Goal: Task Accomplishment & Management: Use online tool/utility

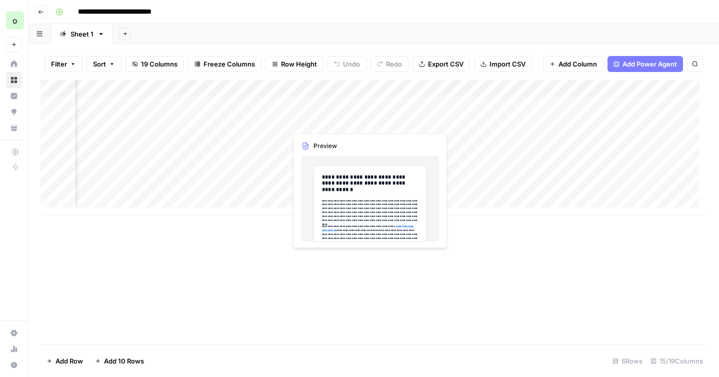
scroll to position [0, 997]
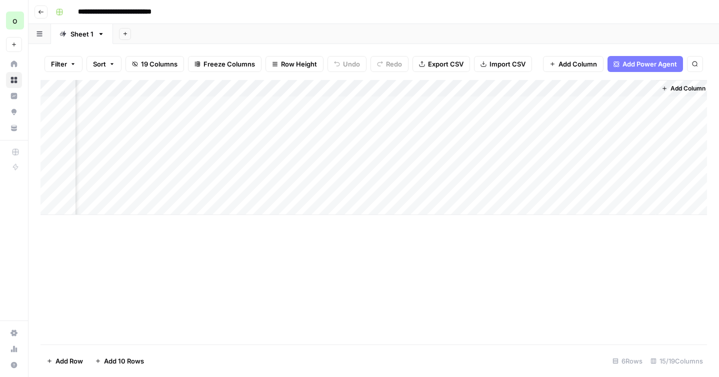
drag, startPoint x: 368, startPoint y: 191, endPoint x: 367, endPoint y: 223, distance: 32.0
click at [367, 222] on div "Add Column" at bounding box center [373, 212] width 666 height 264
click at [464, 189] on div "Add Column" at bounding box center [373, 147] width 666 height 135
click at [419, 188] on div "Add Column" at bounding box center [373, 147] width 666 height 135
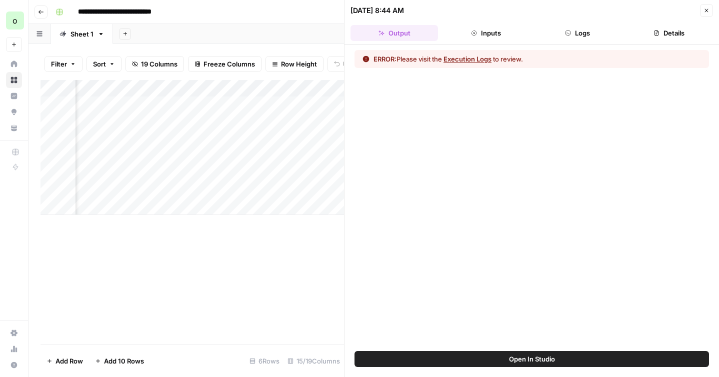
click at [569, 38] on button "Logs" at bounding box center [577, 33] width 87 height 16
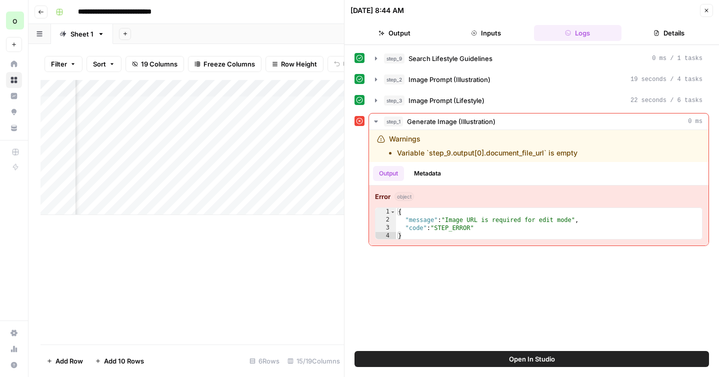
click at [709, 12] on icon "button" at bounding box center [706, 10] width 6 height 6
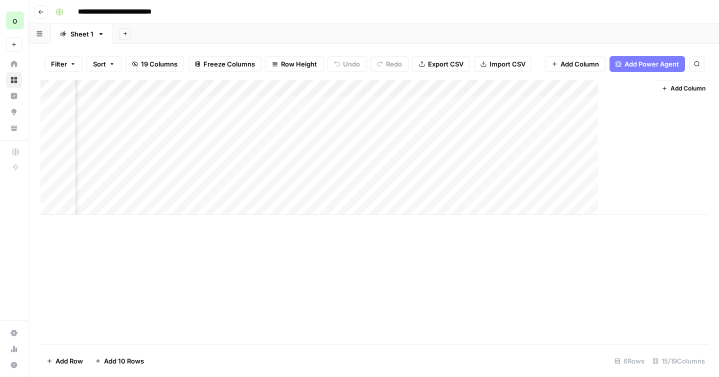
scroll to position [0, 990]
click at [424, 87] on div "Add Column" at bounding box center [373, 147] width 666 height 135
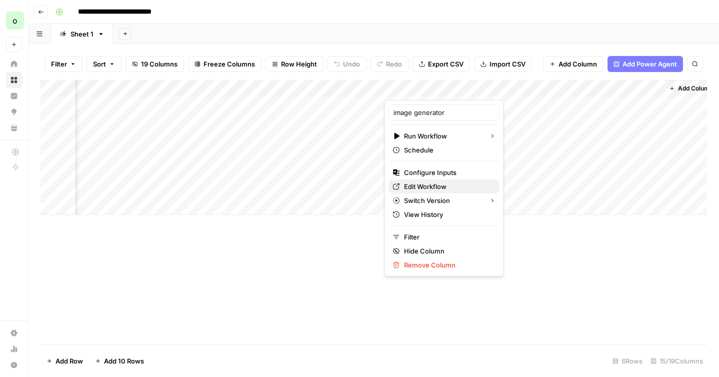
click at [442, 184] on span "Edit Workflow" at bounding box center [447, 186] width 87 height 10
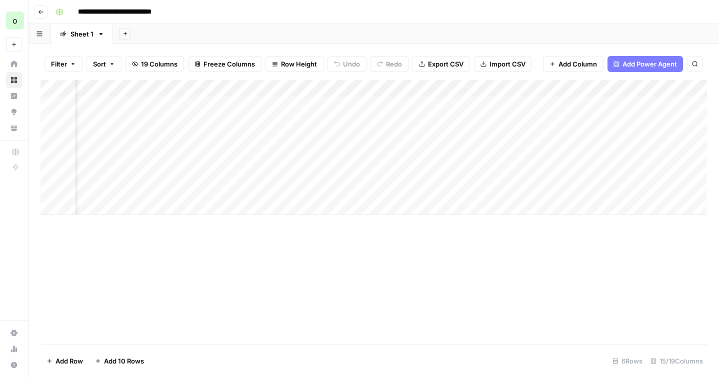
scroll to position [0, 0]
click at [275, 187] on div "Add Column" at bounding box center [373, 147] width 666 height 135
click at [275, 187] on textarea "**********" at bounding box center [299, 190] width 160 height 14
click at [274, 187] on textarea "**********" at bounding box center [299, 190] width 160 height 14
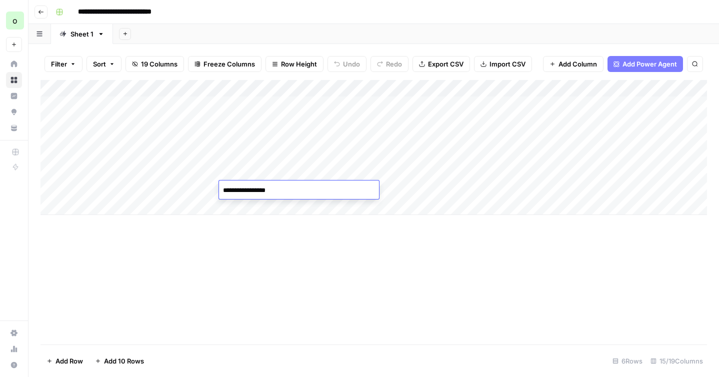
click at [274, 187] on textarea "**********" at bounding box center [299, 190] width 160 height 14
click at [302, 264] on div "Add Column" at bounding box center [373, 212] width 666 height 264
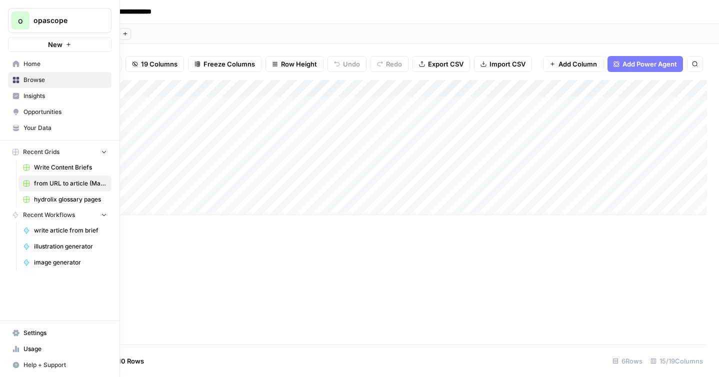
click at [35, 126] on span "Your Data" at bounding box center [64, 127] width 83 height 9
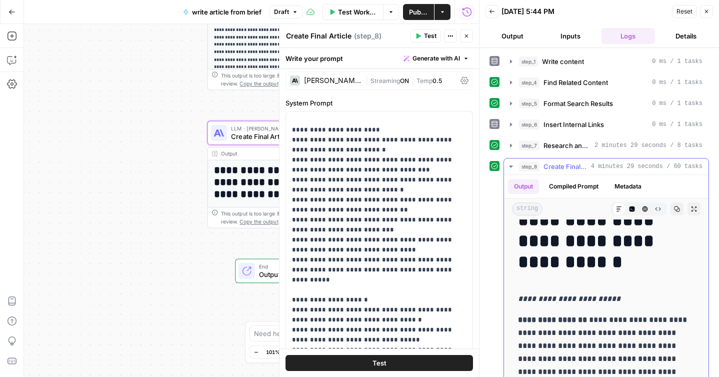
scroll to position [58, 0]
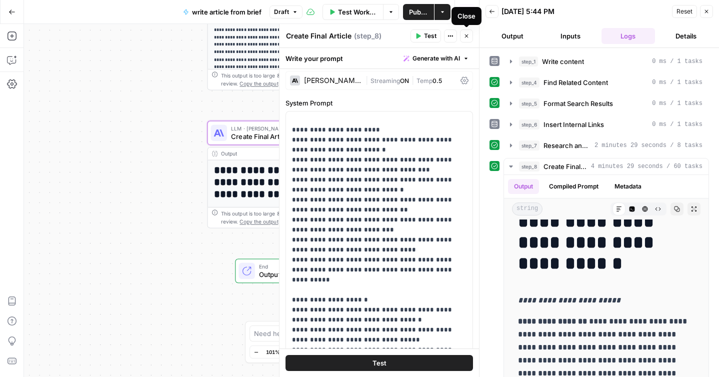
click at [468, 38] on icon "button" at bounding box center [466, 36] width 6 height 6
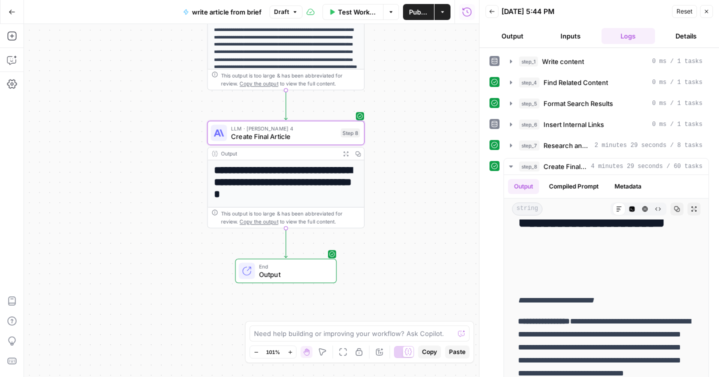
click at [707, 14] on icon "button" at bounding box center [706, 11] width 6 height 6
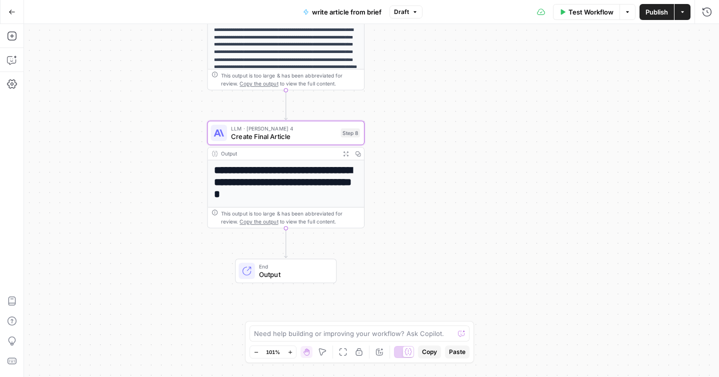
click at [292, 190] on h1 "**********" at bounding box center [286, 182] width 144 height 36
click at [343, 153] on icon "button" at bounding box center [345, 153] width 5 height 5
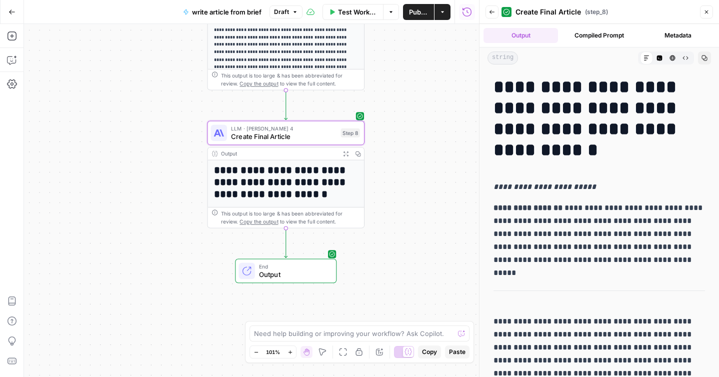
click at [703, 60] on icon "button" at bounding box center [704, 58] width 6 height 6
click at [300, 137] on span "Create Final Article" at bounding box center [283, 136] width 105 height 10
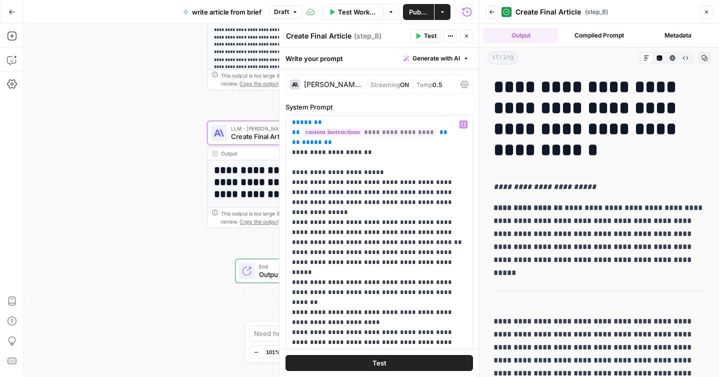
scroll to position [241, 0]
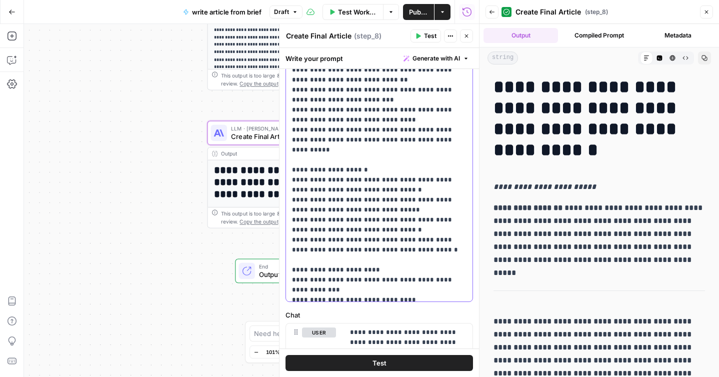
scroll to position [578, 0]
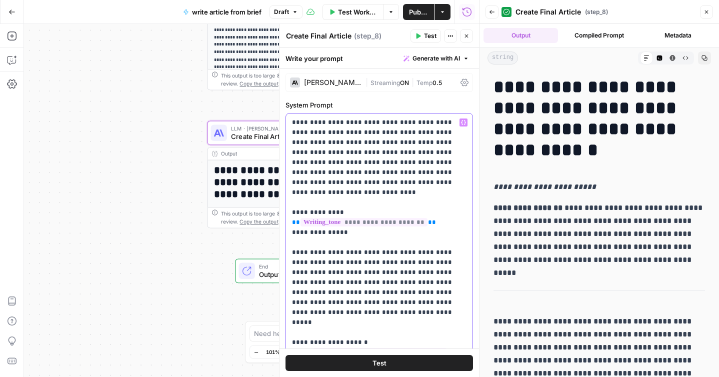
scroll to position [0, 0]
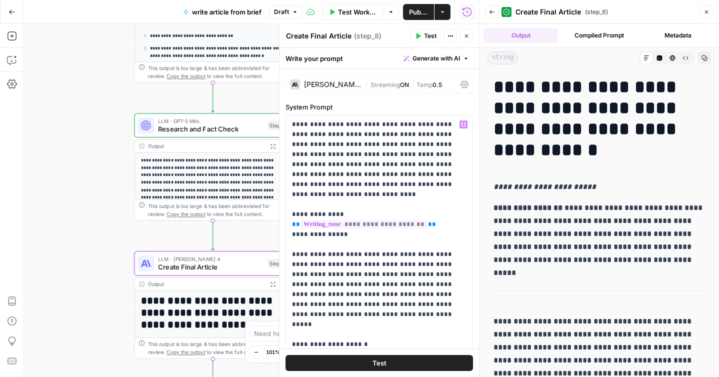
drag, startPoint x: 188, startPoint y: 82, endPoint x: 115, endPoint y: 212, distance: 149.0
click at [115, 212] on div "**********" at bounding box center [251, 200] width 455 height 353
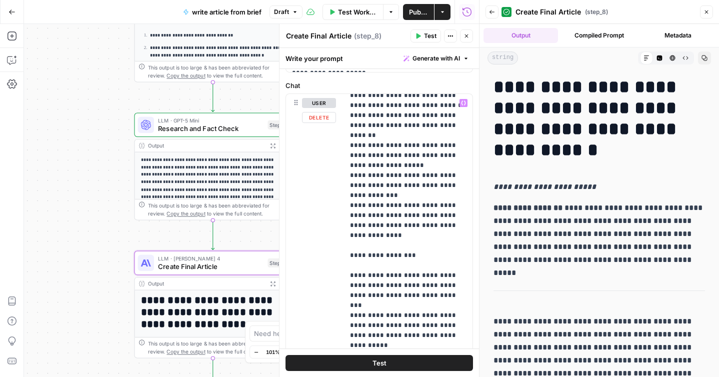
scroll to position [556, 0]
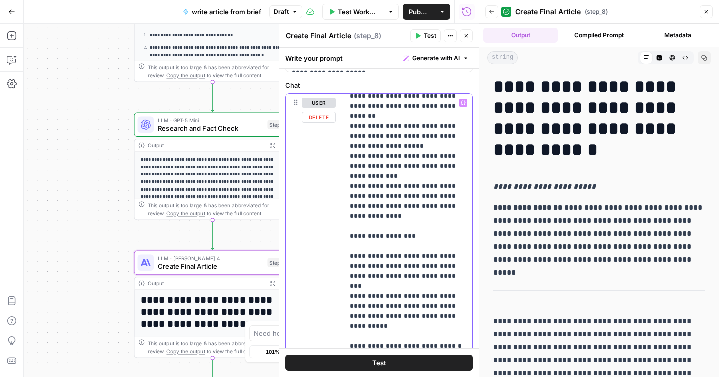
drag, startPoint x: 350, startPoint y: 176, endPoint x: 443, endPoint y: 193, distance: 94.9
click at [444, 193] on p "**********" at bounding box center [408, 36] width 116 height 989
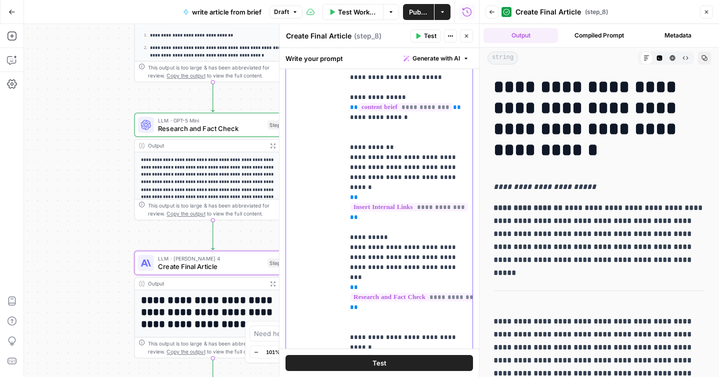
scroll to position [605, 0]
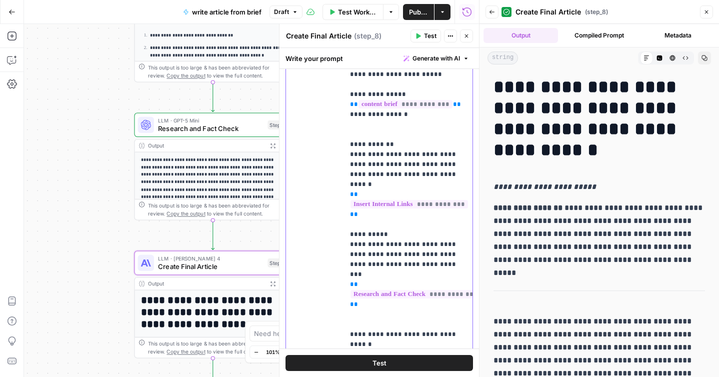
scroll to position [531, 0]
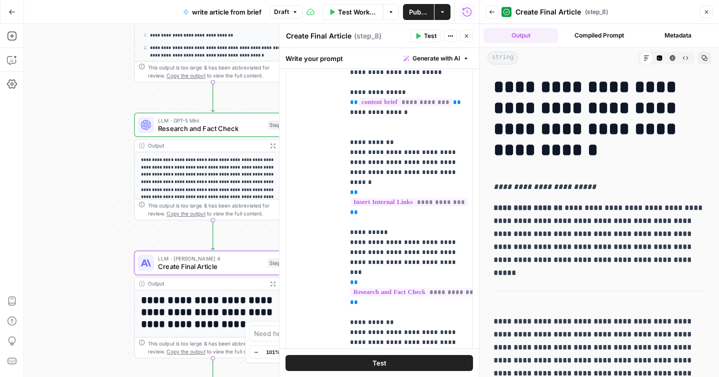
click at [336, 358] on button "Test" at bounding box center [378, 363] width 187 height 16
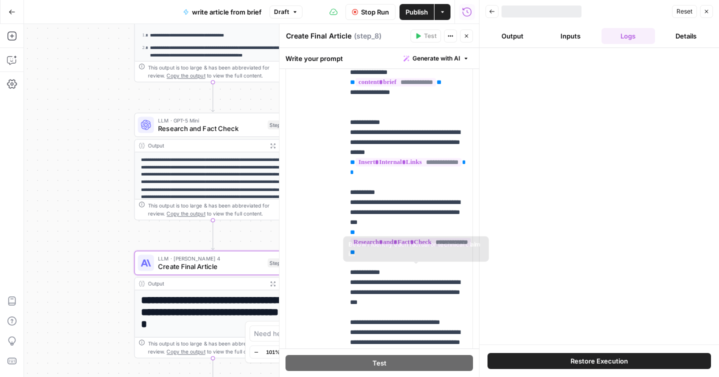
scroll to position [650, 0]
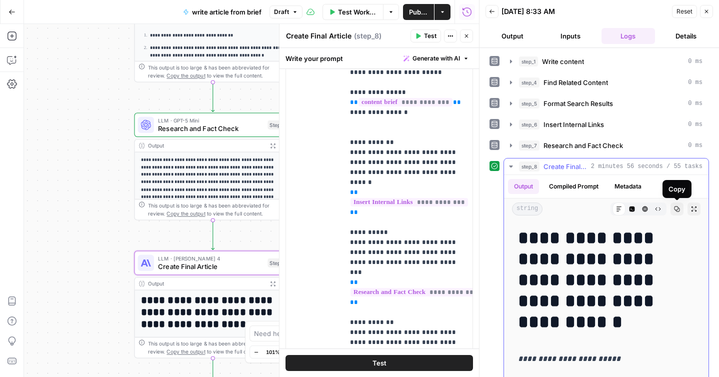
click at [677, 210] on icon "button" at bounding box center [677, 209] width 6 height 6
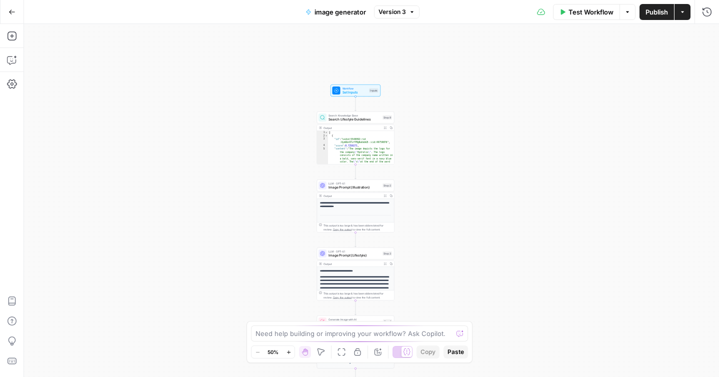
drag, startPoint x: 480, startPoint y: 113, endPoint x: 464, endPoint y: 220, distance: 108.6
click at [464, 220] on div "**********" at bounding box center [371, 200] width 695 height 353
click at [333, 121] on div "Search Knowledge Base Search Lifestyle Guidelines Step 9 Copy step Delete step …" at bounding box center [355, 117] width 77 height 12
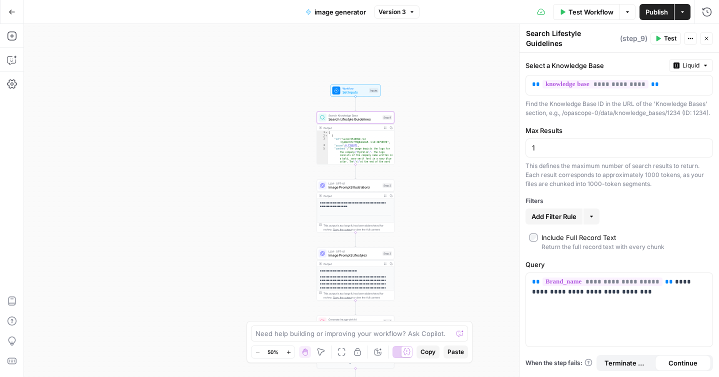
click at [559, 41] on textarea "Search Lifestyle Guidelines" at bounding box center [571, 38] width 91 height 20
click at [564, 32] on textarea "Search Lifestyle Guidelines" at bounding box center [571, 38] width 91 height 20
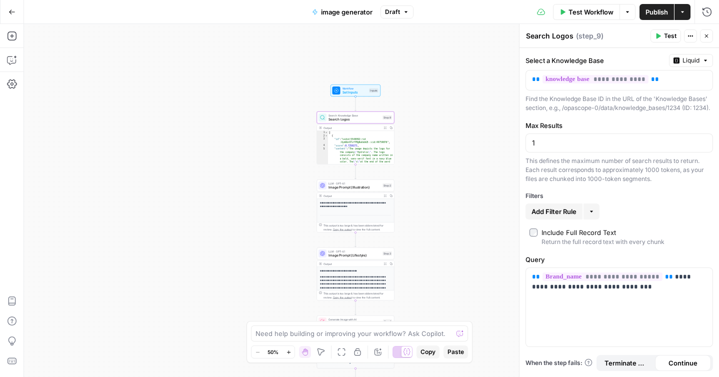
type textarea "Search Logos"
click at [602, 36] on div "Search Logos Search Logos ( step_9 )" at bounding box center [586, 35] width 122 height 11
click at [701, 279] on icon "button" at bounding box center [703, 276] width 5 height 5
click at [667, 285] on p "**********" at bounding box center [619, 282] width 174 height 20
click at [669, 284] on p "**********" at bounding box center [619, 282] width 174 height 20
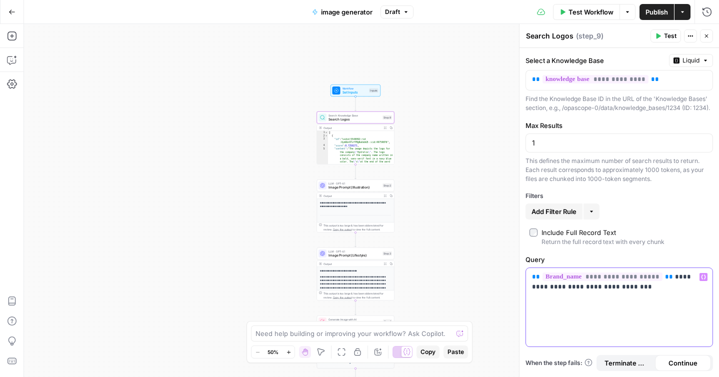
click at [640, 281] on span "**********" at bounding box center [602, 276] width 120 height 8
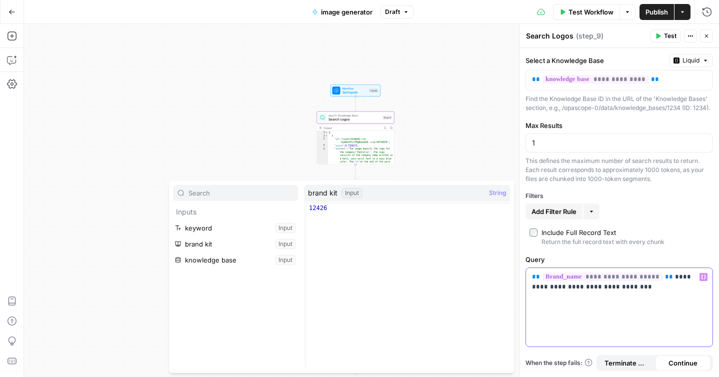
click at [578, 308] on div "**********" at bounding box center [619, 307] width 186 height 78
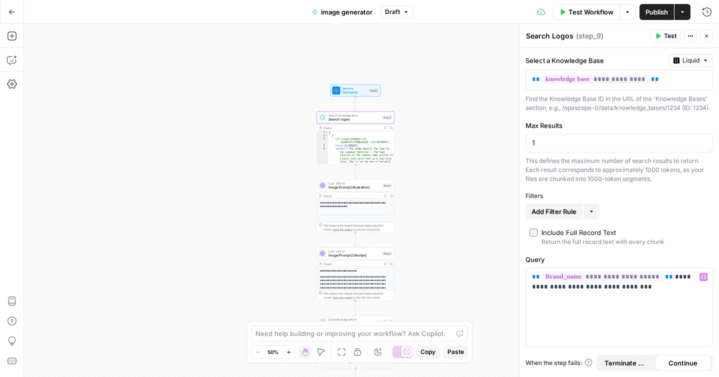
click at [662, 38] on button "Test" at bounding box center [665, 35] width 30 height 13
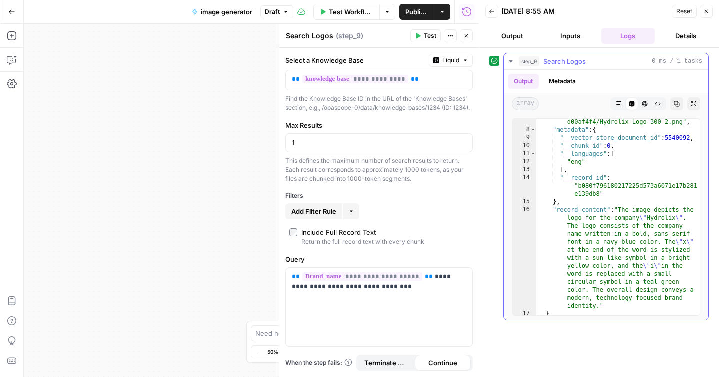
scroll to position [219, 0]
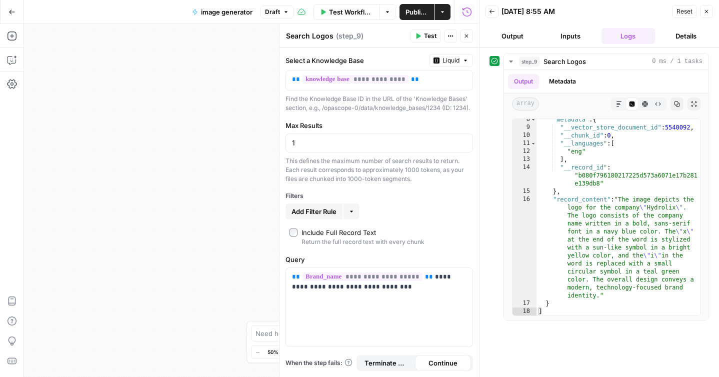
click at [469, 38] on button "Close" at bounding box center [466, 35] width 13 height 13
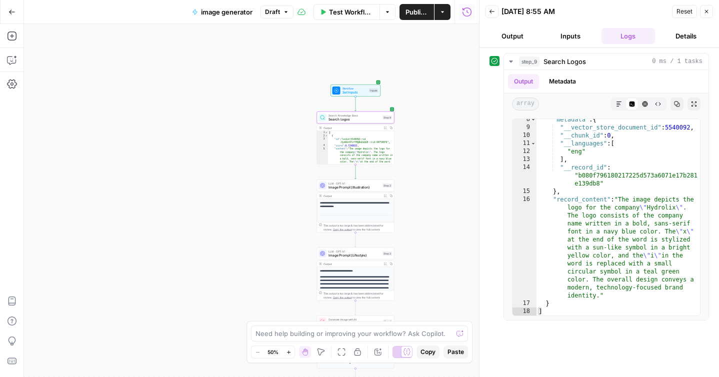
click at [707, 13] on icon "button" at bounding box center [706, 11] width 6 height 6
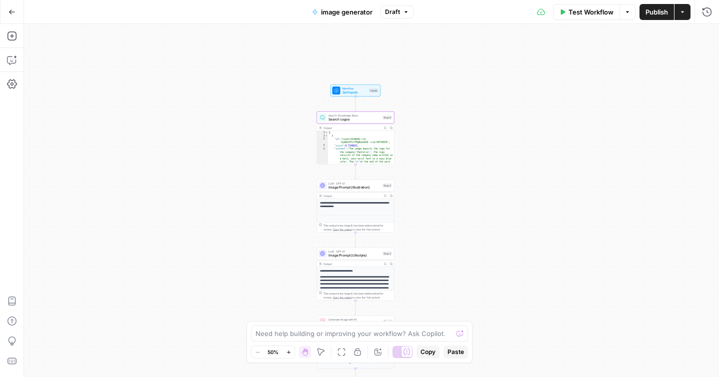
click at [583, 19] on button "Test Workflow" at bounding box center [586, 12] width 67 height 16
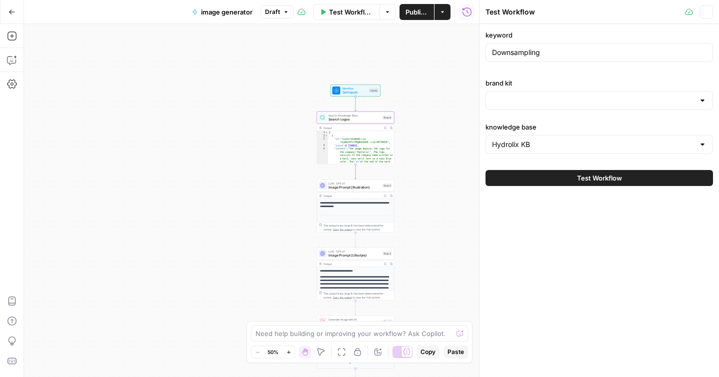
type input "Hydrolix"
click at [540, 54] on input "Downsampling" at bounding box center [599, 52] width 214 height 10
click at [526, 55] on input "Downsampling" at bounding box center [599, 52] width 214 height 10
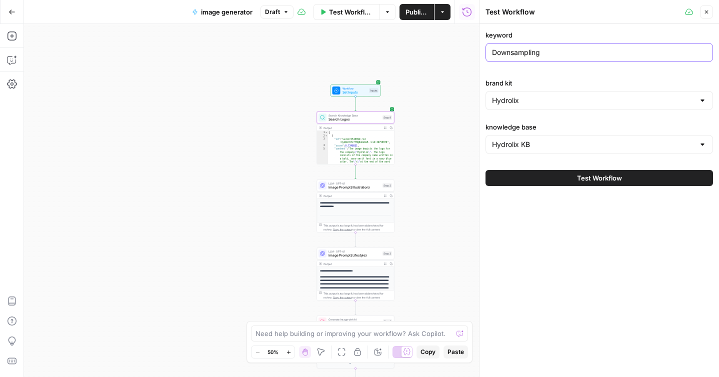
paste input "aurora vs mariadb"
type input "aurora vs mariadb"
click at [560, 99] on input "brand kit" at bounding box center [593, 100] width 202 height 10
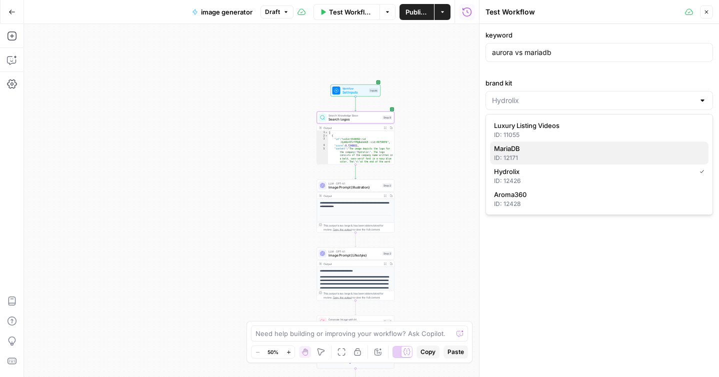
click at [534, 151] on span "MariaDB" at bounding box center [597, 148] width 206 height 10
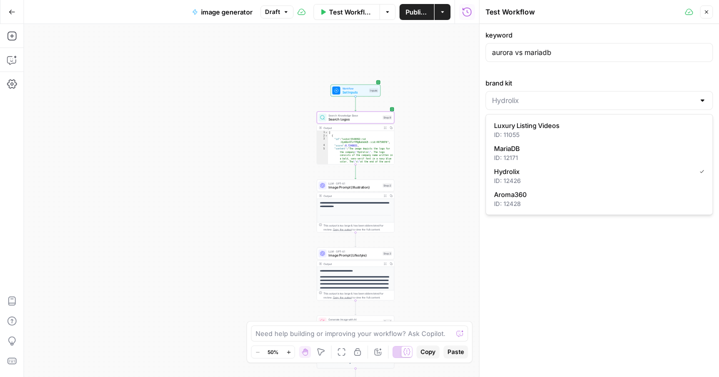
type input "MariaDB"
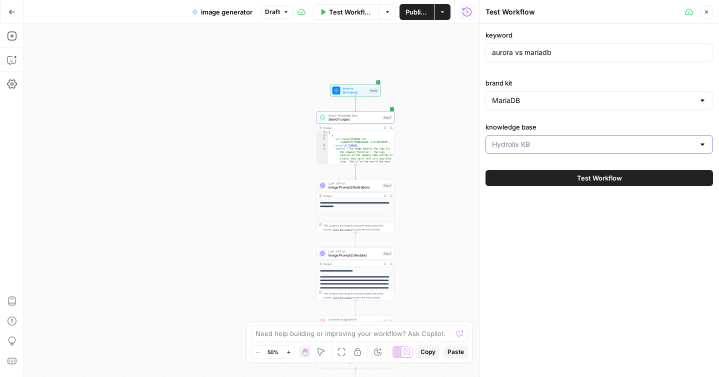
click at [539, 148] on input "knowledge base" at bounding box center [593, 144] width 202 height 10
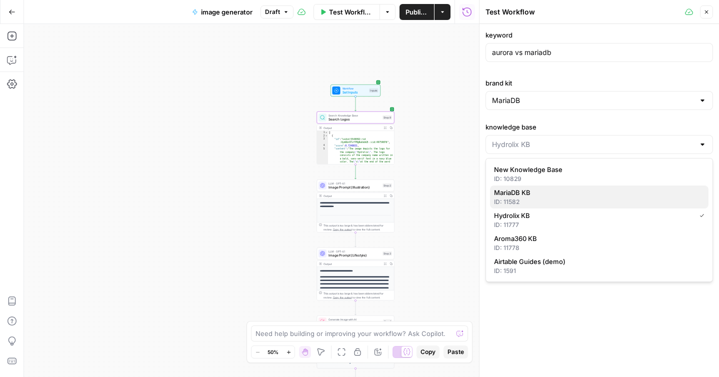
click at [533, 191] on span "MariaDB KB" at bounding box center [597, 192] width 206 height 10
type input "MariaDB KB"
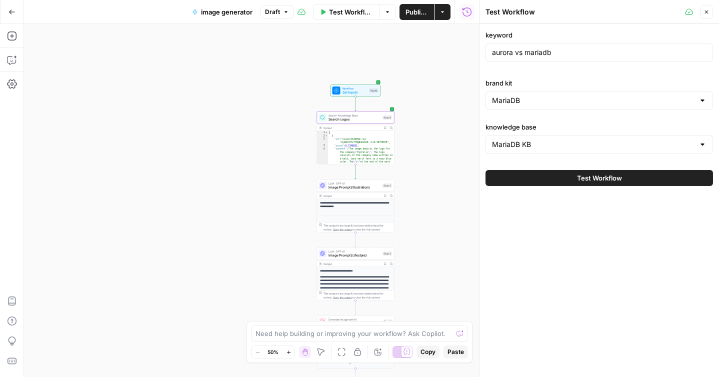
click at [577, 178] on span "Test Workflow" at bounding box center [599, 178] width 45 height 10
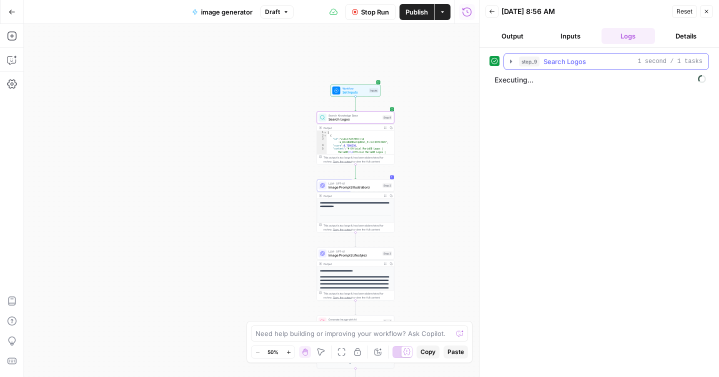
click at [512, 60] on icon "button" at bounding box center [511, 61] width 8 height 8
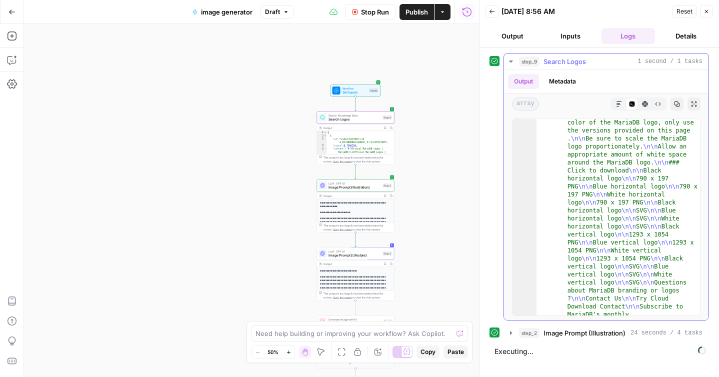
scroll to position [265, 0]
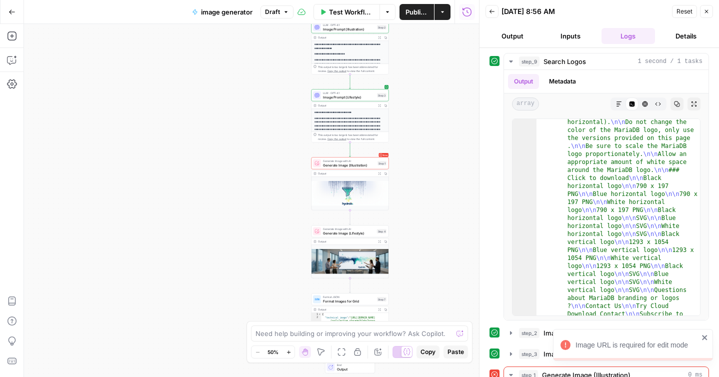
click at [602, 344] on div "Image URL is required for edit mode" at bounding box center [636, 345] width 123 height 10
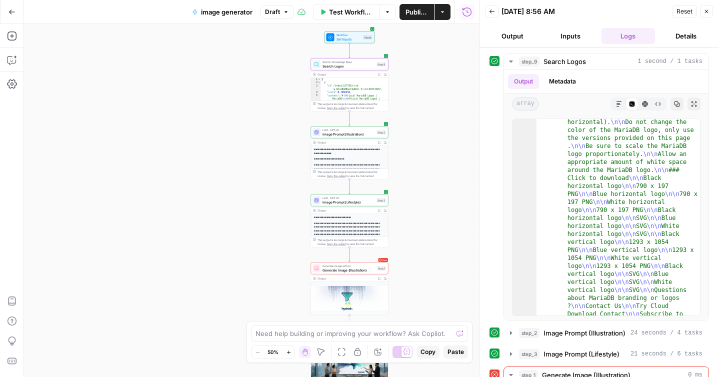
drag, startPoint x: 420, startPoint y: 69, endPoint x: 419, endPoint y: 174, distance: 104.9
click at [419, 174] on div "Workflow Set Inputs Inputs Search Knowledge Base Search Logos Step 9 Output Exp…" at bounding box center [251, 200] width 455 height 353
click at [346, 203] on span "Image Prompt (Lifestyle)" at bounding box center [348, 201] width 52 height 5
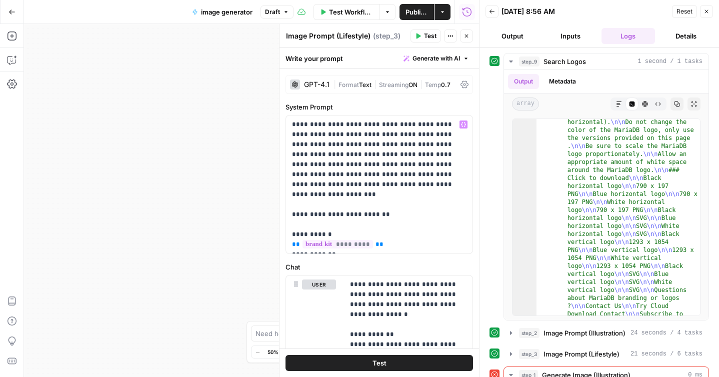
click at [221, 182] on div "Workflow Set Inputs Inputs Search Knowledge Base Search Logos Step 9 Output Exp…" at bounding box center [251, 200] width 455 height 353
click at [466, 35] on icon "button" at bounding box center [466, 35] width 3 height 3
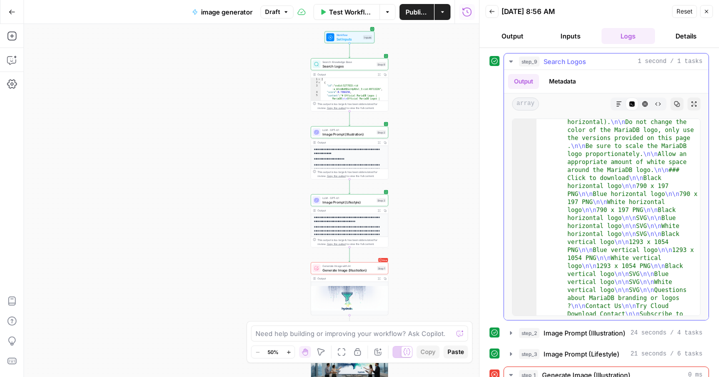
click at [510, 61] on icon "button" at bounding box center [510, 61] width 3 height 2
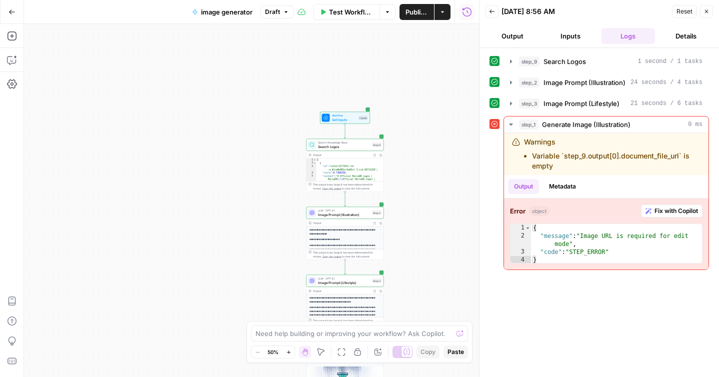
drag, startPoint x: 429, startPoint y: 113, endPoint x: 424, endPoint y: 193, distance: 80.6
click at [424, 193] on div "Workflow Set Inputs Inputs Search Knowledge Base Search Logos Step 9 Output Exp…" at bounding box center [251, 200] width 455 height 353
type textarea "**********"
drag, startPoint x: 584, startPoint y: 234, endPoint x: 616, endPoint y: 233, distance: 32.0
click at [616, 233] on div "{ "message" : "Image URL is required for edit mode" , "code" : "STEP_ERROR" }" at bounding box center [616, 252] width 171 height 56
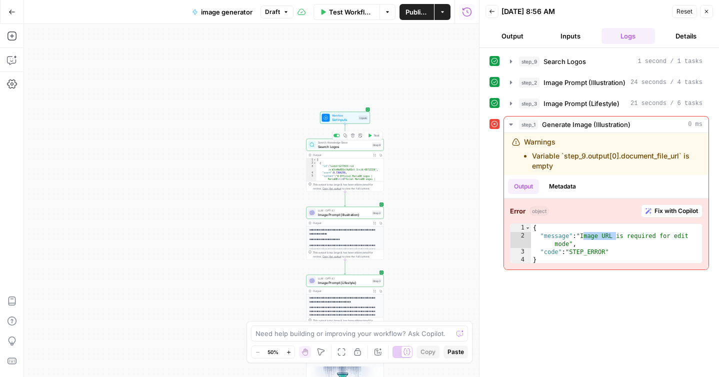
click at [344, 149] on div "Search Knowledge Base Search Logos Step 9 Copy step Delete step Add Note Test" at bounding box center [344, 145] width 77 height 12
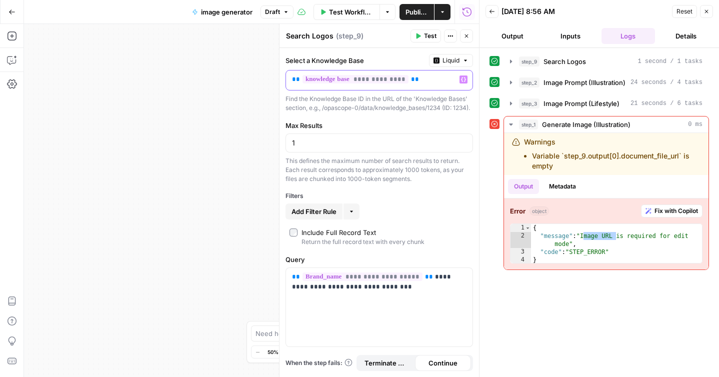
click at [437, 83] on p "**********" at bounding box center [379, 79] width 174 height 10
click at [463, 79] on icon "button" at bounding box center [463, 79] width 5 height 5
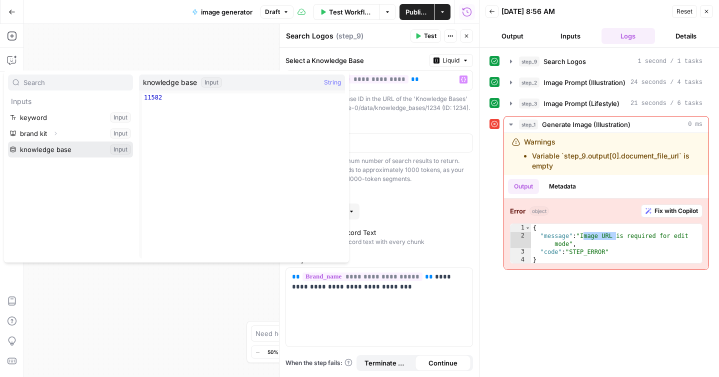
drag, startPoint x: 83, startPoint y: 153, endPoint x: 91, endPoint y: 170, distance: 19.2
click at [91, 170] on div "Inputs keyword Input brand kit Expand Input knowledge base Input" at bounding box center [70, 166] width 125 height 184
drag, startPoint x: 114, startPoint y: 147, endPoint x: 101, endPoint y: 181, distance: 36.1
click at [101, 181] on div "Inputs keyword Input brand kit Expand Input knowledge base Input" at bounding box center [70, 166] width 125 height 184
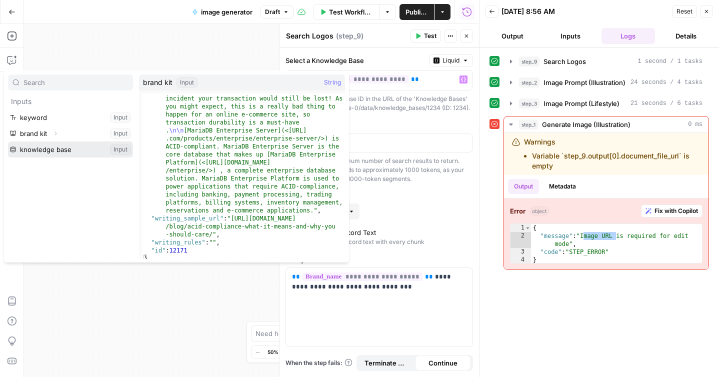
scroll to position [1402, 0]
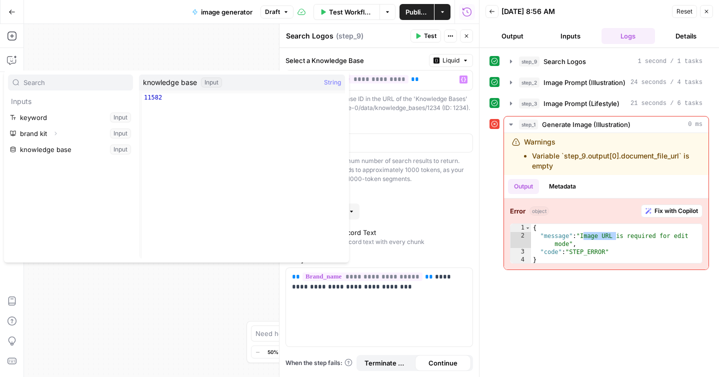
click at [409, 196] on div "**********" at bounding box center [378, 212] width 199 height 329
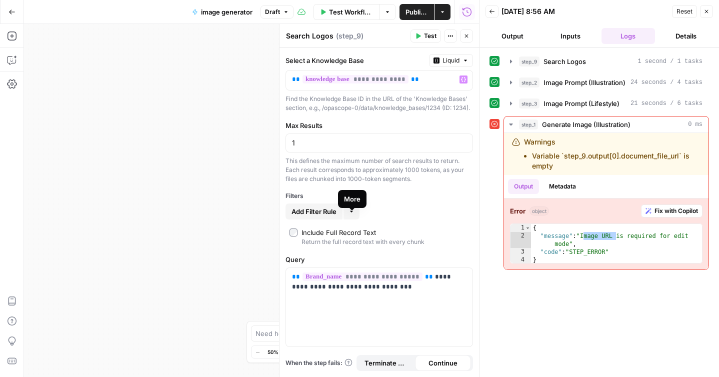
click at [352, 212] on icon "button" at bounding box center [351, 210] width 3 height 1
click at [325, 216] on span "Add Filter Rule" at bounding box center [313, 211] width 45 height 10
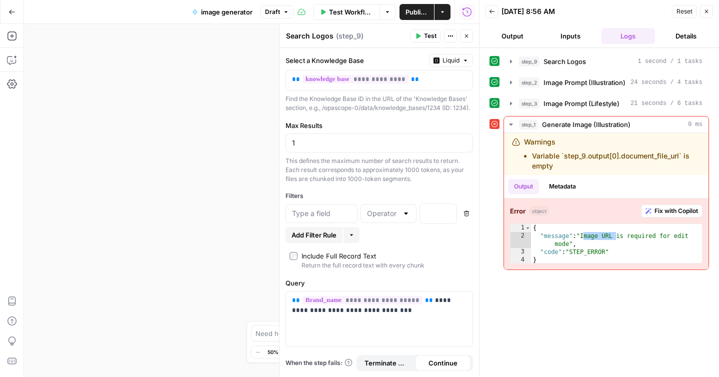
click at [403, 218] on div at bounding box center [406, 213] width 8 height 10
click at [343, 218] on input "text" at bounding box center [321, 213] width 59 height 10
click at [454, 223] on div "“/” to reference Variables Menu" at bounding box center [438, 213] width 36 height 19
click at [460, 220] on button "Delete" at bounding box center [466, 213] width 13 height 13
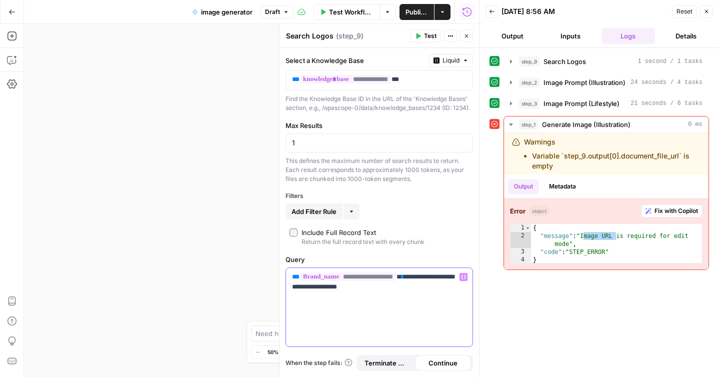
click at [407, 292] on p "**********" at bounding box center [379, 282] width 174 height 20
click at [375, 292] on p "**********" at bounding box center [379, 282] width 174 height 20
click at [425, 37] on span "Test" at bounding box center [430, 35] width 12 height 9
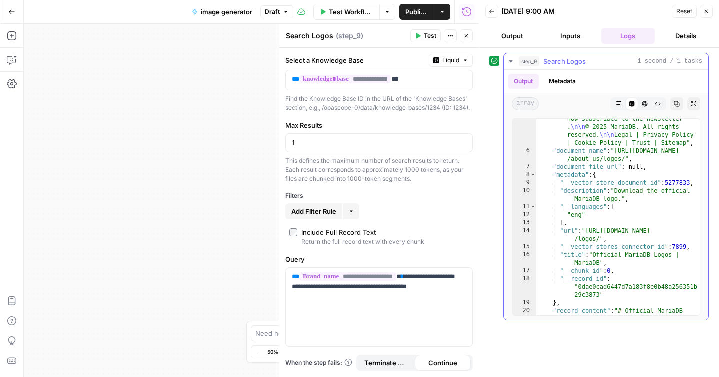
scroll to position [486, 0]
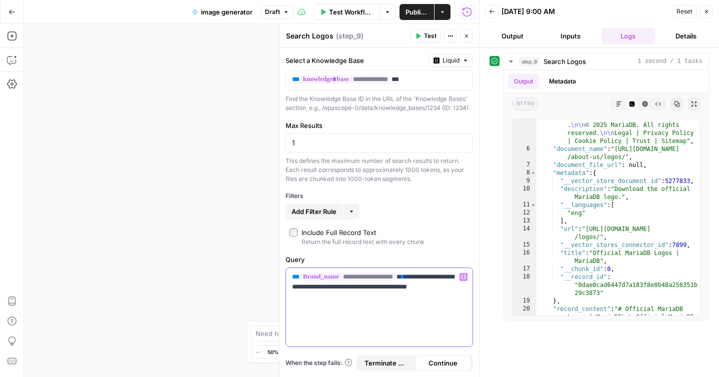
click at [392, 292] on p "**********" at bounding box center [379, 282] width 174 height 20
click at [392, 302] on p "**********" at bounding box center [379, 287] width 174 height 30
click at [423, 296] on p "**********" at bounding box center [379, 287] width 174 height 30
click at [418, 39] on button "Test" at bounding box center [425, 35] width 30 height 13
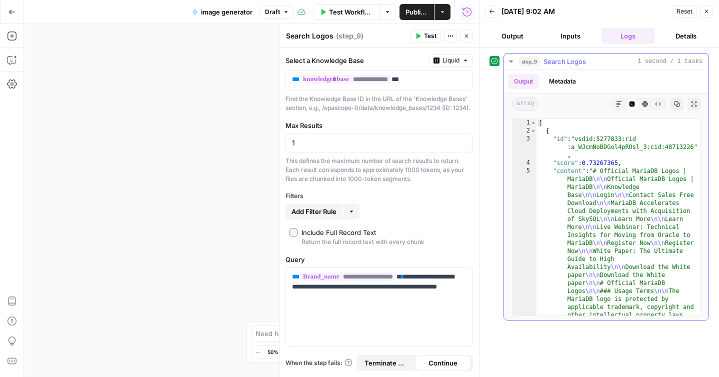
click at [618, 106] on icon "button" at bounding box center [619, 104] width 6 height 6
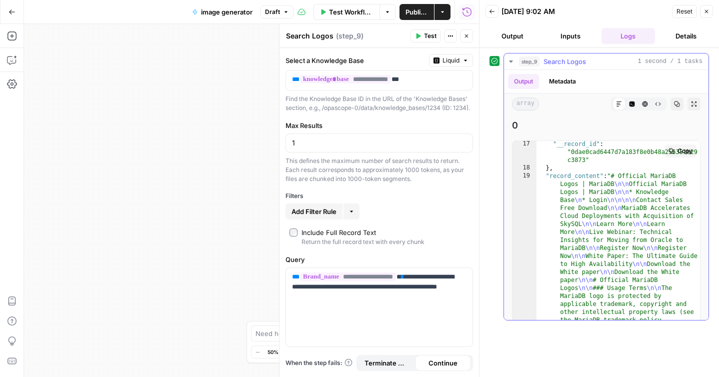
scroll to position [603, 0]
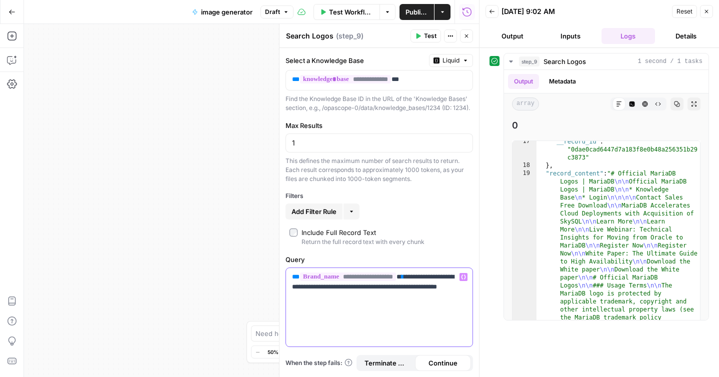
click at [416, 302] on p "**********" at bounding box center [379, 287] width 174 height 30
click at [452, 63] on span "Liquid" at bounding box center [450, 60] width 17 height 9
click at [429, 83] on span "Static" at bounding box center [427, 81] width 63 height 10
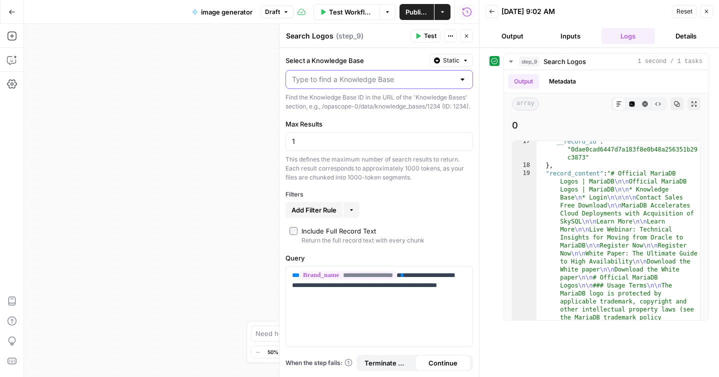
click at [411, 82] on input "Select a Knowledge Base" at bounding box center [373, 79] width 162 height 10
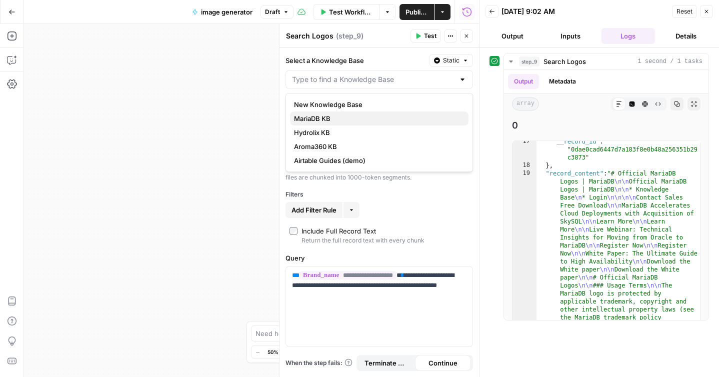
click at [383, 117] on span "MariaDB KB" at bounding box center [377, 118] width 166 height 10
type input "MariaDB KB"
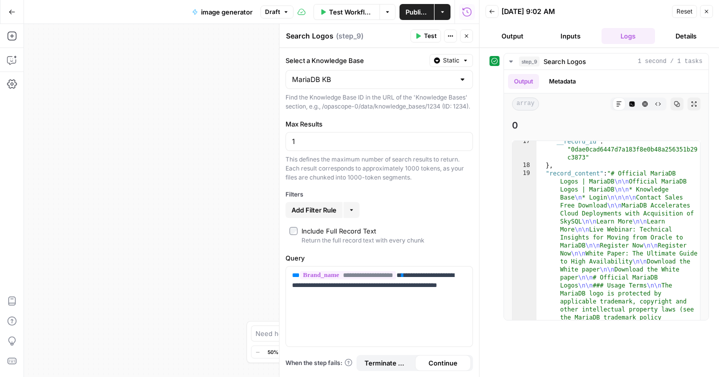
click at [428, 40] on span "Test" at bounding box center [430, 35] width 12 height 9
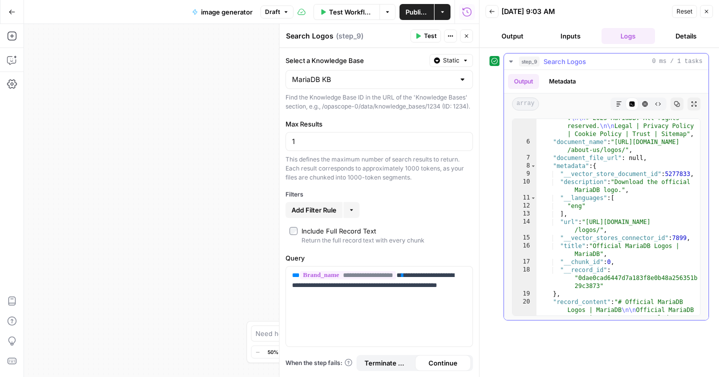
scroll to position [470, 0]
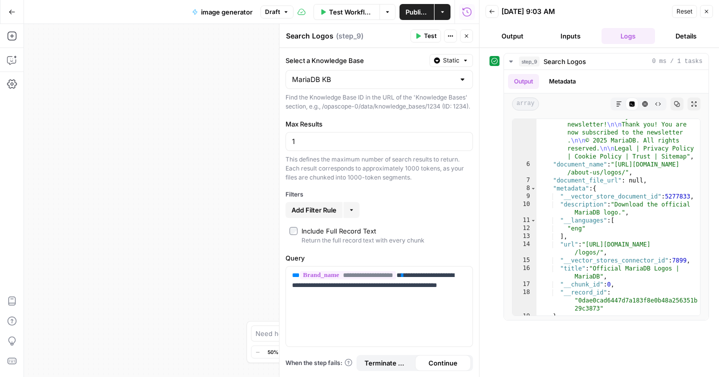
click at [461, 80] on div at bounding box center [462, 79] width 8 height 10
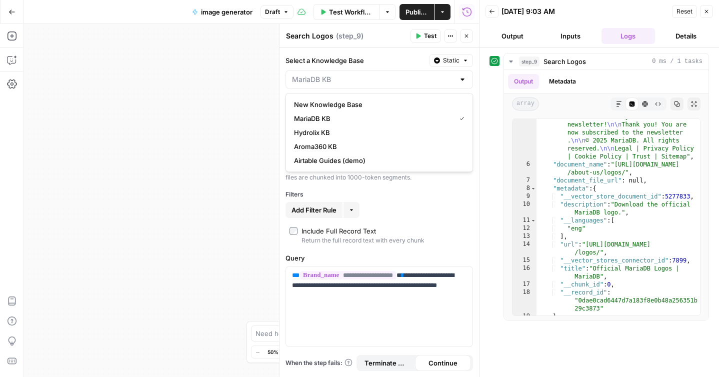
type input "MariaDB KB"
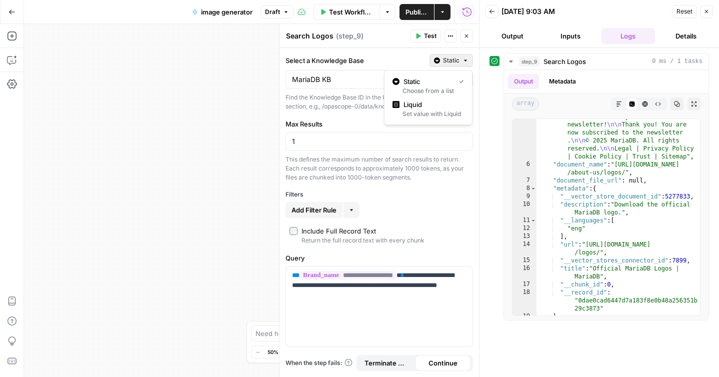
click at [463, 59] on icon "button" at bounding box center [465, 60] width 6 height 6
click at [424, 102] on span "Liquid" at bounding box center [431, 104] width 56 height 10
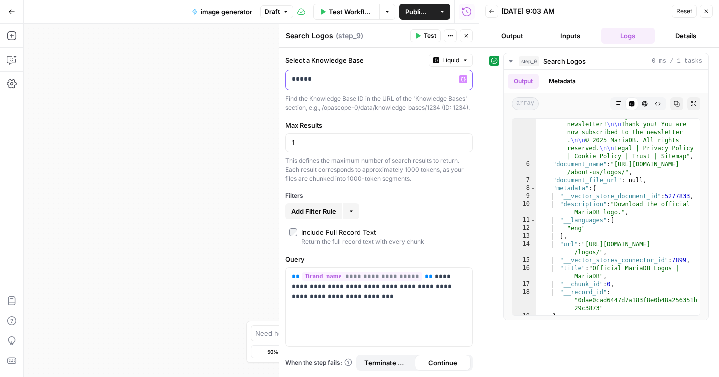
click at [413, 85] on div "*****" at bounding box center [371, 79] width 170 height 19
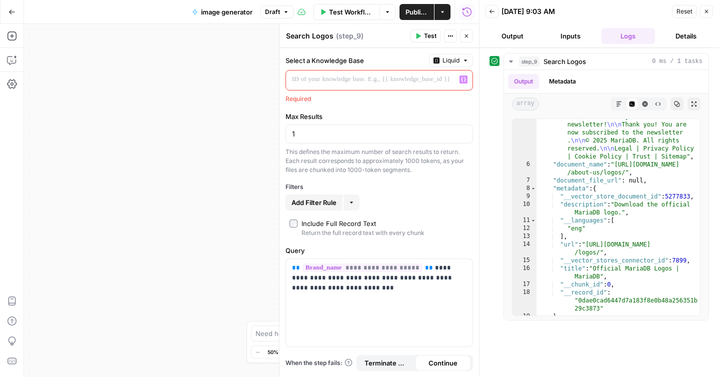
click at [465, 79] on icon "button" at bounding box center [463, 79] width 5 height 4
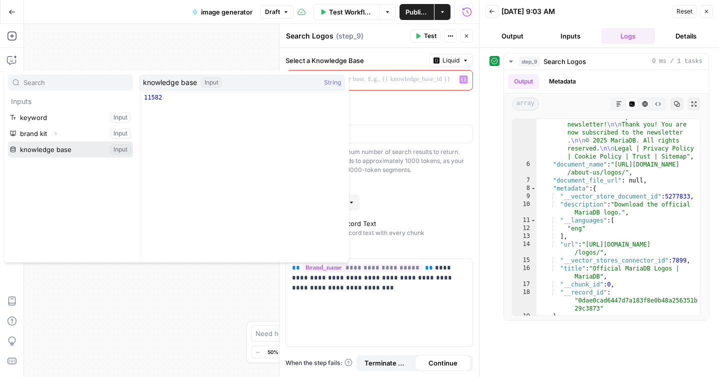
click at [77, 149] on button "Select variable knowledge base" at bounding box center [70, 149] width 125 height 16
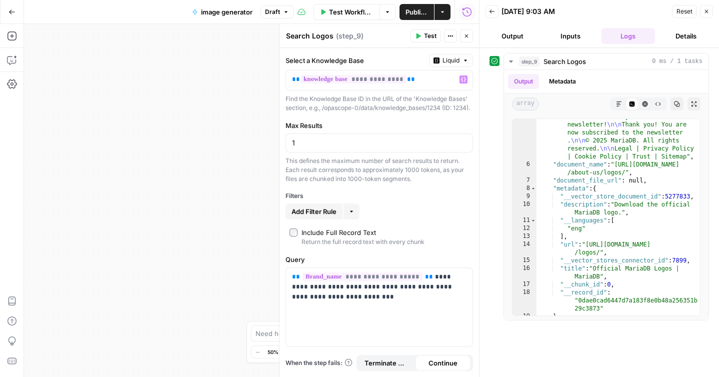
click at [318, 216] on span "Add Filter Rule" at bounding box center [313, 211] width 45 height 10
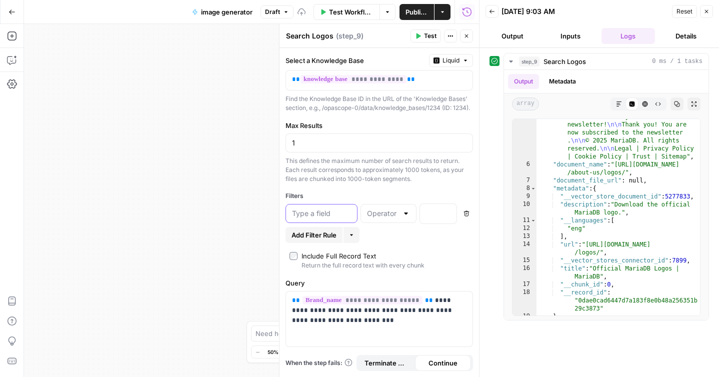
click at [317, 218] on input "text" at bounding box center [321, 213] width 59 height 10
click at [377, 218] on input "text" at bounding box center [382, 213] width 31 height 10
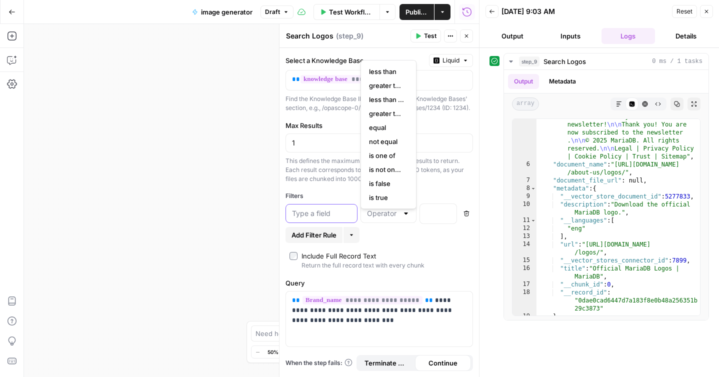
click at [325, 218] on input "text" at bounding box center [321, 213] width 59 height 10
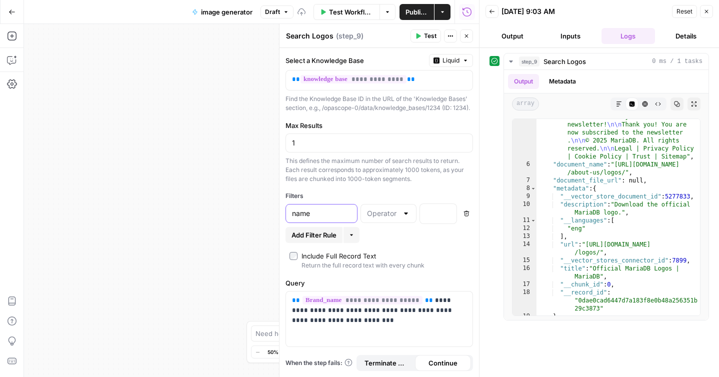
type input "name"
click at [382, 218] on input "text" at bounding box center [382, 213] width 31 height 10
click at [466, 216] on icon "button" at bounding box center [466, 213] width 6 height 6
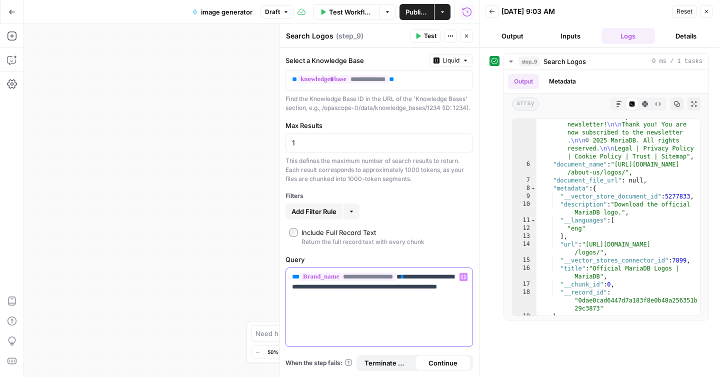
click at [374, 297] on p "**********" at bounding box center [379, 287] width 174 height 30
click at [428, 286] on p "**********" at bounding box center [379, 287] width 174 height 30
click at [429, 39] on span "Test" at bounding box center [430, 35] width 12 height 9
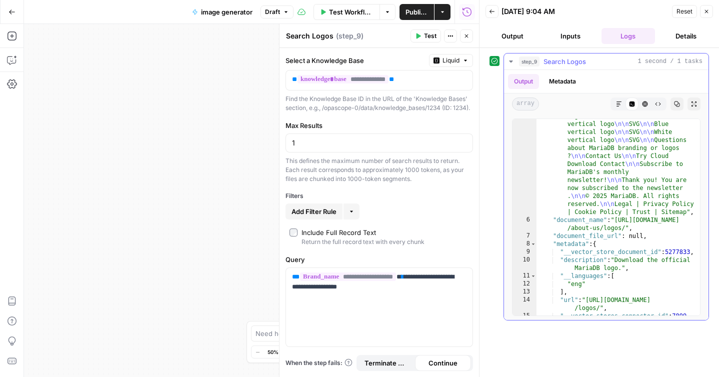
scroll to position [415, 0]
click at [428, 286] on p "**********" at bounding box center [379, 282] width 174 height 20
click at [423, 36] on button "Test" at bounding box center [425, 35] width 30 height 13
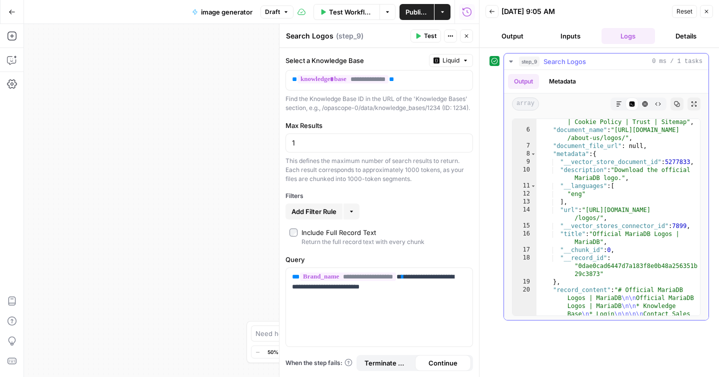
scroll to position [508, 0]
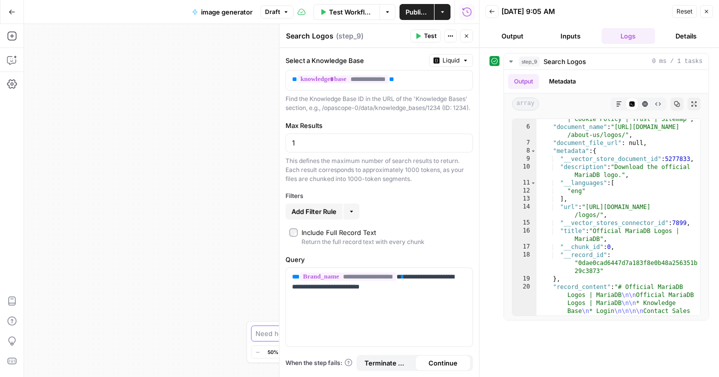
click at [261, 334] on textarea at bounding box center [353, 333] width 197 height 10
click at [469, 38] on button "Close" at bounding box center [466, 35] width 13 height 13
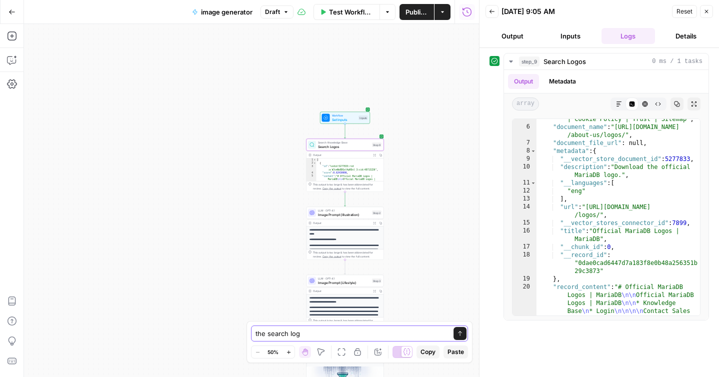
click at [313, 335] on textarea "the search log" at bounding box center [349, 333] width 188 height 10
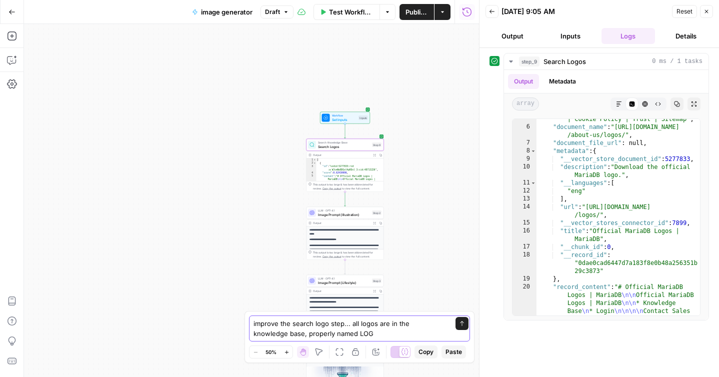
type textarea "improve the search logo step... all logos are in the knowledge base, properly n…"
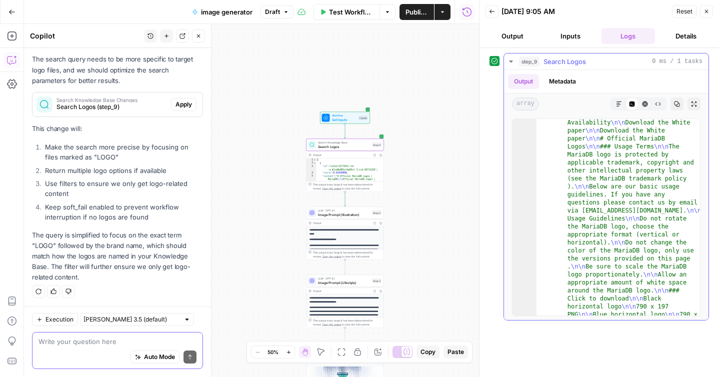
scroll to position [0, 0]
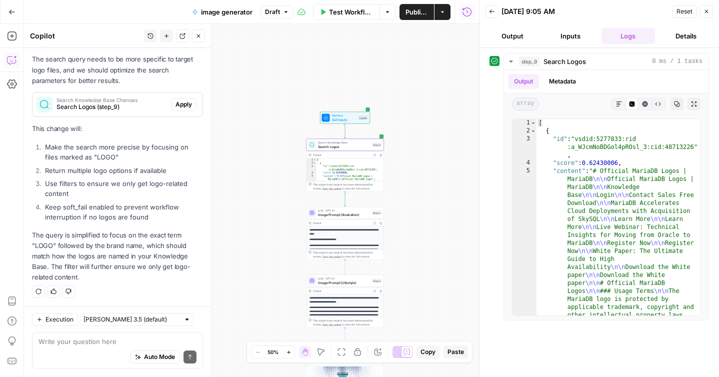
click at [352, 17] on button "Test Workflow" at bounding box center [346, 12] width 67 height 16
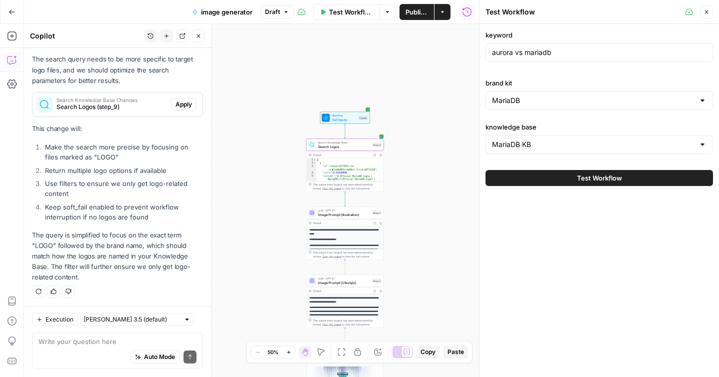
click at [552, 177] on button "Test Workflow" at bounding box center [598, 178] width 227 height 16
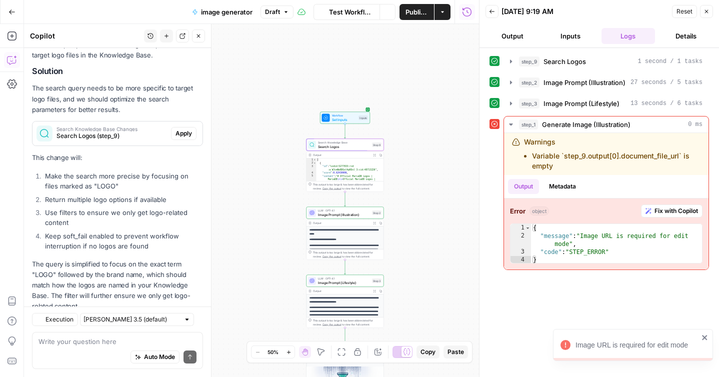
scroll to position [159, 0]
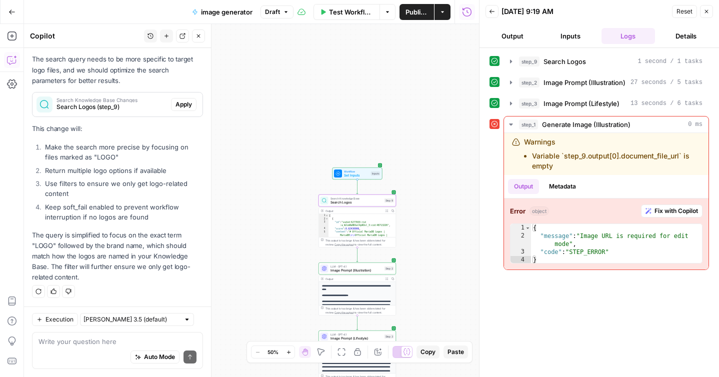
click at [180, 107] on span "Apply" at bounding box center [183, 104] width 16 height 9
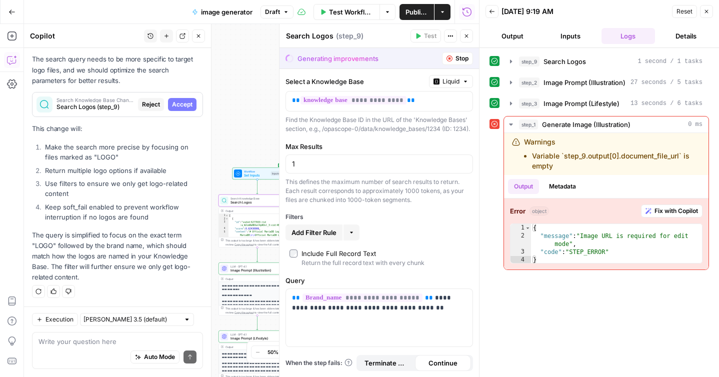
click at [176, 100] on span "Accept" at bounding box center [182, 104] width 20 height 9
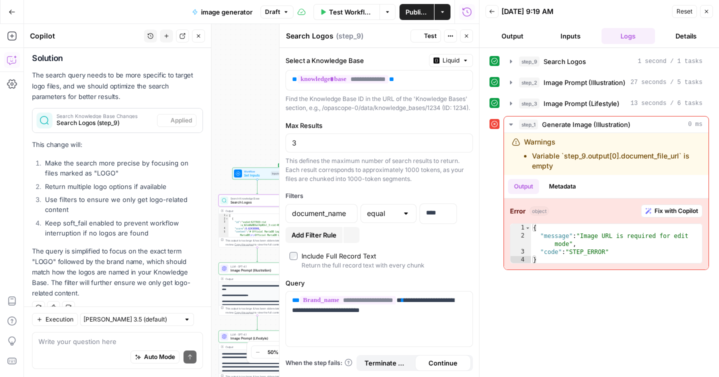
scroll to position [175, 0]
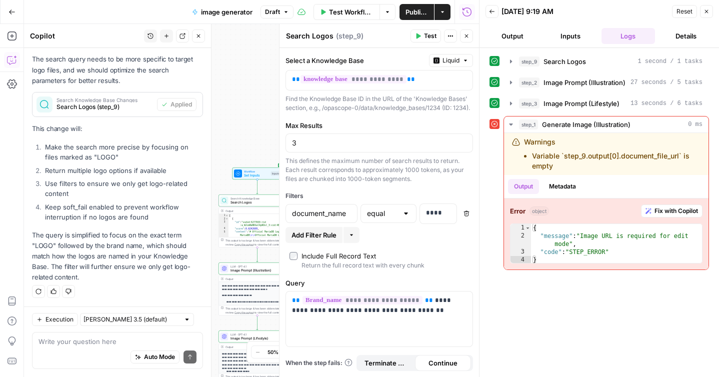
click at [419, 38] on icon "button" at bounding box center [418, 36] width 6 height 6
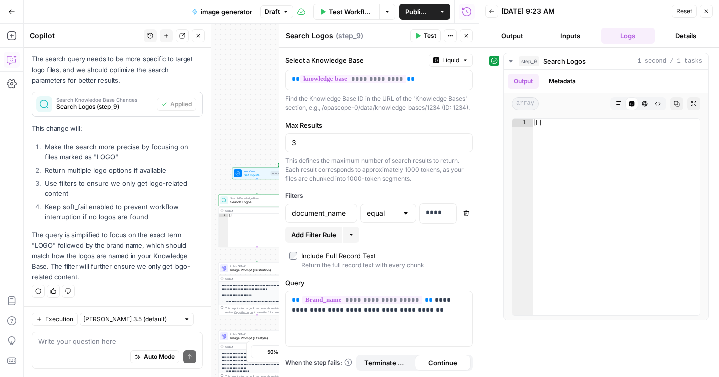
click at [426, 35] on span "Test" at bounding box center [430, 35] width 12 height 9
click at [340, 148] on input "3" at bounding box center [379, 143] width 174 height 10
type input "1"
click at [423, 33] on button "Test" at bounding box center [425, 35] width 30 height 13
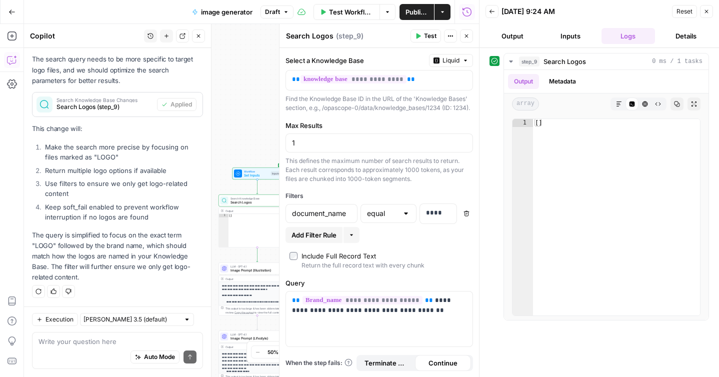
click at [348, 12] on span "Test Workflow" at bounding box center [351, 12] width 45 height 10
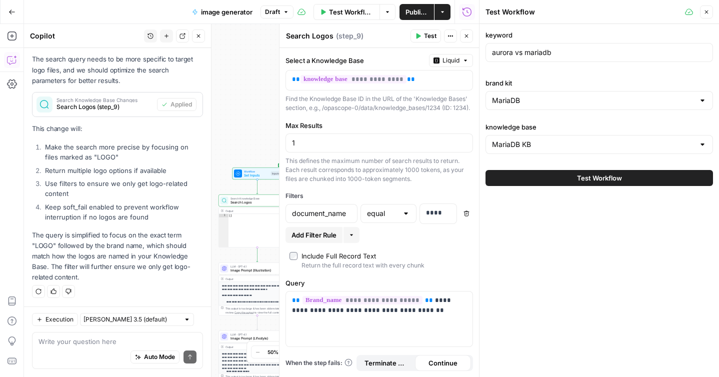
click at [546, 181] on button "Test Workflow" at bounding box center [598, 178] width 227 height 16
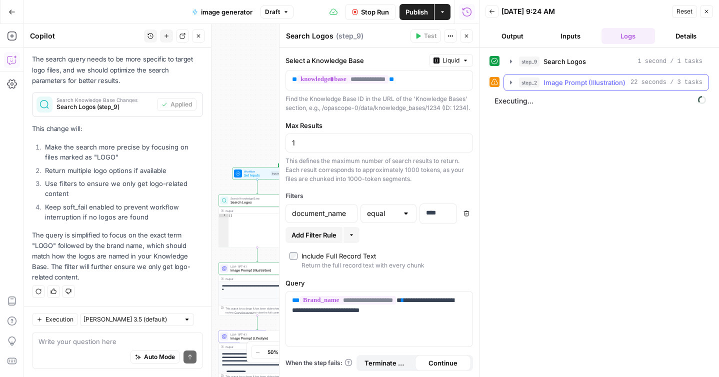
click at [513, 85] on icon "button" at bounding box center [511, 82] width 8 height 8
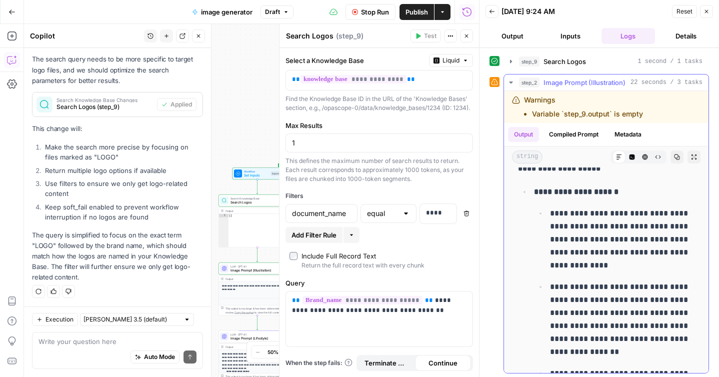
scroll to position [257, 0]
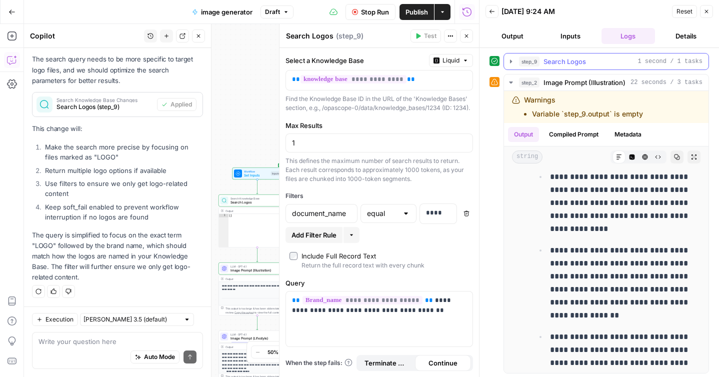
click at [509, 59] on icon "button" at bounding box center [511, 61] width 8 height 8
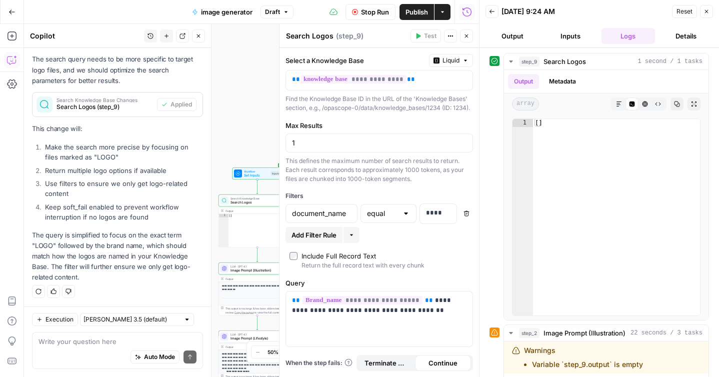
click at [405, 218] on div at bounding box center [406, 213] width 8 height 10
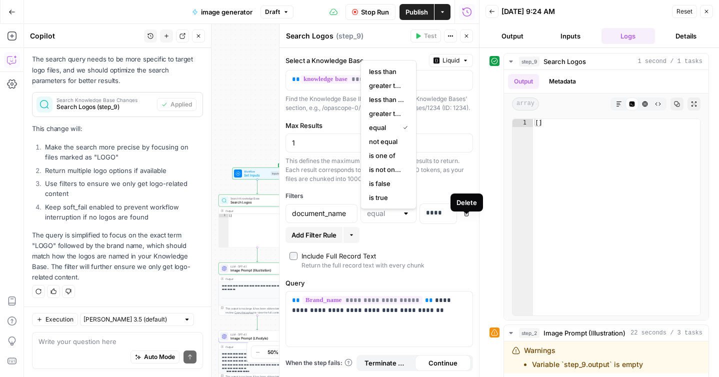
type input "equal"
click at [435, 256] on div "**********" at bounding box center [378, 212] width 199 height 329
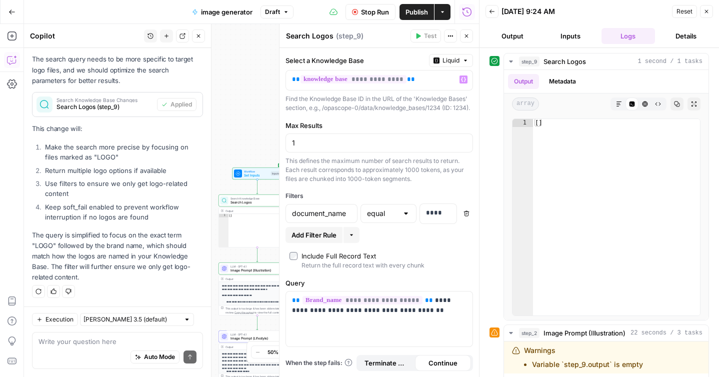
click at [427, 29] on header "Search Logos Search Logos ( step_9 ) Test Actions Close" at bounding box center [378, 36] width 199 height 24
click at [366, 13] on span "Stop Run" at bounding box center [375, 12] width 28 height 10
click at [418, 36] on icon "button" at bounding box center [418, 35] width 4 height 5
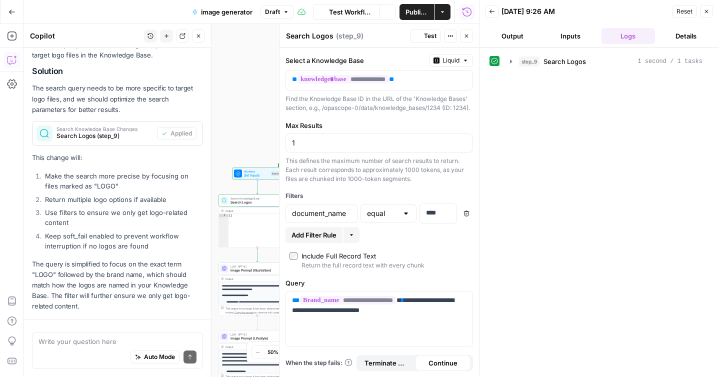
scroll to position [175, 0]
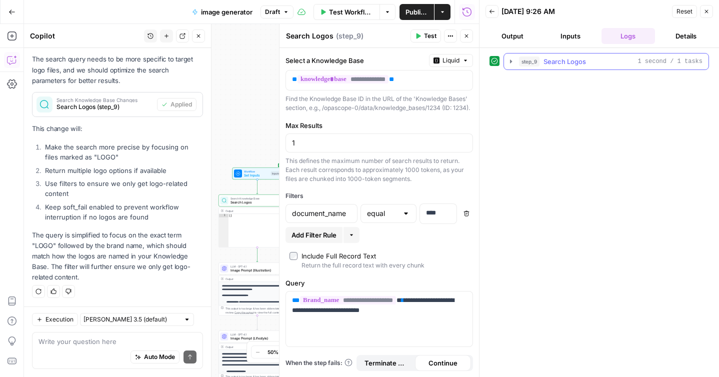
click at [510, 63] on icon "button" at bounding box center [511, 61] width 8 height 8
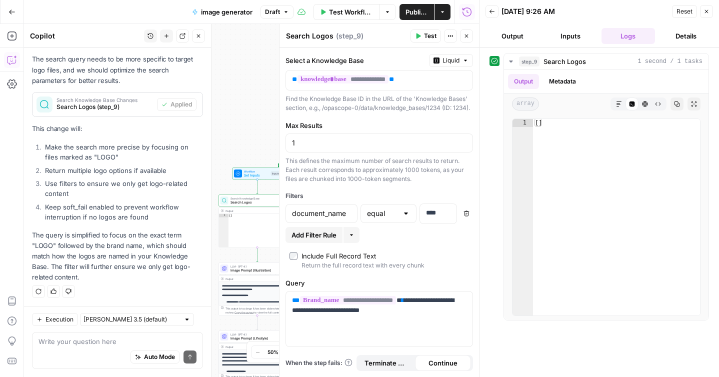
click at [315, 261] on div "Include Full Record Text" at bounding box center [338, 256] width 74 height 10
click at [392, 218] on input "text" at bounding box center [382, 213] width 31 height 10
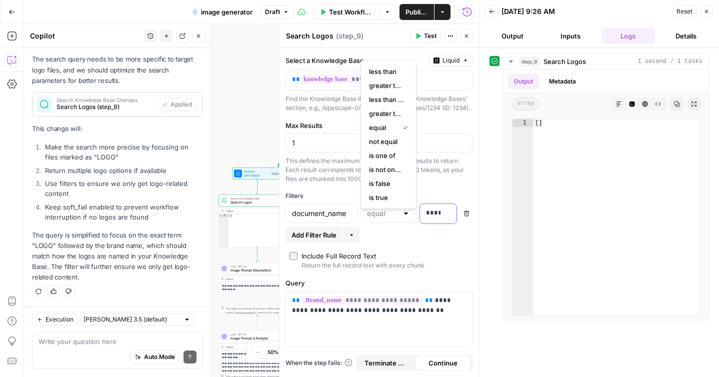
type input "equal"
click at [430, 218] on p "****" at bounding box center [438, 213] width 24 height 10
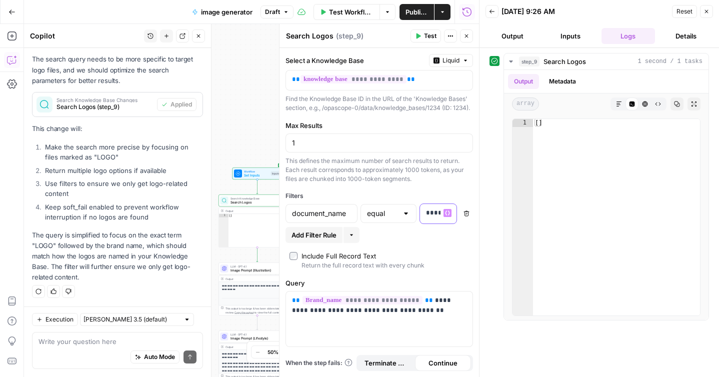
click at [430, 218] on p "****" at bounding box center [430, 213] width 8 height 10
click at [372, 218] on input "text" at bounding box center [382, 213] width 31 height 10
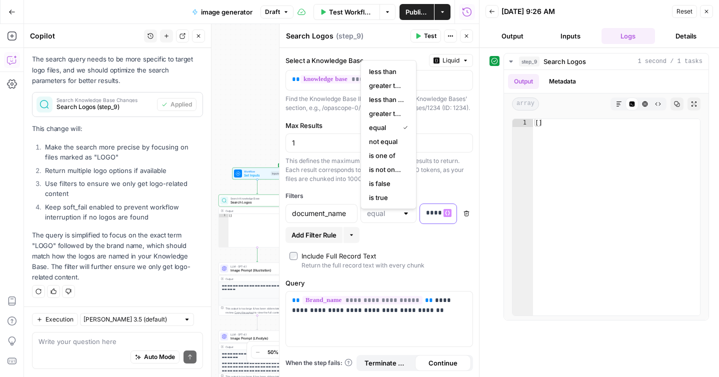
type input "equal"
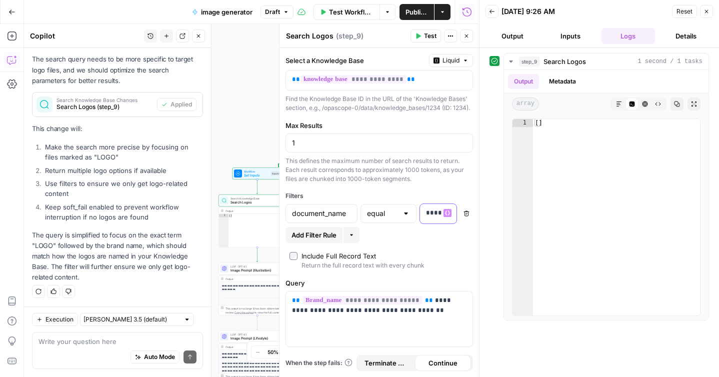
click at [447, 217] on button "Variables Menu" at bounding box center [447, 213] width 8 height 8
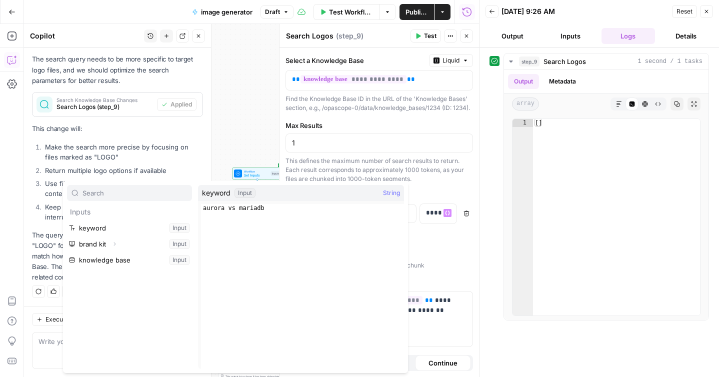
click at [444, 227] on div "document_name equal **** Variables Menu Delete" at bounding box center [378, 214] width 187 height 23
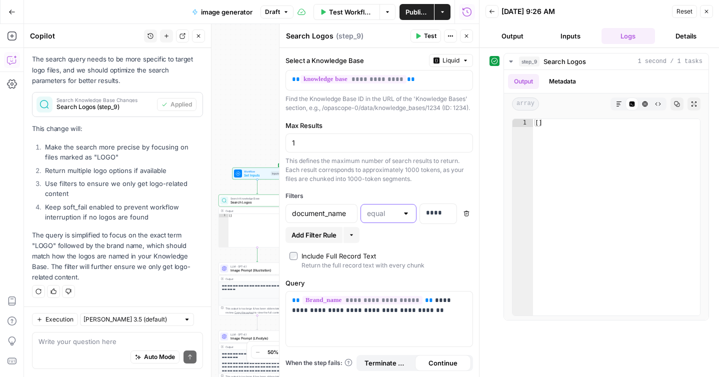
click at [388, 218] on input "text" at bounding box center [382, 213] width 31 height 10
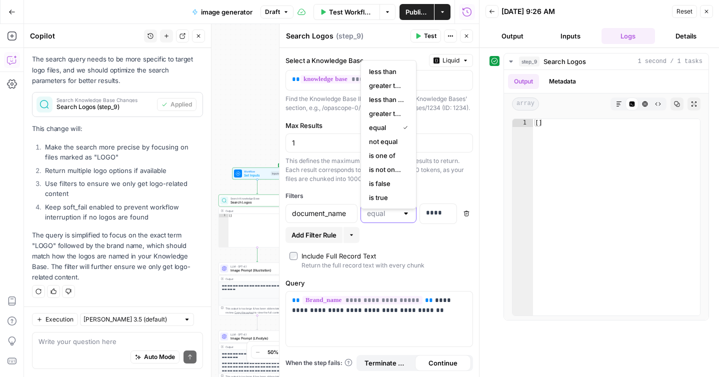
type input "c"
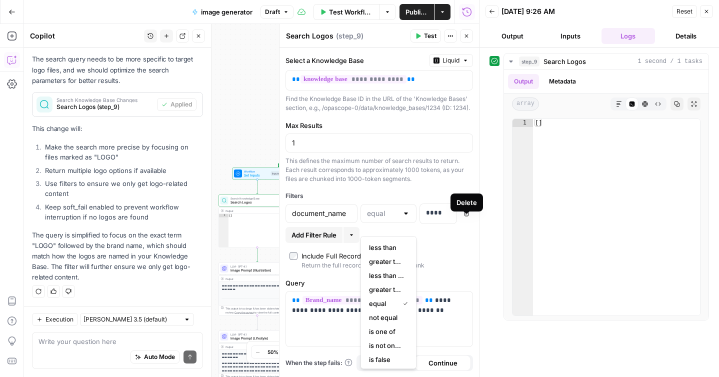
type input "equal"
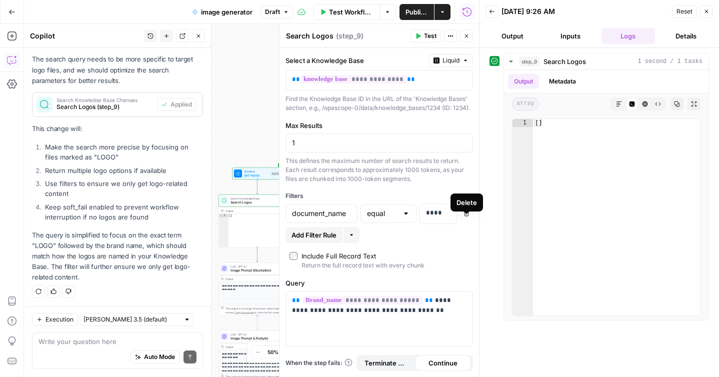
click at [461, 220] on button "Delete" at bounding box center [466, 213] width 13 height 13
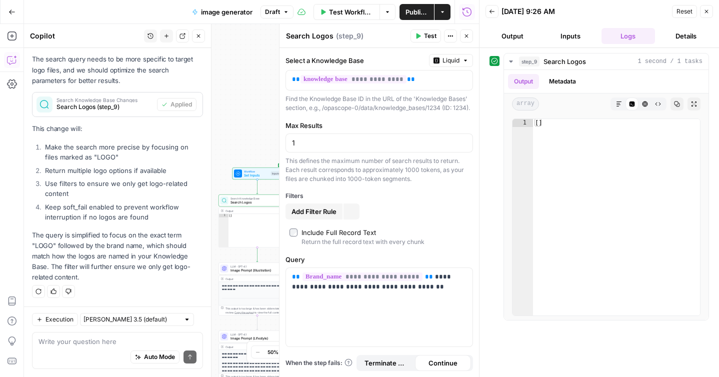
scroll to position [159, 0]
click at [338, 148] on input "1" at bounding box center [379, 143] width 174 height 10
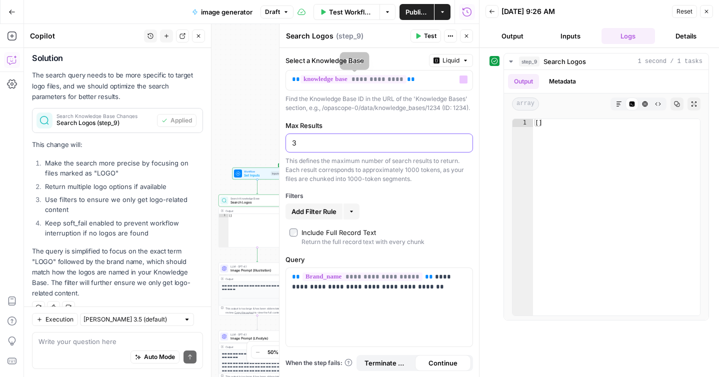
scroll to position [175, 0]
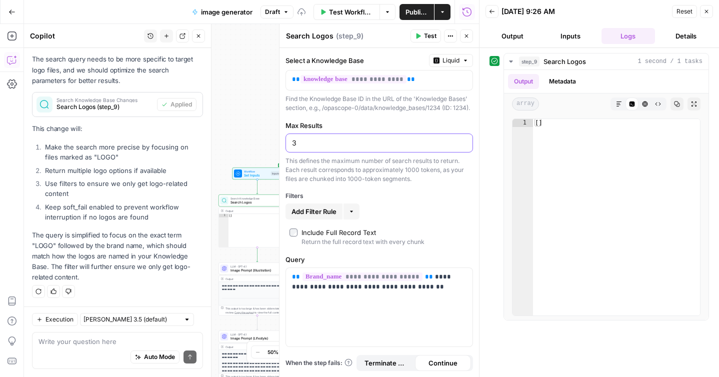
type input "3"
click at [425, 38] on span "Test" at bounding box center [430, 35] width 12 height 9
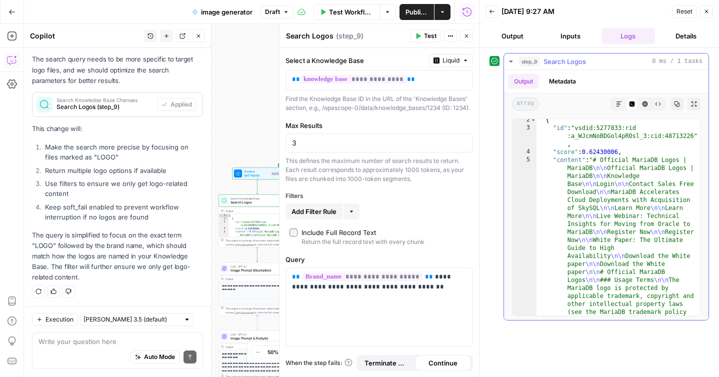
scroll to position [10, 0]
click at [684, 13] on span "Reset" at bounding box center [684, 11] width 16 height 9
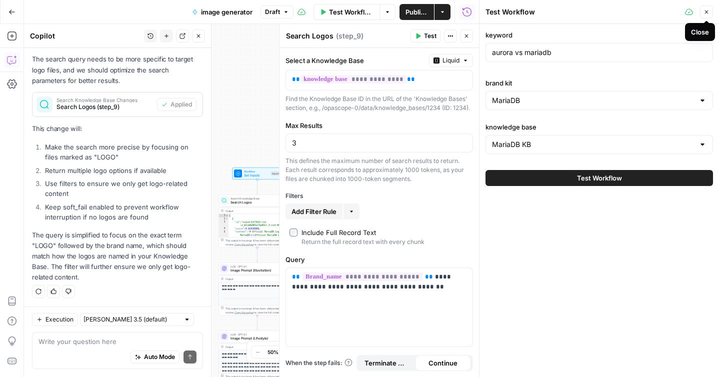
click at [709, 15] on button "Close" at bounding box center [706, 11] width 13 height 13
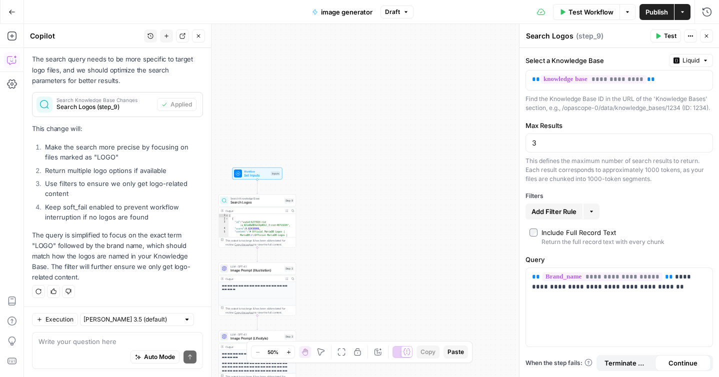
click at [183, 319] on div at bounding box center [186, 319] width 7 height 7
type input "Claude Sonnet 3.5 (default)"
click at [113, 338] on textarea at bounding box center [117, 341] width 158 height 10
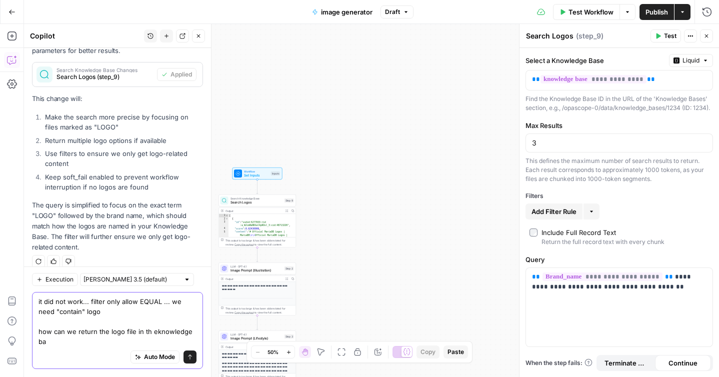
scroll to position [215, 0]
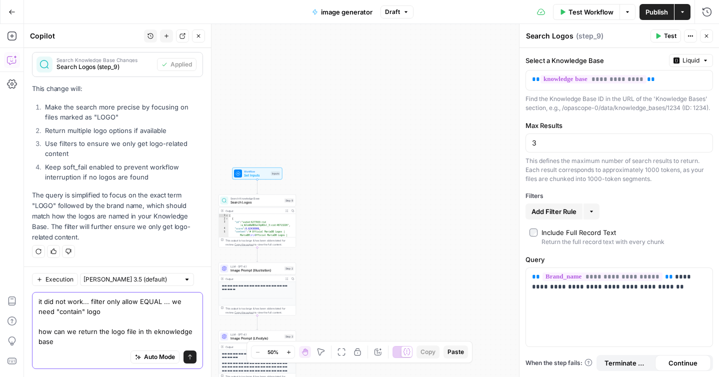
type textarea "it did not work... filter only allow EQUAL ... we need "contain" logo how can w…"
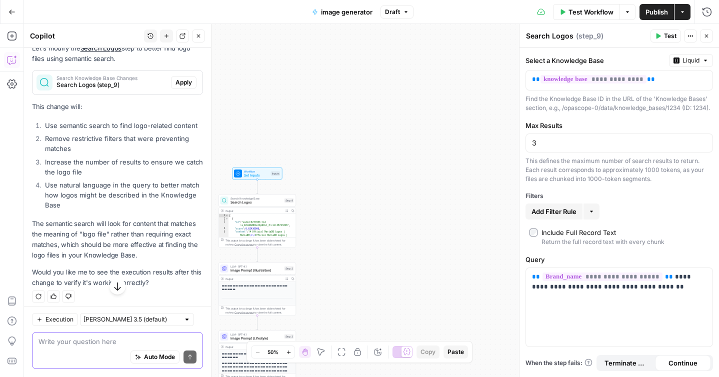
scroll to position [564, 0]
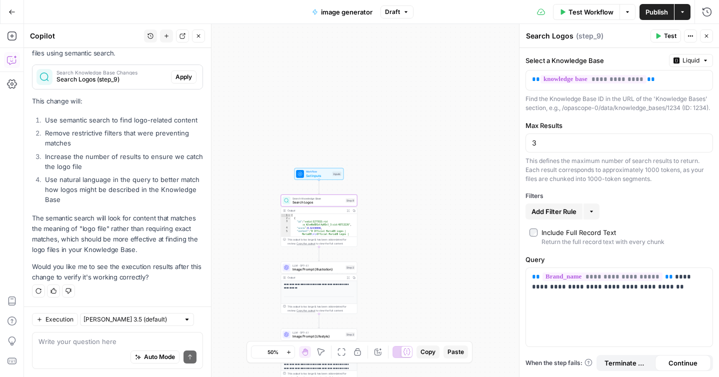
click at [176, 78] on span "Apply" at bounding box center [183, 76] width 16 height 9
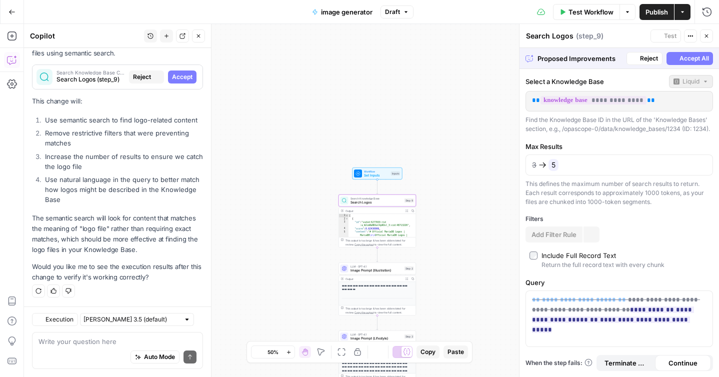
scroll to position [548, 0]
click at [176, 79] on span "Accept" at bounding box center [182, 76] width 20 height 9
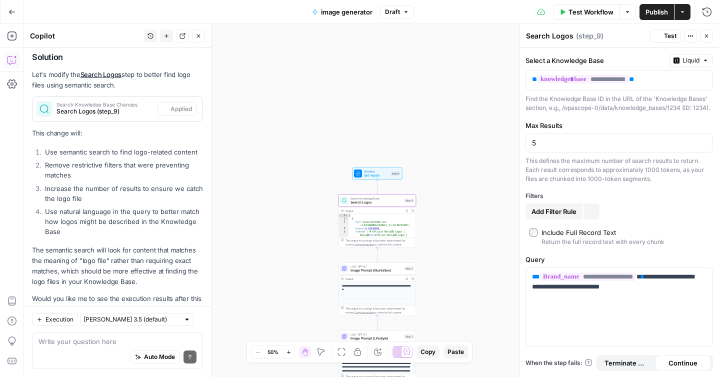
scroll to position [580, 0]
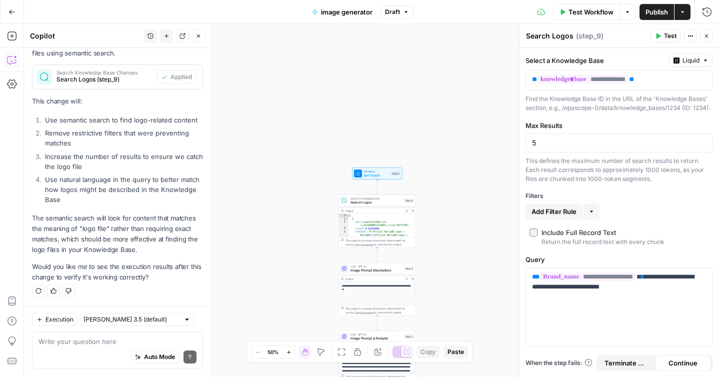
click at [662, 35] on button "Test" at bounding box center [665, 35] width 30 height 13
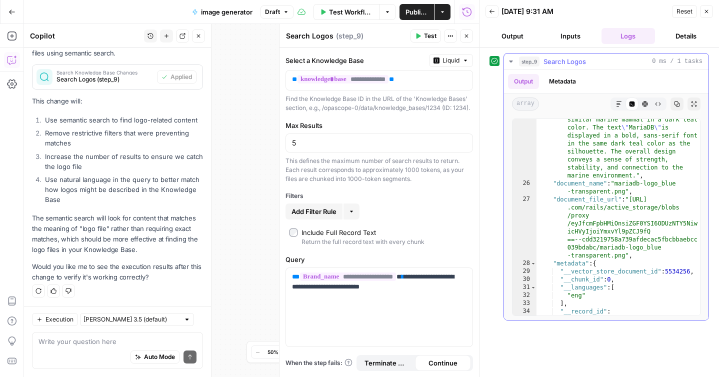
scroll to position [1212, 0]
type textarea "**********"
drag, startPoint x: 617, startPoint y: 199, endPoint x: 557, endPoint y: 199, distance: 60.0
click at [557, 199] on div ""content" : "The image depicts the logo for \" MariaDB \" . The logo features a…" at bounding box center [617, 244] width 163 height 308
click at [307, 216] on span "Add Filter Rule" at bounding box center [313, 211] width 45 height 10
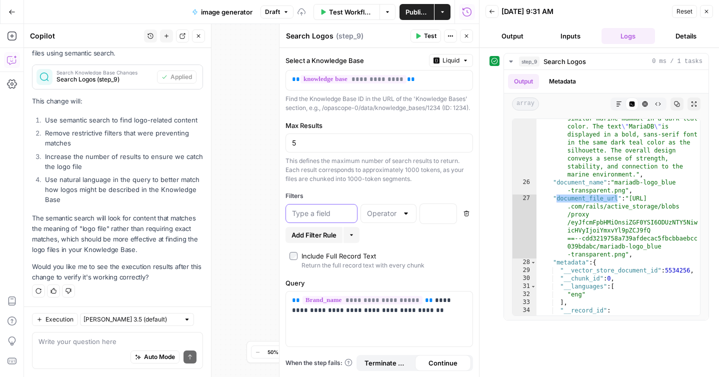
click at [324, 218] on input "text" at bounding box center [321, 213] width 59 height 10
paste input "document_file_url"
type input "document_file_url"
click at [405, 218] on div at bounding box center [406, 213] width 8 height 10
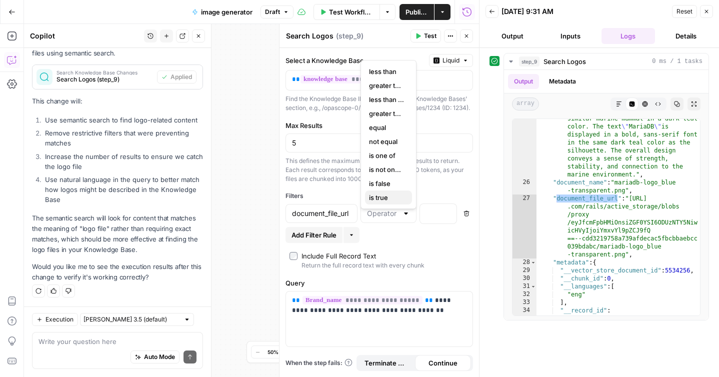
click at [384, 198] on span "is true" at bounding box center [386, 197] width 35 height 10
type input "is true"
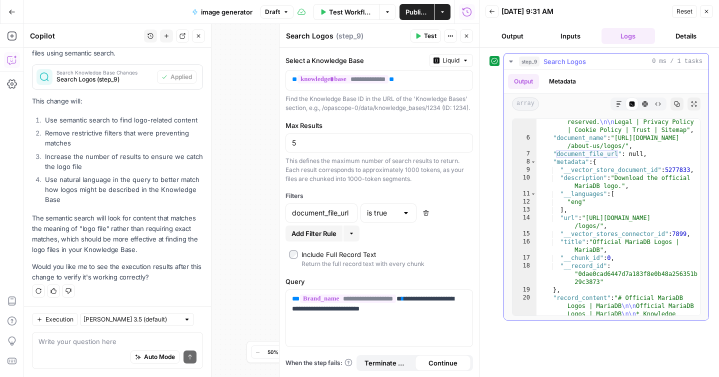
scroll to position [495, 0]
type textarea "**********"
click at [596, 157] on div ""content" : "# Official MariaDB Logos | MariaDB \n\n Official MariaDB Logos | M…" at bounding box center [617, 234] width 163 height 1124
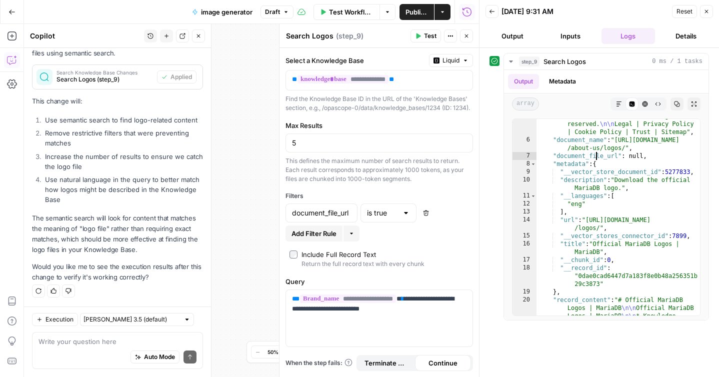
click at [429, 36] on span "Test" at bounding box center [430, 35] width 12 height 9
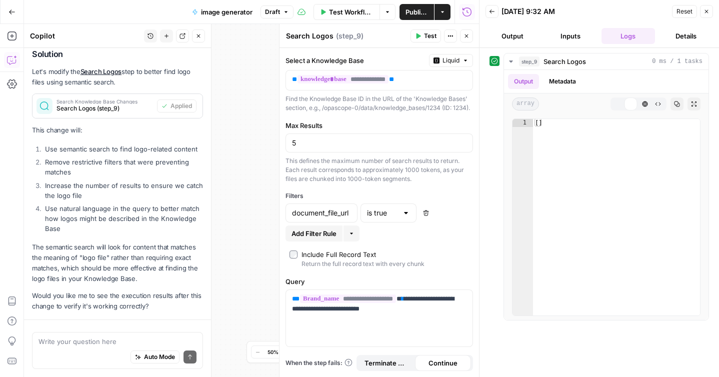
scroll to position [580, 0]
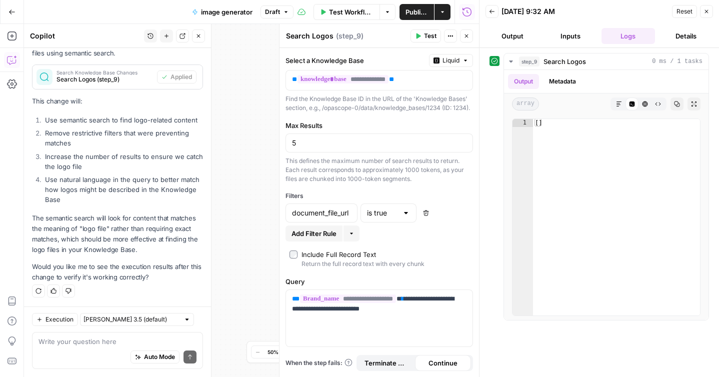
click at [399, 221] on div "is true" at bounding box center [388, 212] width 56 height 19
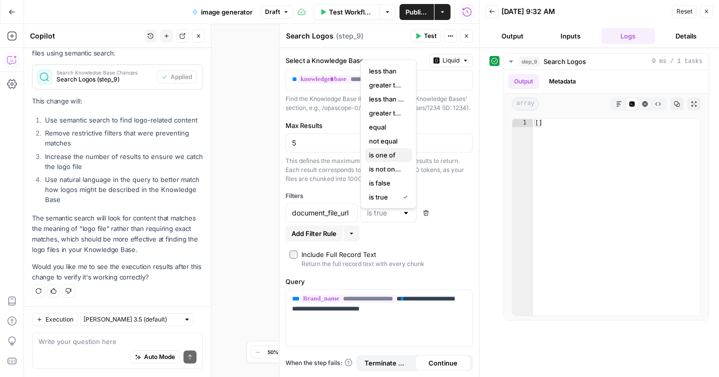
click at [397, 156] on span "is one of" at bounding box center [386, 155] width 35 height 10
type input "is one of"
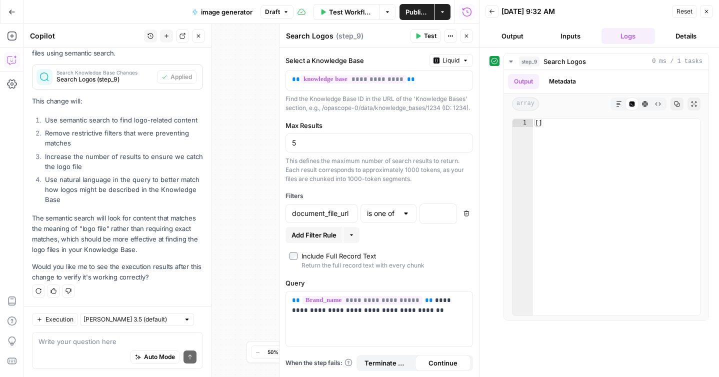
click at [403, 218] on div at bounding box center [406, 213] width 8 height 10
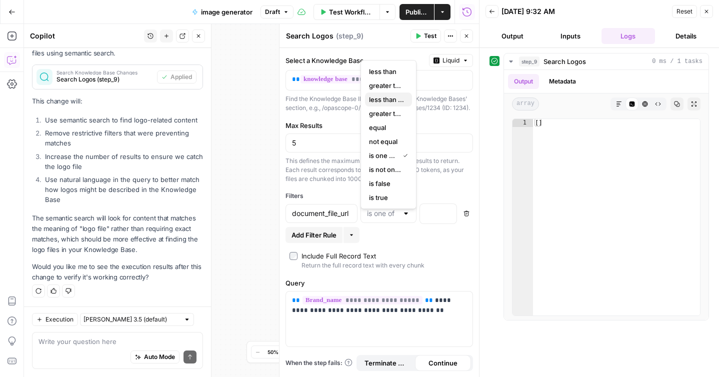
click at [394, 102] on span "less than or equal to" at bounding box center [386, 99] width 35 height 10
type input "less than or equal to"
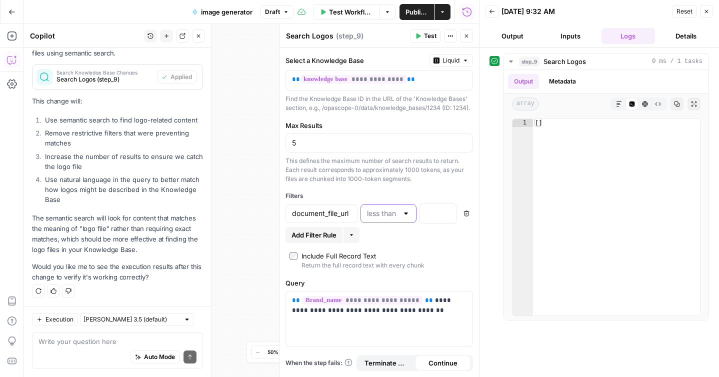
click at [387, 218] on input "text" at bounding box center [382, 213] width 31 height 10
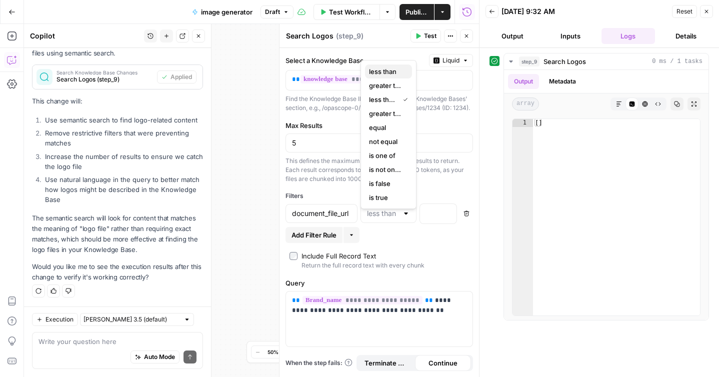
click at [393, 73] on span "less than" at bounding box center [386, 71] width 35 height 10
type input "less than"
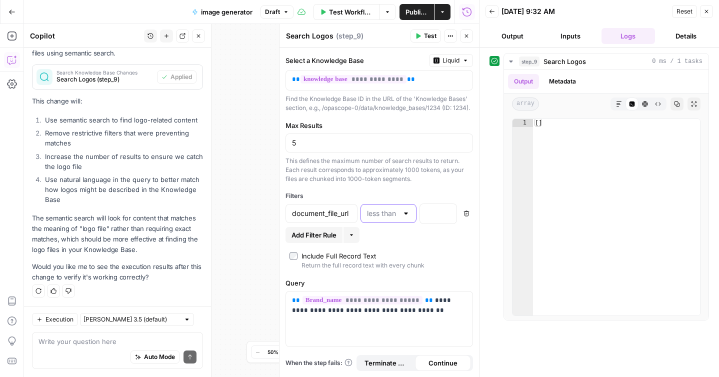
click at [395, 218] on input "text" at bounding box center [382, 213] width 31 height 10
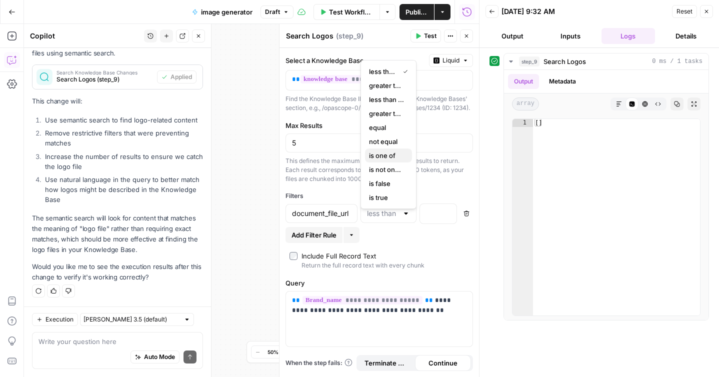
click at [388, 160] on span "is one of" at bounding box center [386, 155] width 35 height 10
type input "is one of"
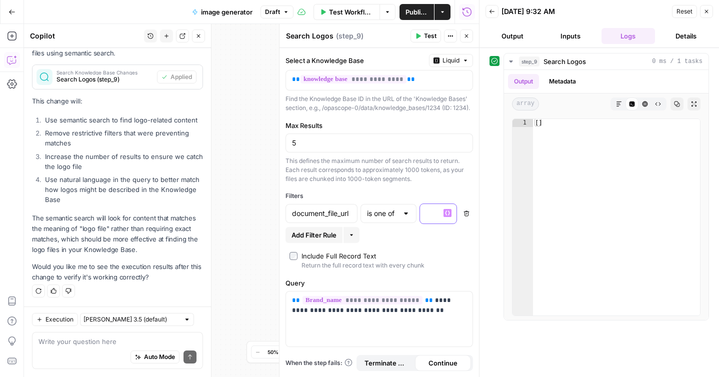
click at [426, 218] on p at bounding box center [430, 213] width 8 height 10
click at [420, 37] on icon "button" at bounding box center [418, 36] width 6 height 6
click at [465, 216] on icon "button" at bounding box center [466, 213] width 6 height 6
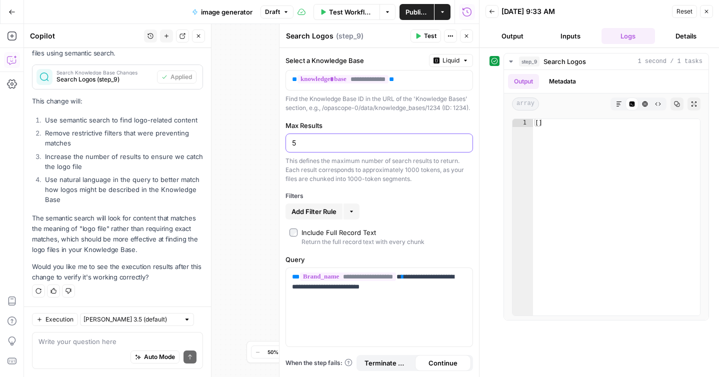
click at [366, 148] on input "5" at bounding box center [379, 143] width 174 height 10
click at [425, 37] on span "Test" at bounding box center [430, 35] width 12 height 9
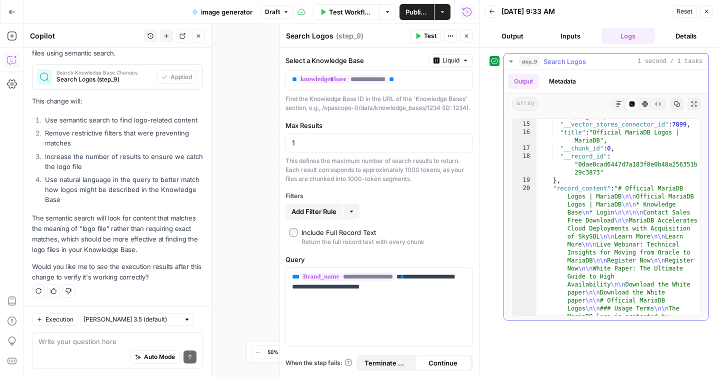
scroll to position [955, 0]
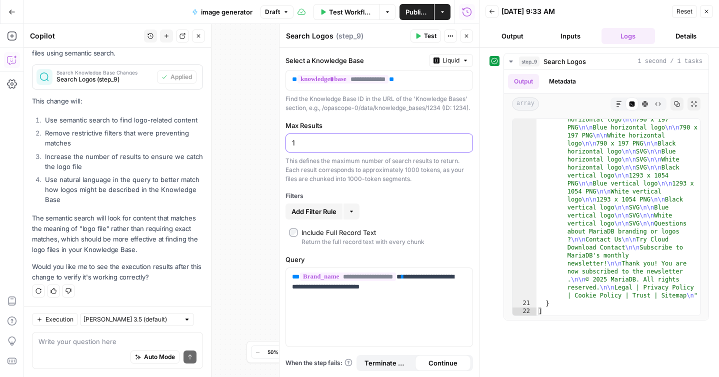
click at [328, 148] on input "1" at bounding box center [379, 143] width 174 height 10
type input "2"
click at [416, 36] on icon "button" at bounding box center [418, 35] width 4 height 5
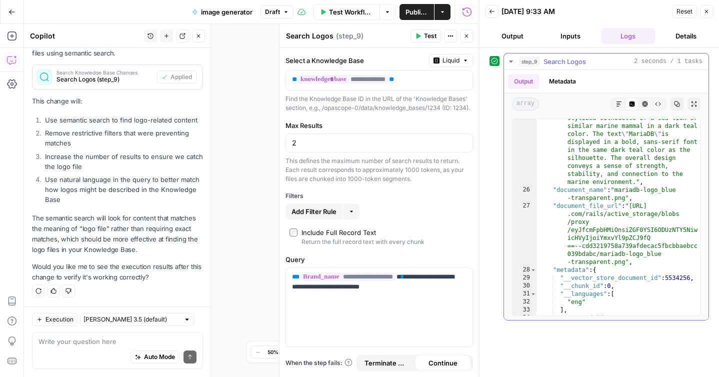
scroll to position [1205, 0]
click at [324, 216] on span "Add Filter Rule" at bounding box center [313, 211] width 45 height 10
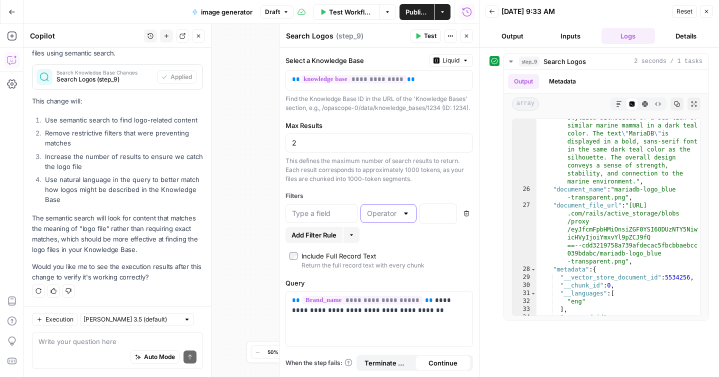
click at [383, 218] on input "text" at bounding box center [382, 213] width 31 height 10
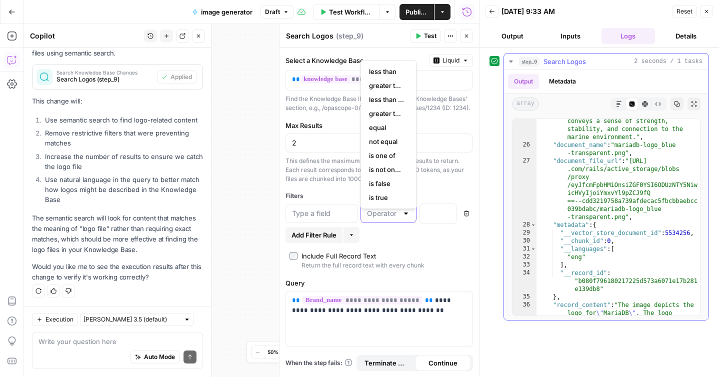
scroll to position [1247, 0]
type textarea "**********"
click at [573, 164] on div ""content" : "The image depicts the logo for \" MariaDB \" . The logo features a…" at bounding box center [617, 240] width 163 height 372
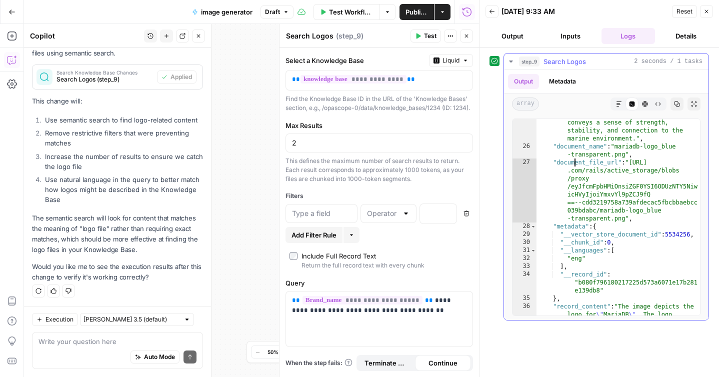
click at [573, 164] on div ""content" : "The image depicts the logo for \" MariaDB \" . The logo features a…" at bounding box center [617, 240] width 163 height 372
click at [327, 218] on input "text" at bounding box center [321, 213] width 59 height 10
paste input "document_file_url"
type input "document_file_url"
click at [383, 218] on input "text" at bounding box center [382, 213] width 31 height 10
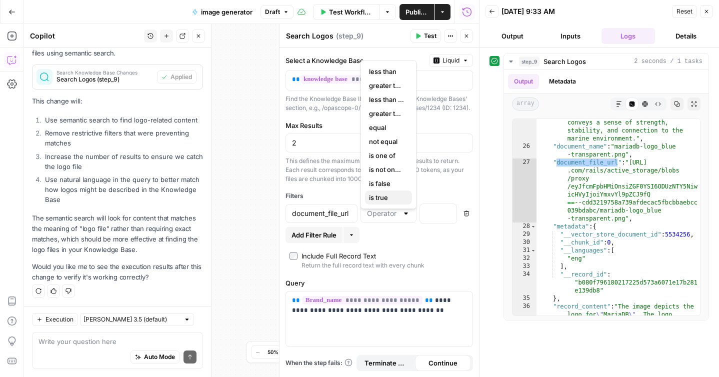
click at [392, 197] on span "is true" at bounding box center [386, 197] width 35 height 10
type input "is true"
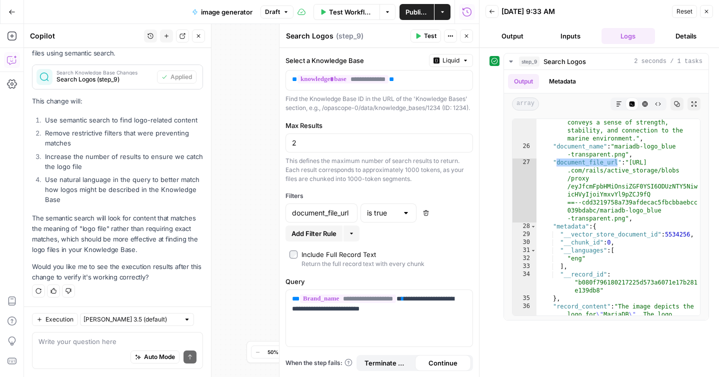
click at [425, 39] on span "Test" at bounding box center [430, 35] width 12 height 9
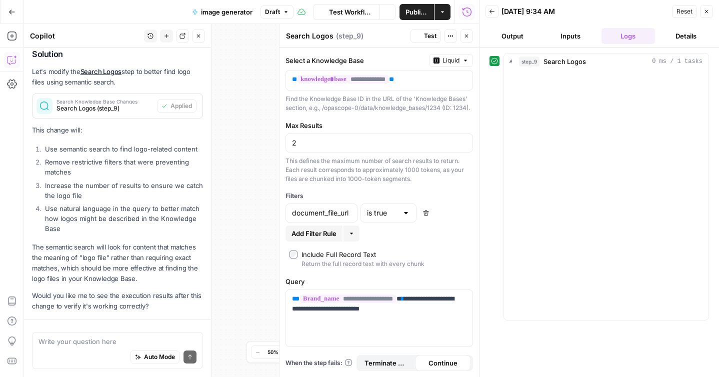
scroll to position [580, 0]
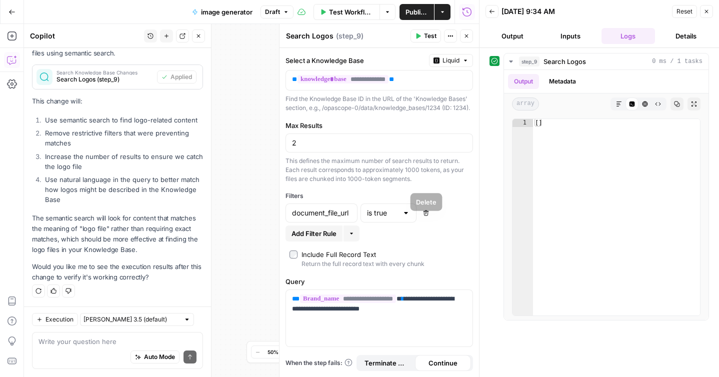
click at [426, 216] on icon "button" at bounding box center [426, 213] width 6 height 6
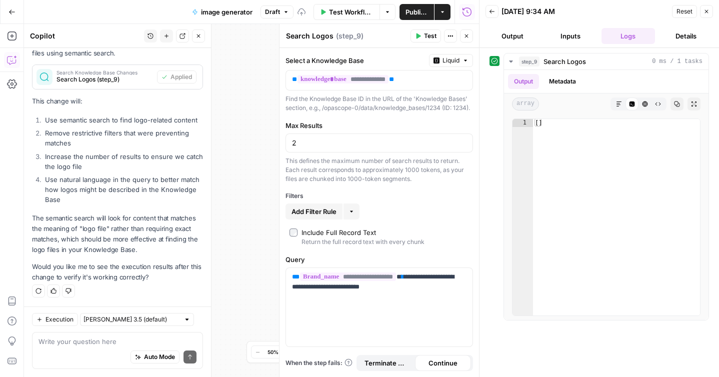
click at [425, 39] on span "Test" at bounding box center [430, 35] width 12 height 9
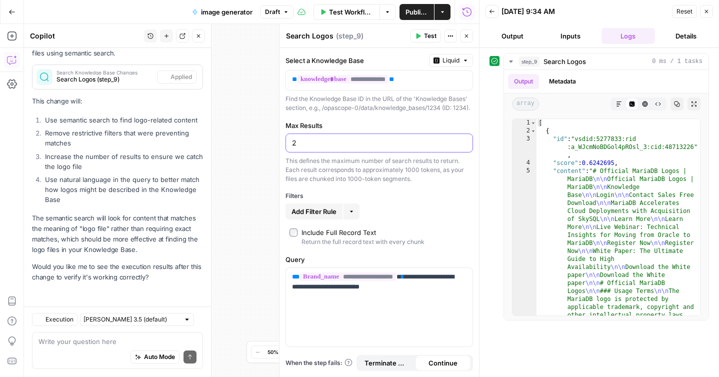
click at [339, 148] on input "2" at bounding box center [379, 143] width 174 height 10
click at [339, 148] on input "5" at bounding box center [379, 143] width 174 height 10
type input "5"
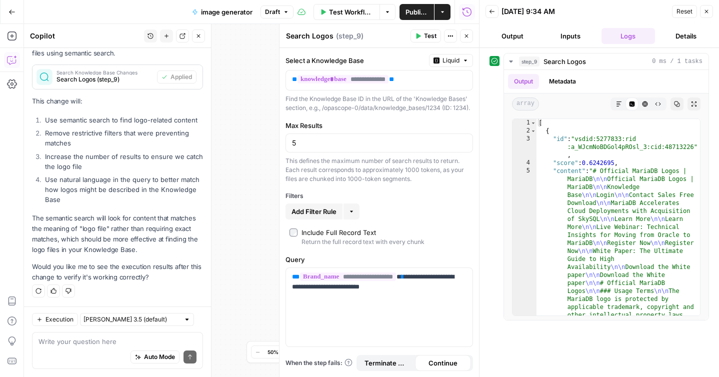
click at [369, 130] on label "Max Results" at bounding box center [378, 125] width 187 height 10
click at [369, 138] on input "5" at bounding box center [379, 143] width 174 height 10
click at [420, 36] on icon "button" at bounding box center [418, 36] width 6 height 6
click at [706, 15] on button "Close" at bounding box center [706, 11] width 13 height 13
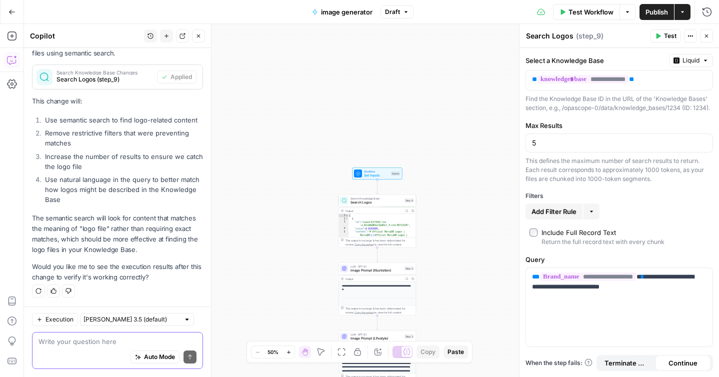
click at [108, 339] on textarea at bounding box center [117, 341] width 158 height 10
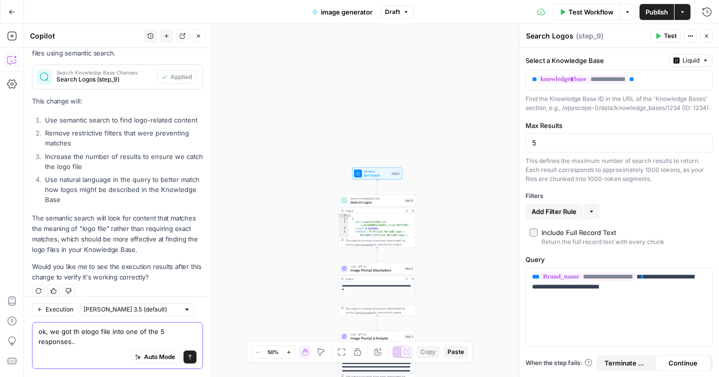
scroll to position [590, 0]
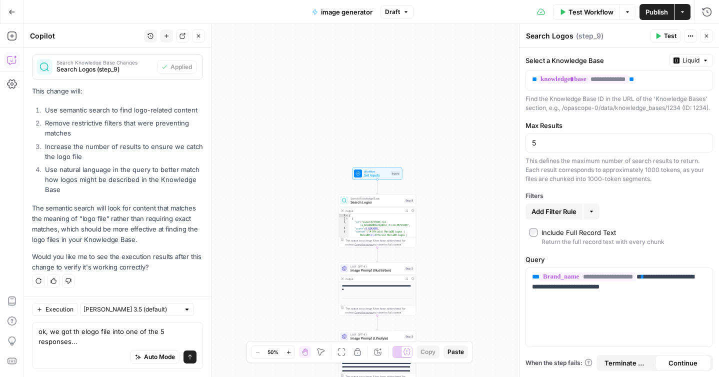
click at [565, 11] on button "Test Workflow" at bounding box center [586, 12] width 67 height 16
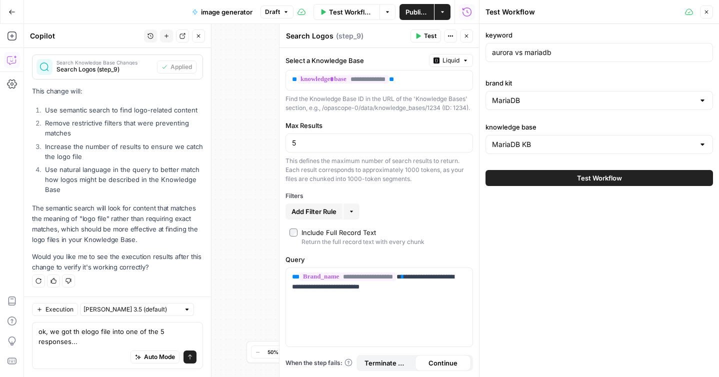
click at [546, 183] on button "Test Workflow" at bounding box center [598, 178] width 227 height 16
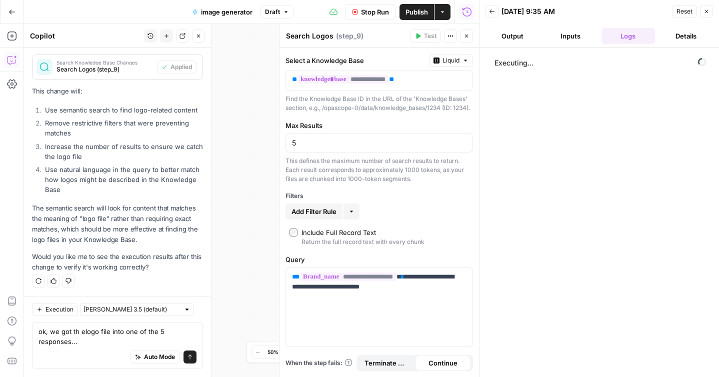
click at [468, 38] on icon "button" at bounding box center [466, 36] width 6 height 6
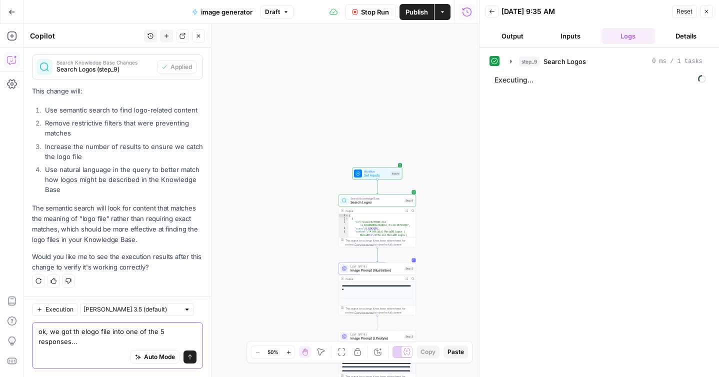
click at [80, 333] on textarea "ok, we got th elogo file into one of the 5 responses..." at bounding box center [117, 336] width 158 height 20
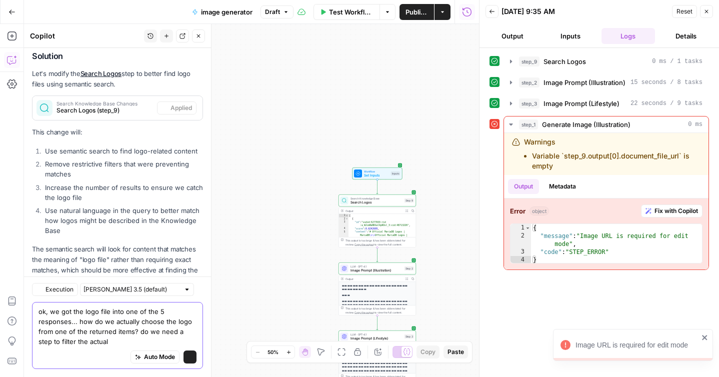
scroll to position [610, 0]
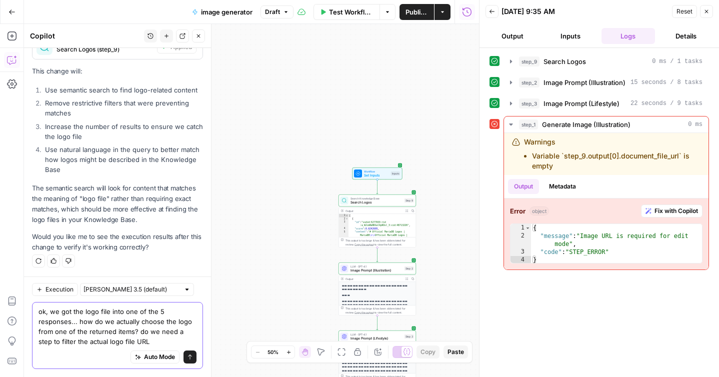
type textarea "ok, we got the logo file into one of the 5 responses... how do we actually choo…"
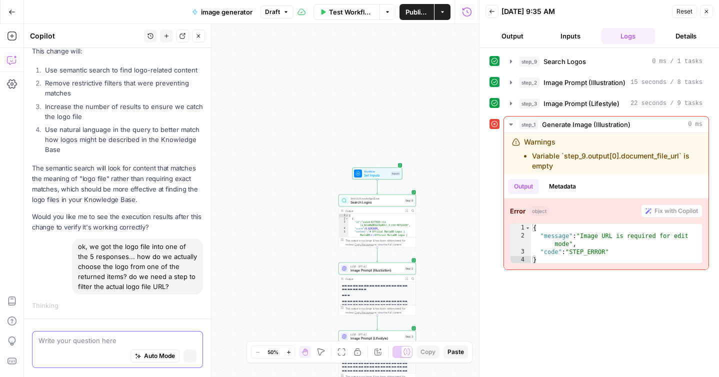
scroll to position [597, 0]
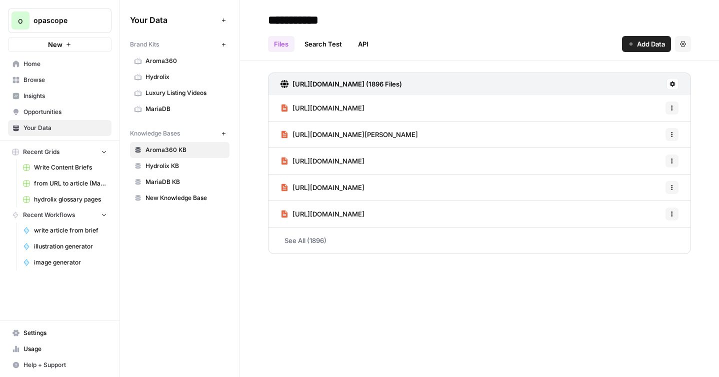
click at [165, 181] on span "MariaDB KB" at bounding box center [184, 181] width 79 height 9
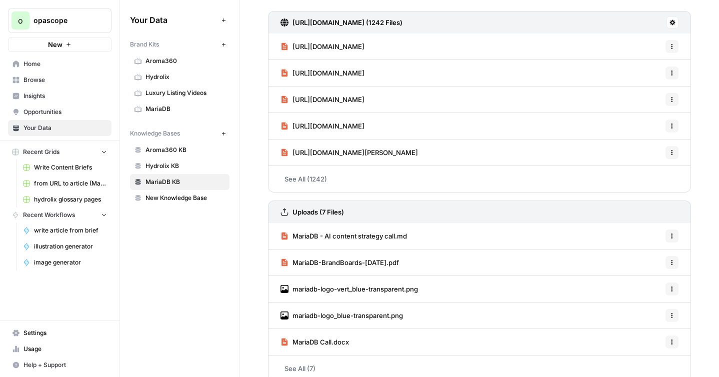
scroll to position [74, 0]
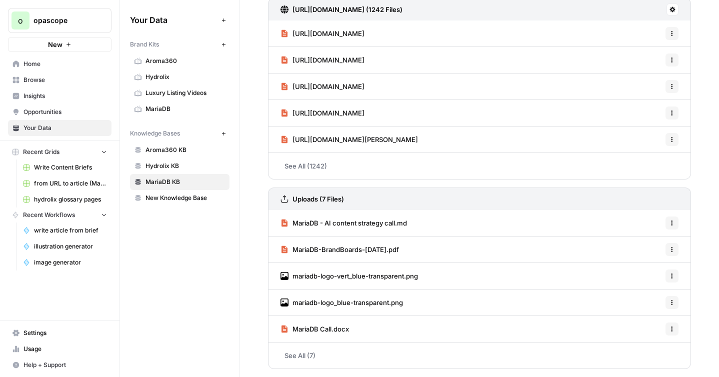
click at [171, 168] on span "Hydrolix KB" at bounding box center [184, 165] width 79 height 9
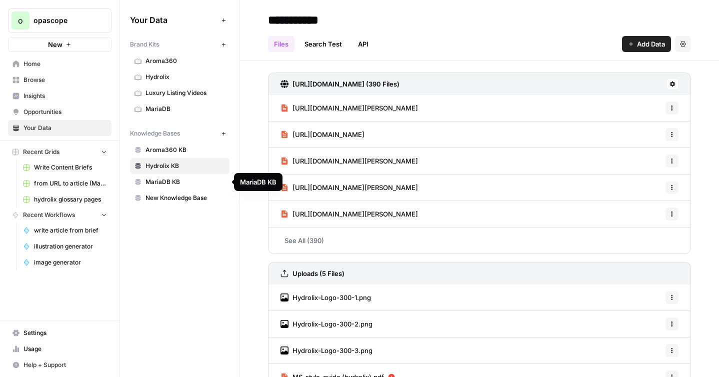
click at [178, 147] on span "Aroma360 KB" at bounding box center [184, 149] width 79 height 9
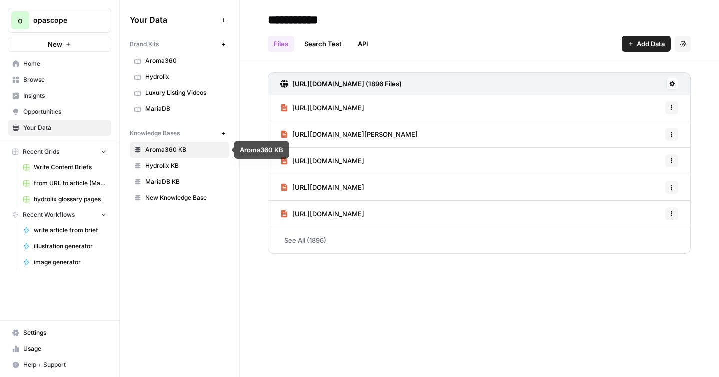
click at [150, 179] on span "MariaDB KB" at bounding box center [184, 181] width 79 height 9
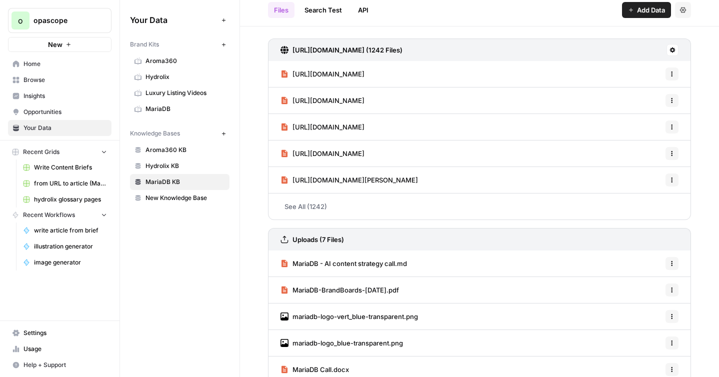
scroll to position [74, 0]
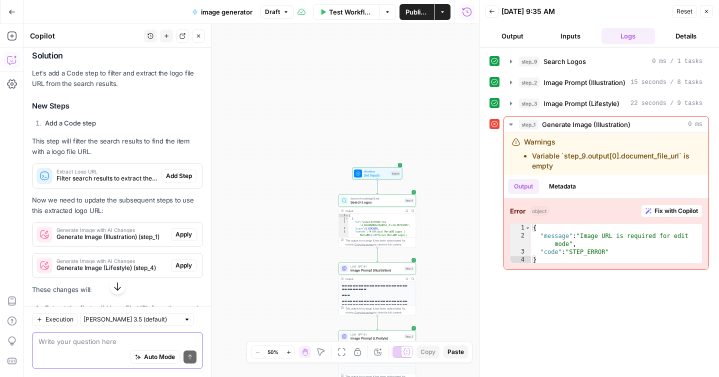
scroll to position [938, 0]
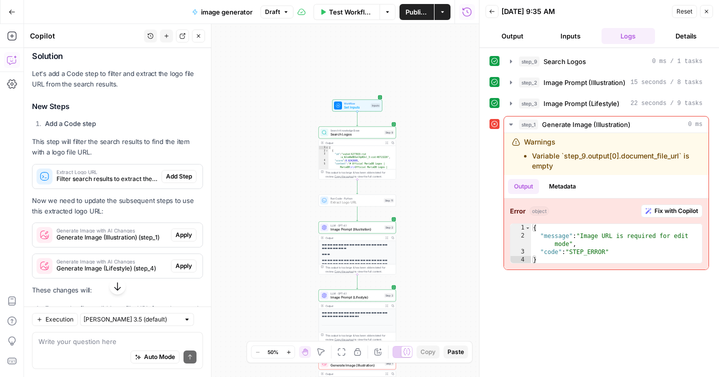
click at [173, 175] on span "Add Step" at bounding box center [179, 176] width 26 height 9
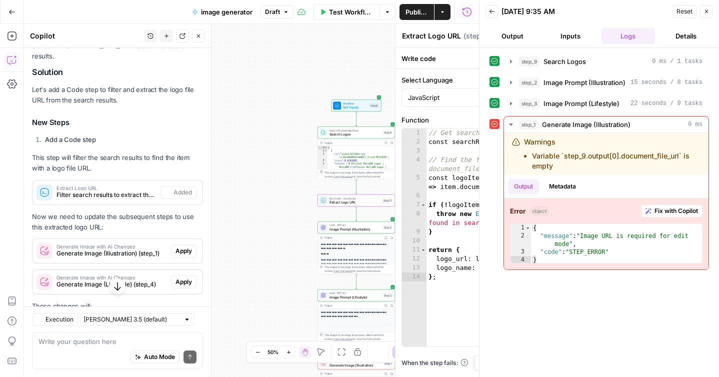
scroll to position [954, 0]
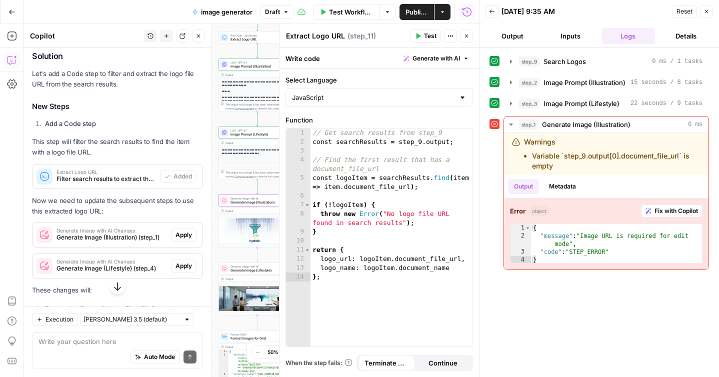
click at [180, 232] on span "Apply" at bounding box center [183, 234] width 16 height 9
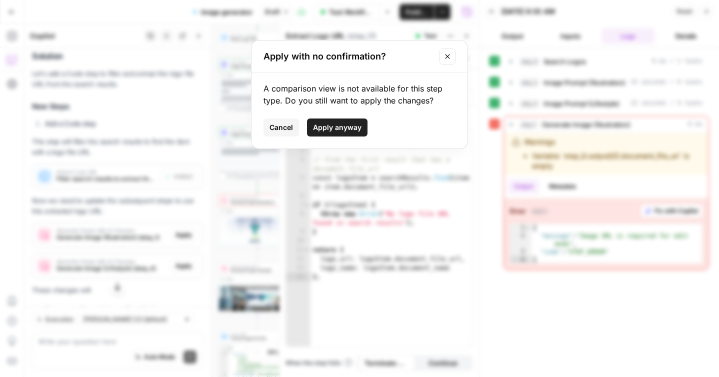
click at [449, 60] on button "Close modal" at bounding box center [447, 56] width 16 height 16
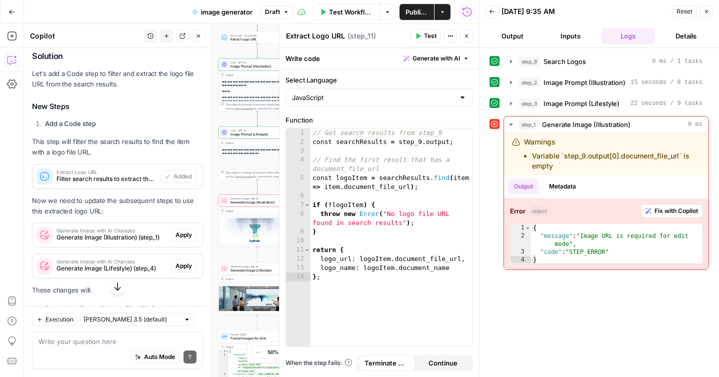
click at [708, 12] on icon "button" at bounding box center [706, 11] width 6 height 6
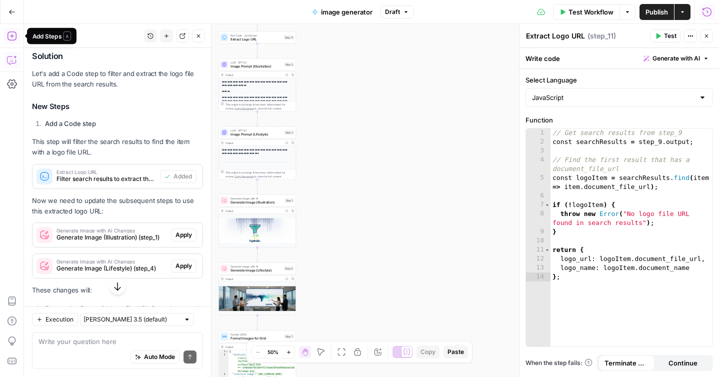
click at [12, 34] on icon "button" at bounding box center [12, 36] width 10 height 10
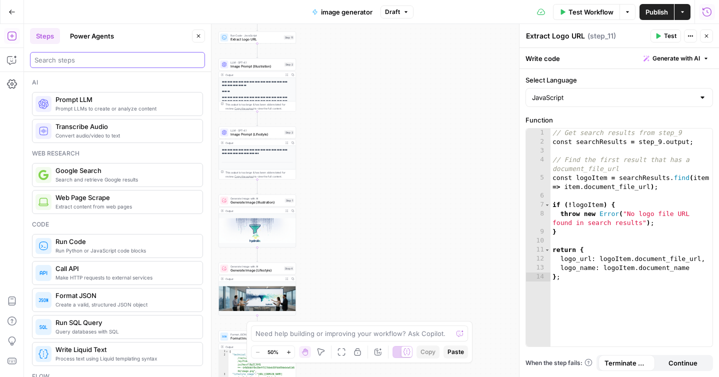
click at [99, 57] on input "search" at bounding box center [117, 60] width 166 height 10
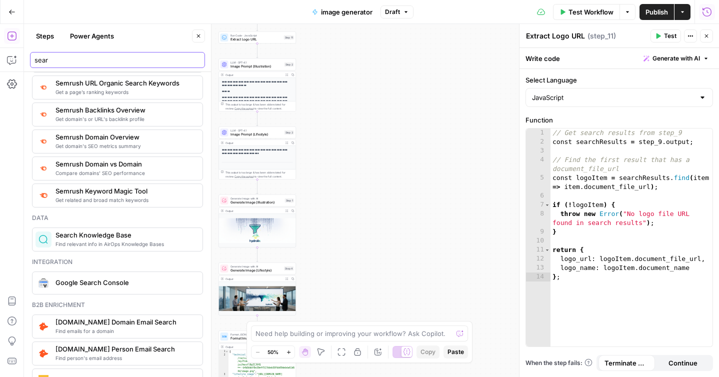
scroll to position [277, 0]
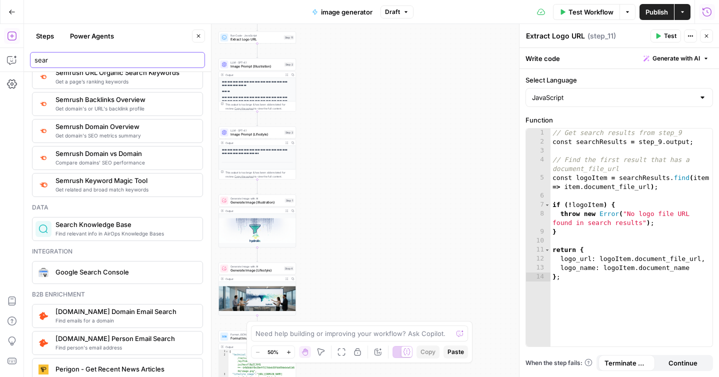
type input "sear"
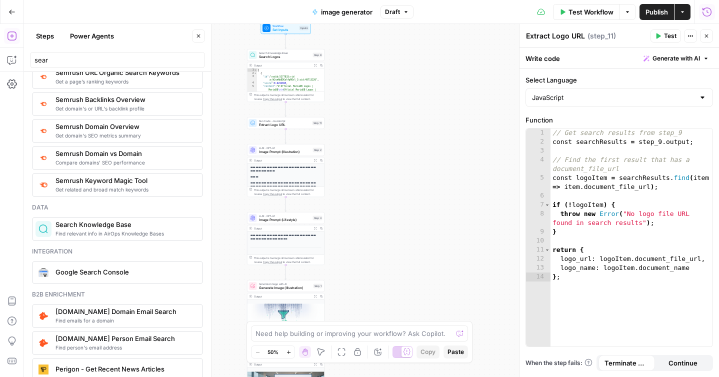
drag, startPoint x: 327, startPoint y: 67, endPoint x: 356, endPoint y: 152, distance: 90.1
click at [356, 152] on div "Workflow Set Inputs Inputs Search Knowledge Base Search Logos Step 9 Output Exp…" at bounding box center [371, 200] width 695 height 353
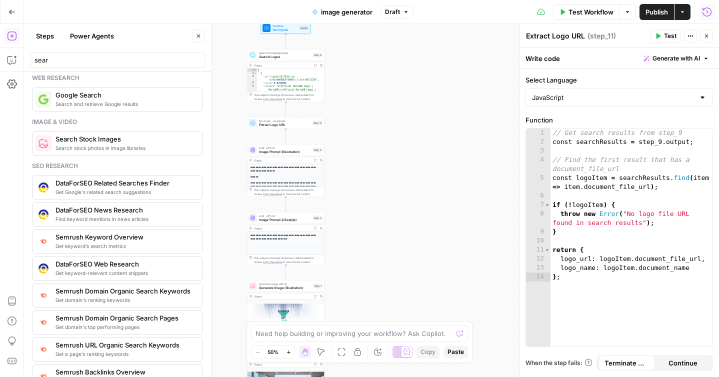
scroll to position [0, 0]
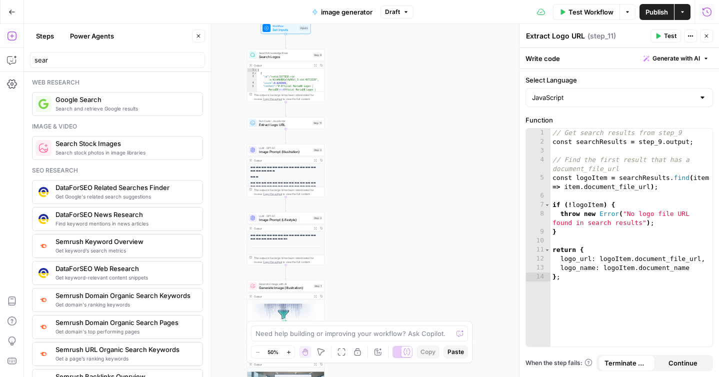
click at [198, 35] on icon "button" at bounding box center [198, 36] width 6 height 6
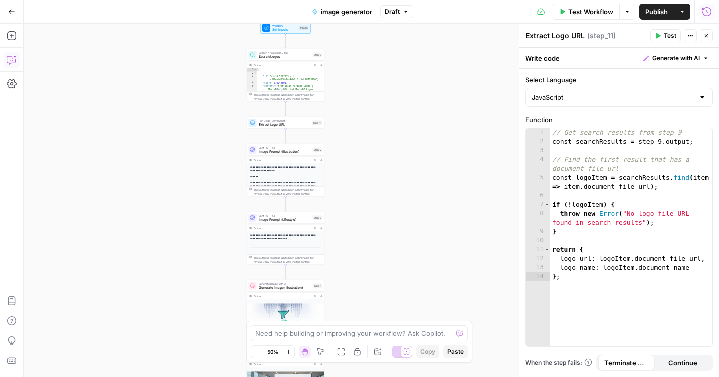
click at [12, 63] on icon "button" at bounding box center [12, 60] width 10 height 10
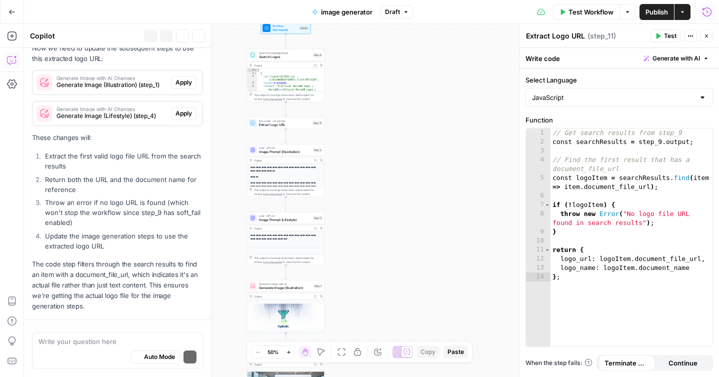
scroll to position [1135, 0]
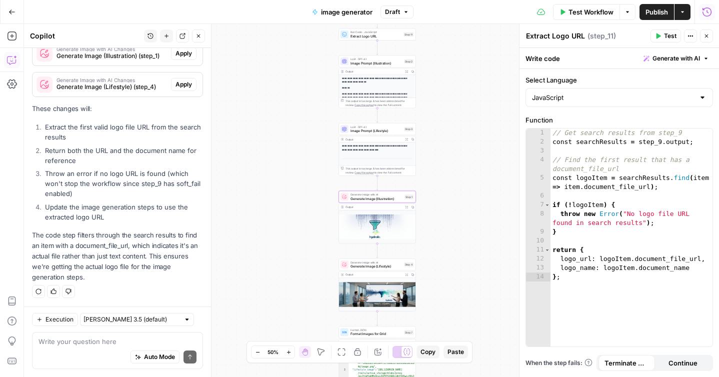
click at [177, 53] on span "Apply" at bounding box center [183, 53] width 16 height 9
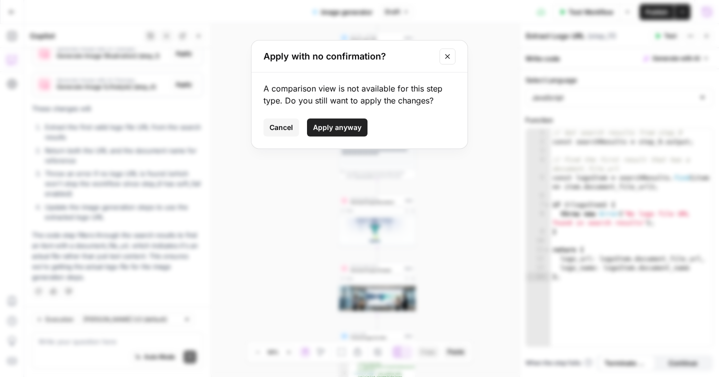
click at [285, 127] on span "Cancel" at bounding box center [280, 127] width 23 height 10
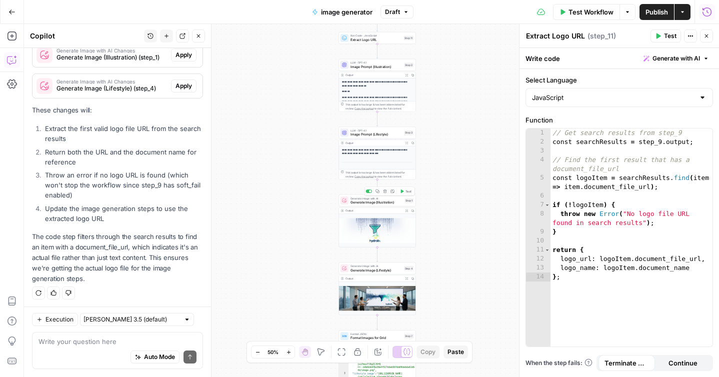
click at [369, 204] on span "Generate Image (Illustration)" at bounding box center [376, 202] width 52 height 5
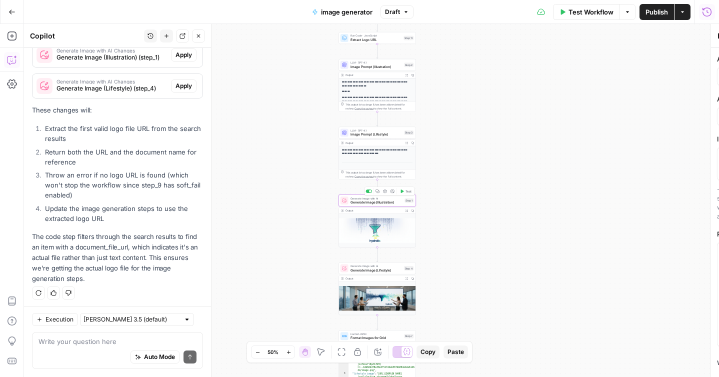
type textarea "Generate Image (Illustration)"
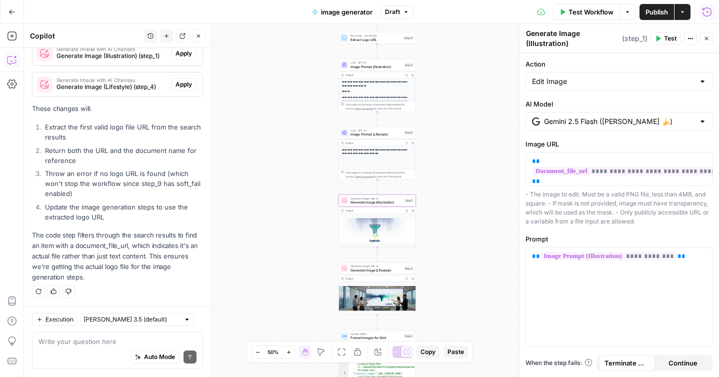
click at [183, 55] on span "Apply" at bounding box center [183, 53] width 16 height 9
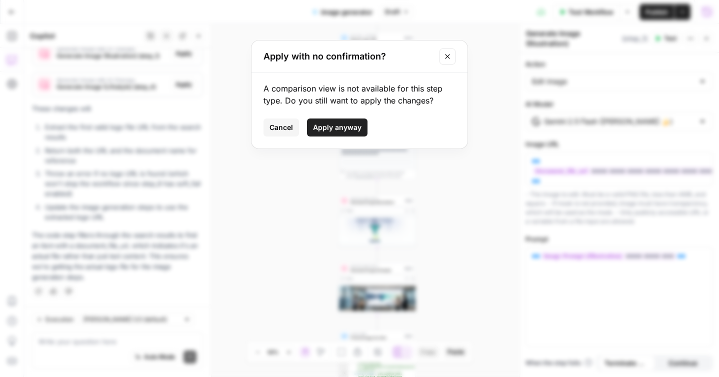
click at [330, 129] on span "Apply anyway" at bounding box center [337, 127] width 48 height 10
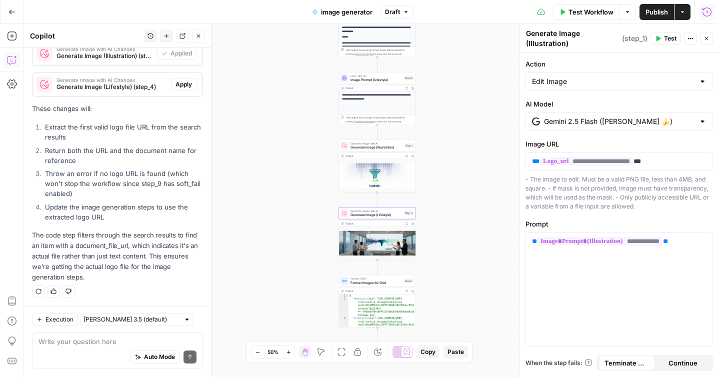
click at [187, 85] on span "Apply" at bounding box center [183, 84] width 16 height 9
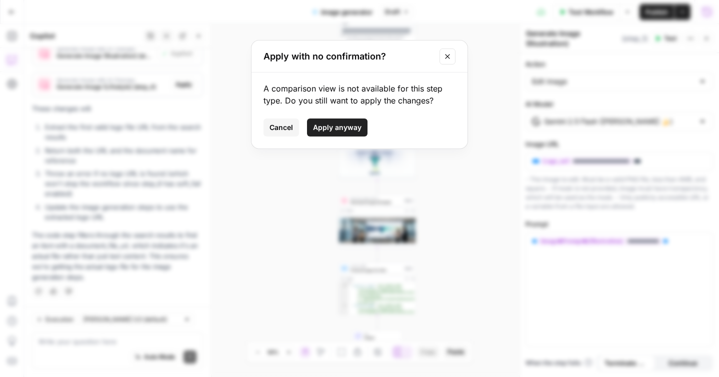
click at [342, 130] on span "Apply anyway" at bounding box center [337, 127] width 48 height 10
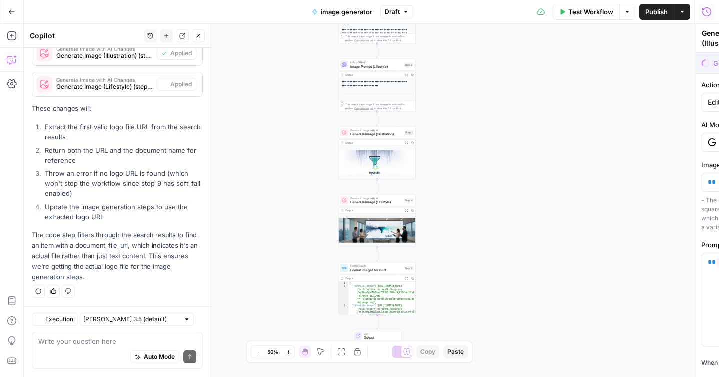
type textarea "Generate Image (Lifestyle)"
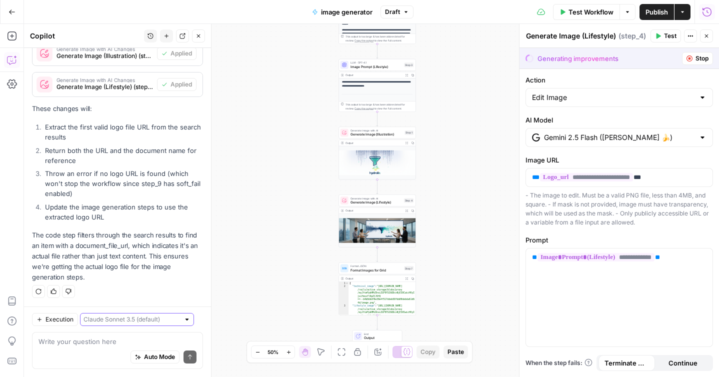
click at [150, 317] on input "text" at bounding box center [131, 319] width 96 height 10
type input "Claude Sonnet 3.5 (default)"
click at [175, 217] on li "Update the image generation steps to use the extracted logo URL" at bounding box center [122, 212] width 160 height 20
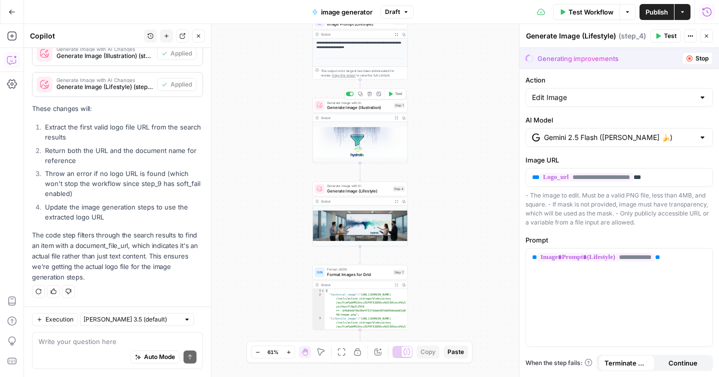
click at [369, 109] on span "Generate Image (Illustration)" at bounding box center [359, 107] width 64 height 6
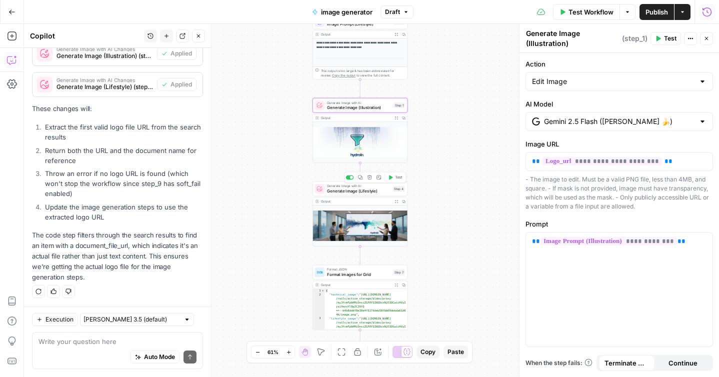
click at [361, 189] on span "Generate Image (Lifestyle)" at bounding box center [358, 191] width 63 height 6
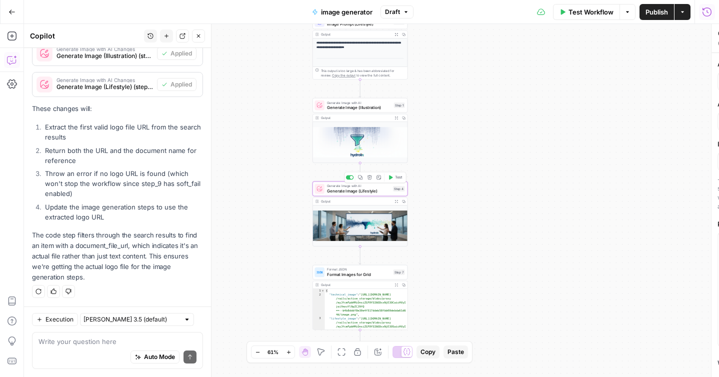
type textarea "Generate Image (Lifestyle)"
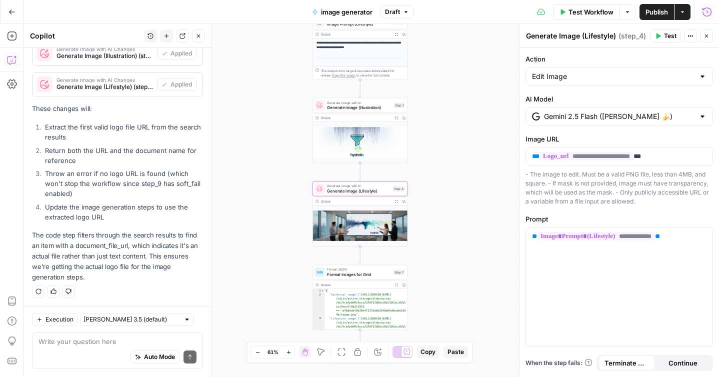
click at [574, 13] on span "Test Workflow" at bounding box center [590, 12] width 45 height 10
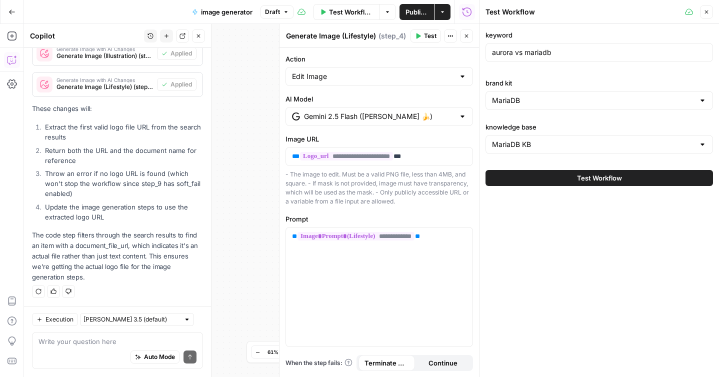
click at [579, 182] on span "Test Workflow" at bounding box center [599, 178] width 45 height 10
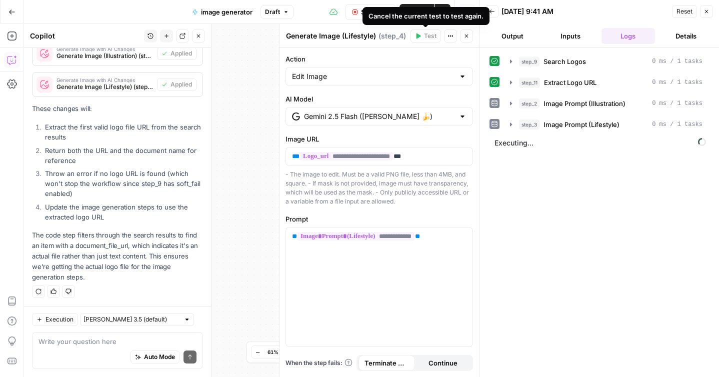
click at [364, 7] on span "Stop Run" at bounding box center [375, 12] width 28 height 10
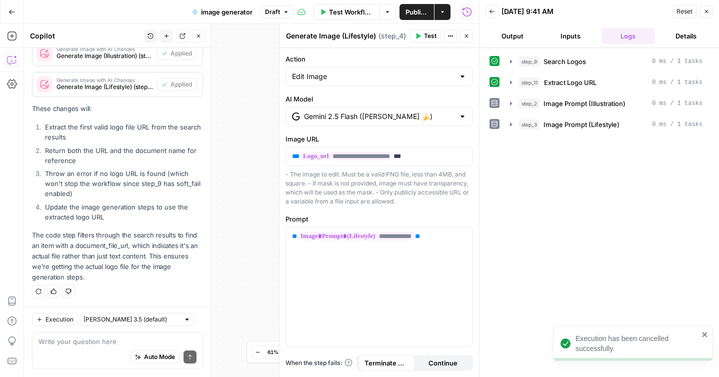
click at [681, 12] on span "Reset" at bounding box center [684, 11] width 16 height 9
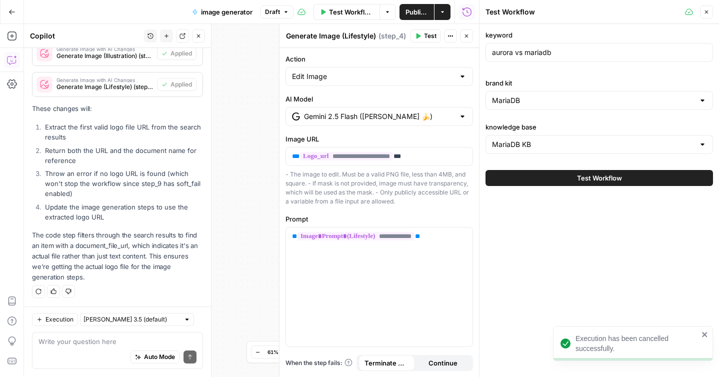
click at [601, 179] on span "Test Workflow" at bounding box center [599, 178] width 45 height 10
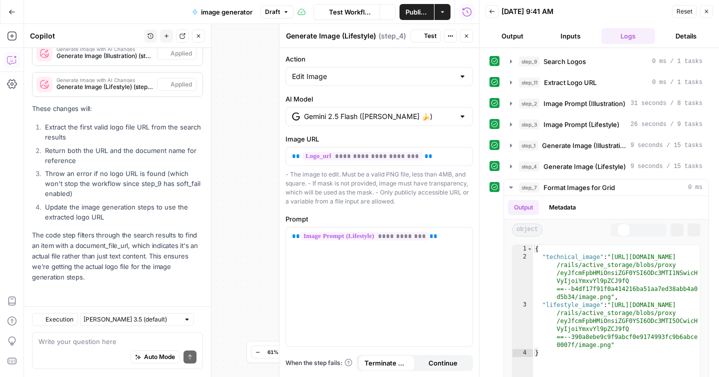
scroll to position [1135, 0]
click at [469, 33] on button "Close" at bounding box center [466, 35] width 13 height 13
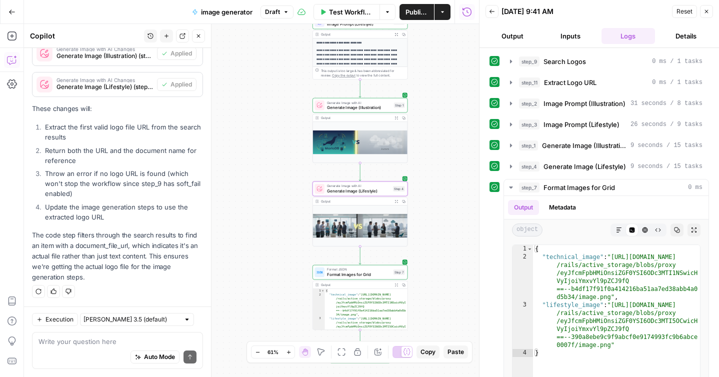
click at [358, 142] on img at bounding box center [360, 142] width 94 height 41
click at [396, 119] on icon "button" at bounding box center [395, 117] width 3 height 3
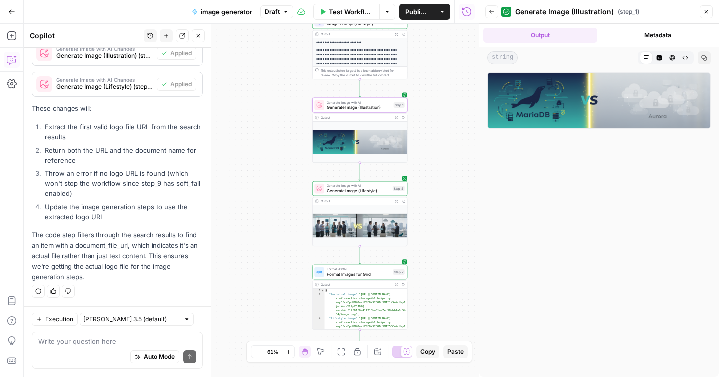
click at [395, 200] on icon "button" at bounding box center [396, 201] width 3 height 3
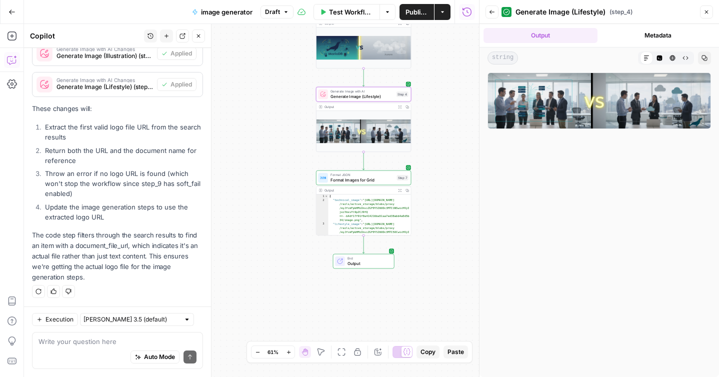
drag, startPoint x: 443, startPoint y: 246, endPoint x: 446, endPoint y: 152, distance: 94.0
click at [446, 152] on div "Workflow Set Inputs Inputs Search Knowledge Base Search Logos Step 9 Output Exp…" at bounding box center [251, 200] width 455 height 353
click at [412, 15] on span "Publish" at bounding box center [416, 12] width 22 height 10
click at [12, 12] on icon "button" at bounding box center [11, 11] width 7 height 7
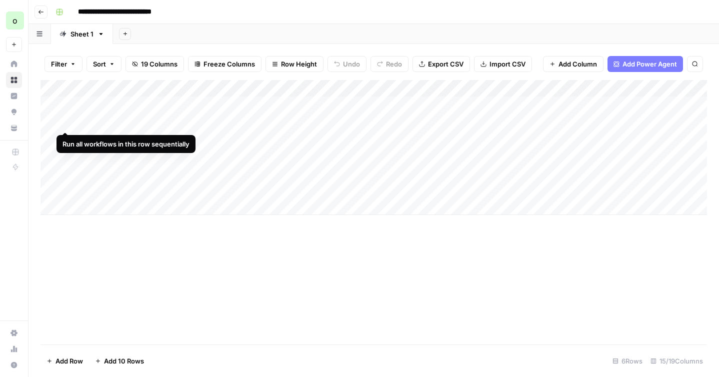
click at [63, 122] on div "Add Column" at bounding box center [373, 147] width 666 height 135
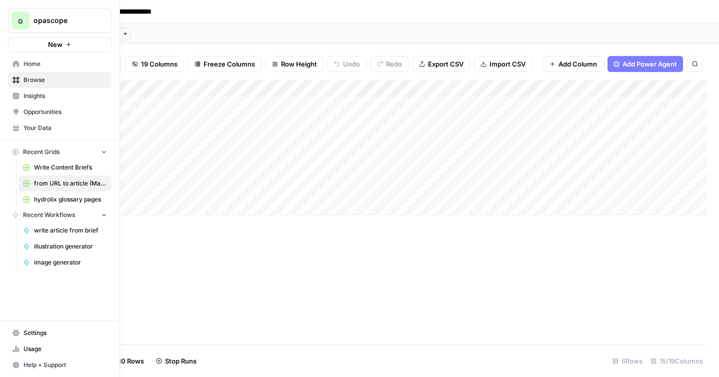
click at [32, 80] on span "Browse" at bounding box center [64, 79] width 83 height 9
click at [31, 350] on span "Usage" at bounding box center [64, 348] width 83 height 9
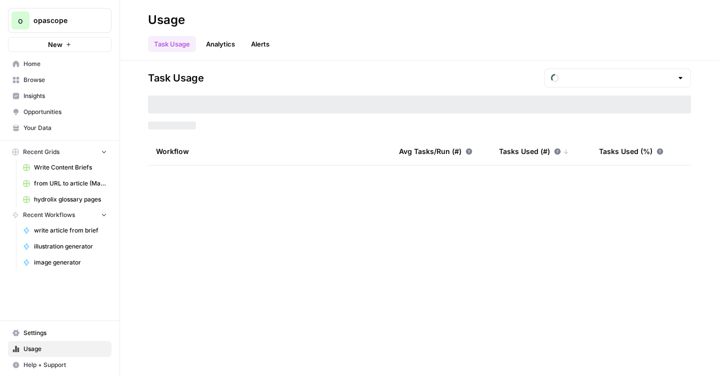
type input "September Tasks"
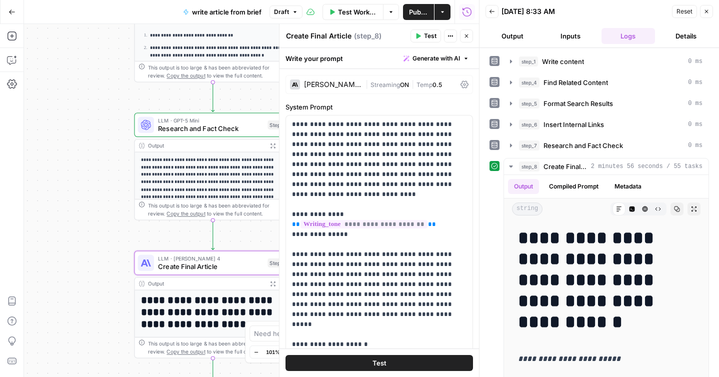
scroll to position [650, 0]
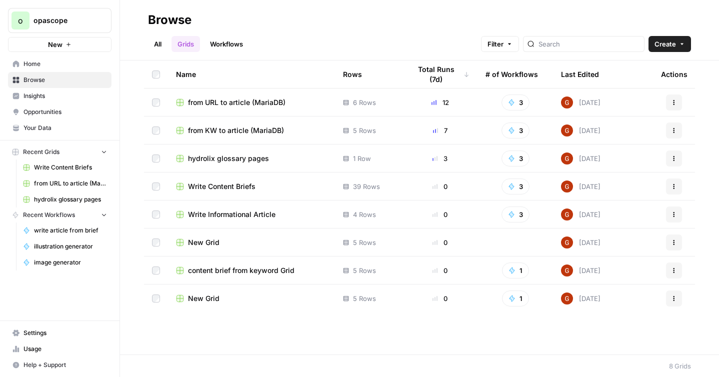
click at [236, 157] on span "hydrolix glossary pages" at bounding box center [228, 158] width 81 height 10
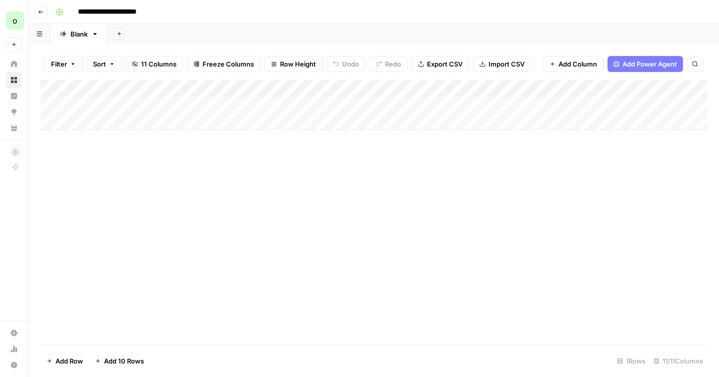
click at [121, 123] on div "Add Column" at bounding box center [373, 105] width 666 height 50
click at [125, 121] on textarea at bounding box center [155, 122] width 160 height 14
type textarea "**********"
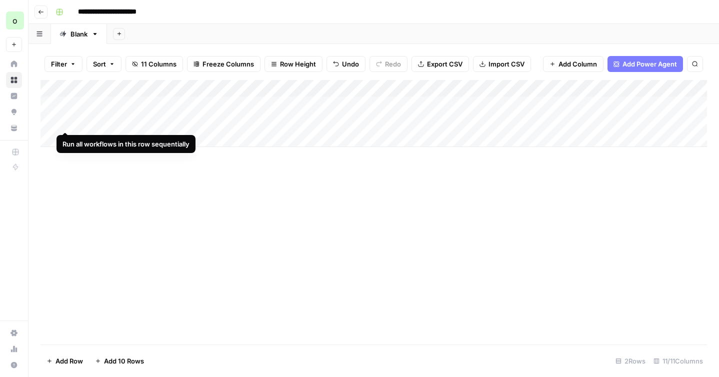
click at [64, 122] on div "Add Column" at bounding box center [373, 113] width 666 height 67
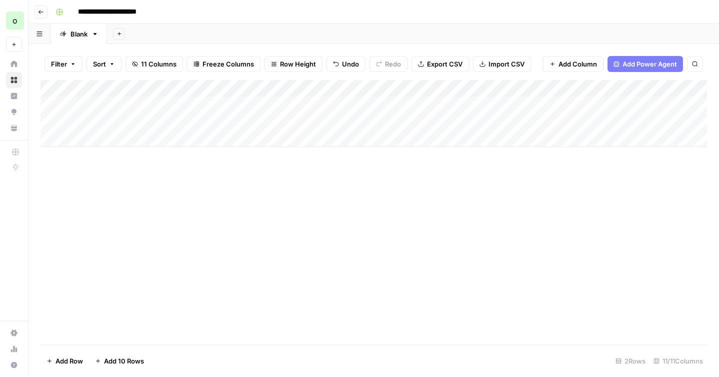
click at [334, 105] on div "Add Column" at bounding box center [373, 113] width 666 height 67
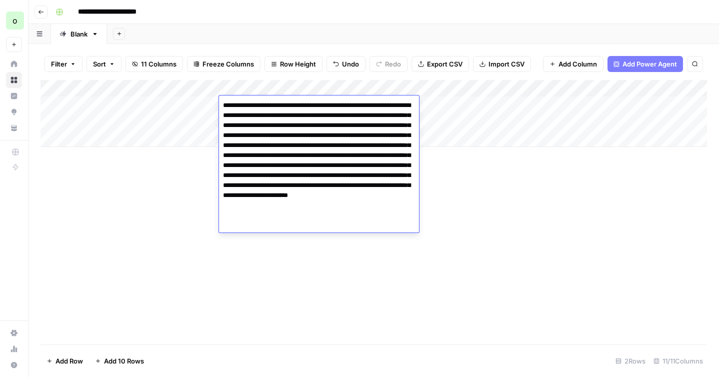
click at [333, 112] on textarea "**********" at bounding box center [319, 160] width 200 height 124
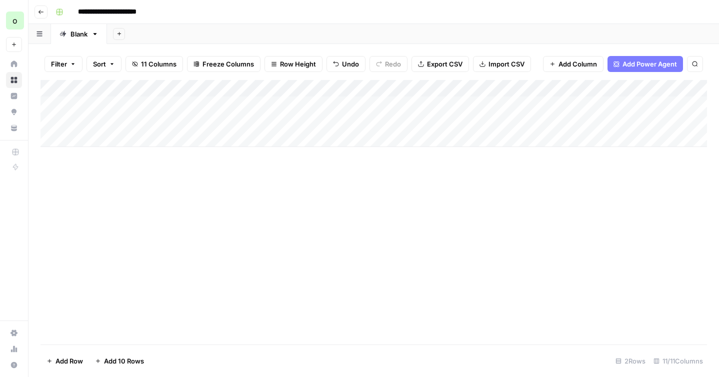
click at [141, 219] on div "Add Column" at bounding box center [373, 212] width 666 height 264
click at [363, 117] on div "Add Column" at bounding box center [373, 113] width 666 height 67
click at [333, 122] on div "Add Column" at bounding box center [373, 113] width 666 height 67
click at [452, 122] on div "Add Column" at bounding box center [373, 113] width 666 height 67
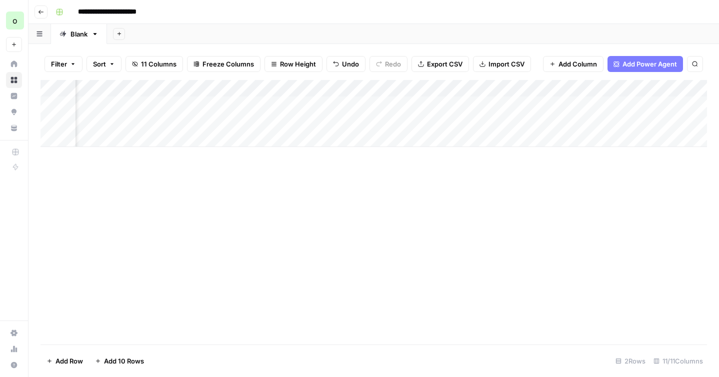
click at [465, 122] on div "Add Column" at bounding box center [373, 113] width 666 height 67
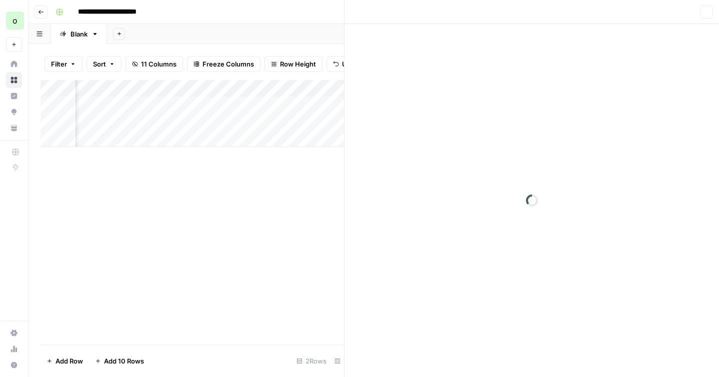
click at [465, 122] on div at bounding box center [482, 121] width 125 height 18
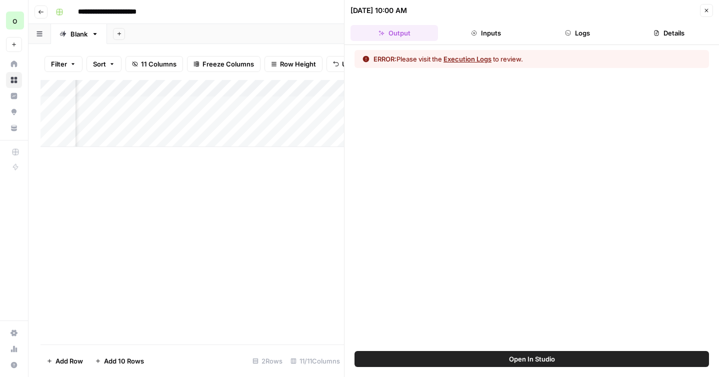
click at [571, 26] on button "Logs" at bounding box center [577, 33] width 87 height 16
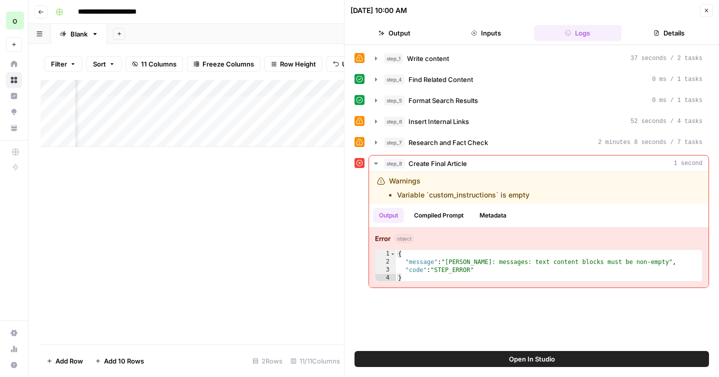
click at [703, 10] on icon "button" at bounding box center [706, 10] width 6 height 6
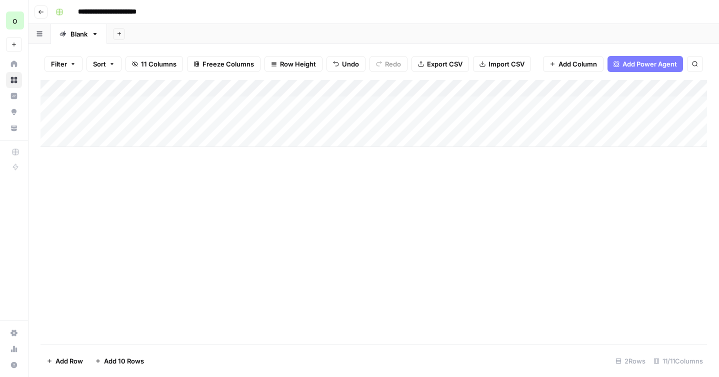
click at [322, 108] on div "Add Column" at bounding box center [373, 113] width 666 height 67
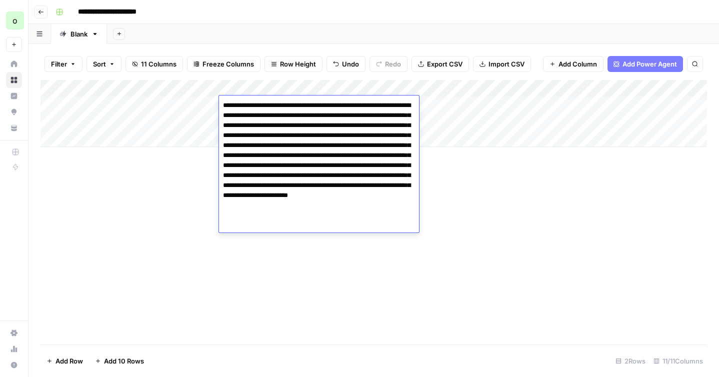
click at [321, 110] on textarea "**********" at bounding box center [319, 160] width 200 height 124
click at [135, 213] on div "Add Column" at bounding box center [373, 212] width 666 height 264
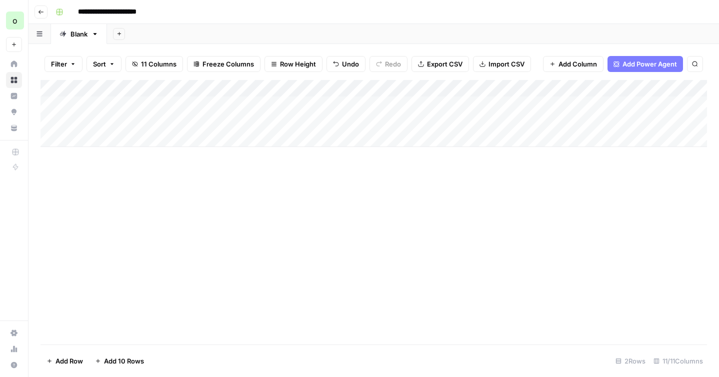
click at [258, 121] on div "Add Column" at bounding box center [373, 113] width 666 height 67
click at [500, 121] on div "Add Column" at bounding box center [373, 113] width 666 height 67
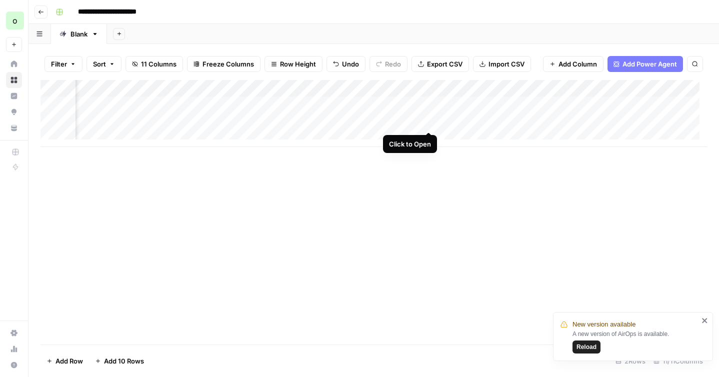
click at [427, 122] on div "Add Column" at bounding box center [373, 113] width 666 height 67
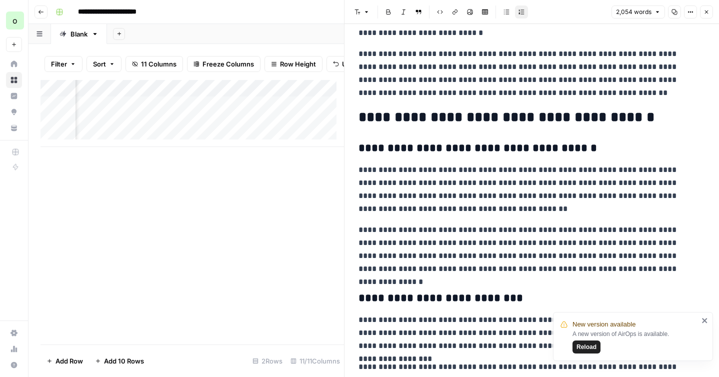
scroll to position [1424, 0]
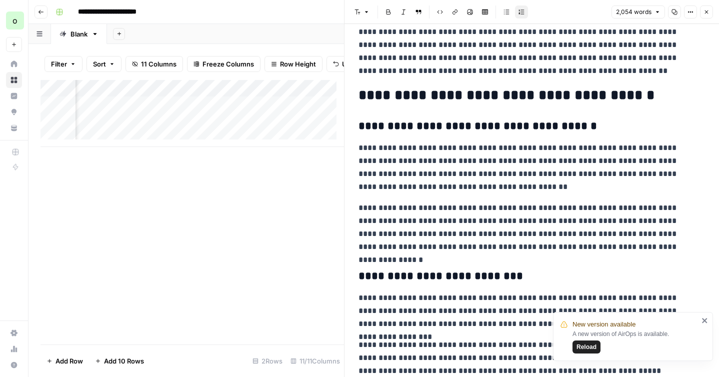
click at [674, 14] on icon "button" at bounding box center [674, 12] width 6 height 6
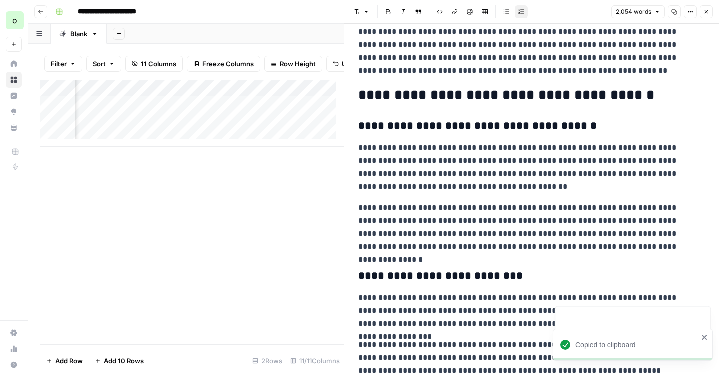
click at [670, 14] on button "Copy" at bounding box center [674, 11] width 13 height 13
click at [709, 12] on span "Close" at bounding box center [709, 12] width 0 height 0
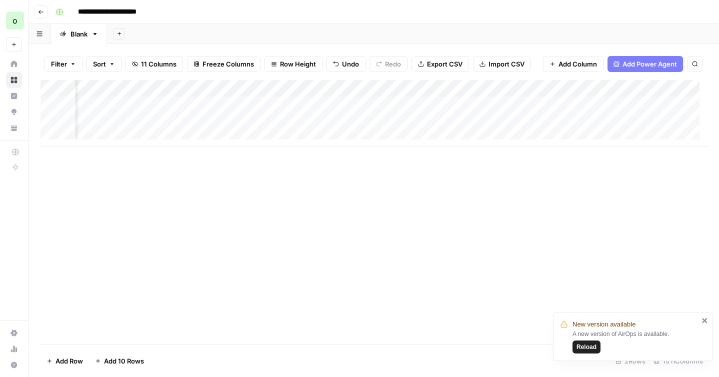
click at [484, 122] on div "Add Column" at bounding box center [373, 113] width 666 height 67
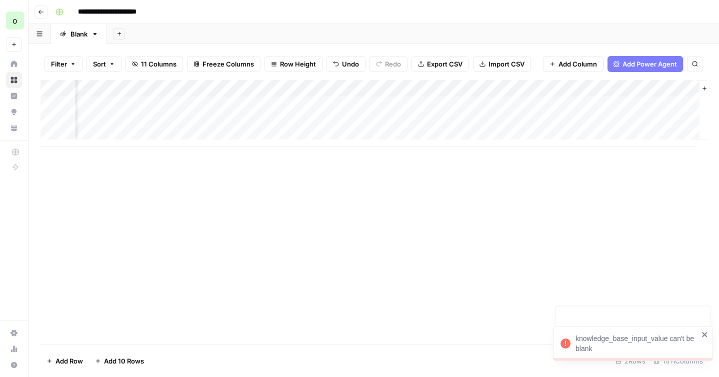
scroll to position [0, 563]
click at [471, 88] on div "Add Column" at bounding box center [373, 113] width 666 height 67
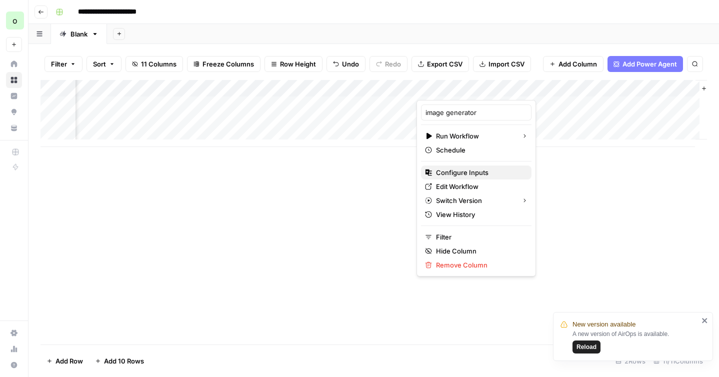
click at [453, 175] on span "Configure Inputs" at bounding box center [479, 172] width 87 height 10
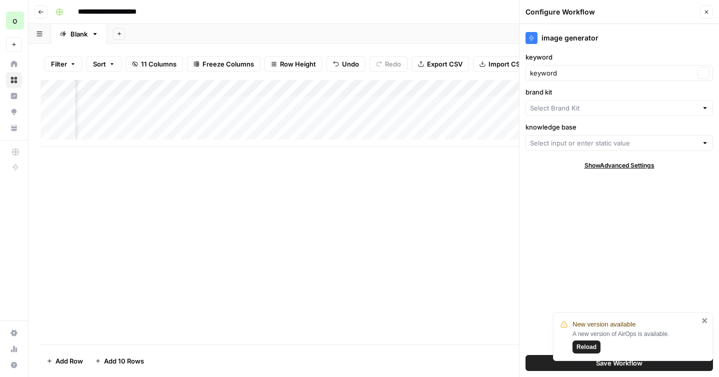
type input "Hydrolix"
click at [560, 140] on input "knowledge base" at bounding box center [613, 143] width 167 height 10
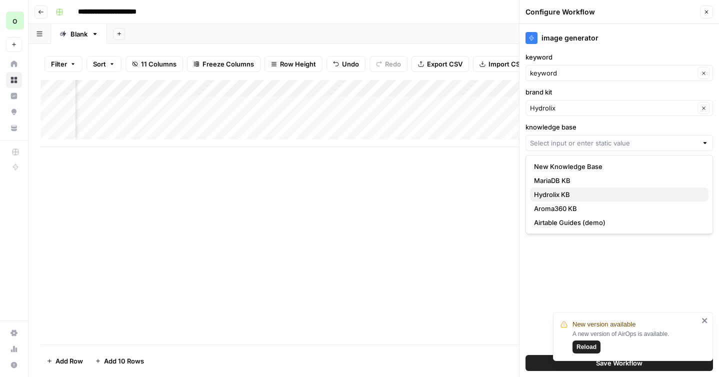
click at [553, 193] on span "Hydrolix KB" at bounding box center [617, 194] width 166 height 10
type input "Hydrolix KB"
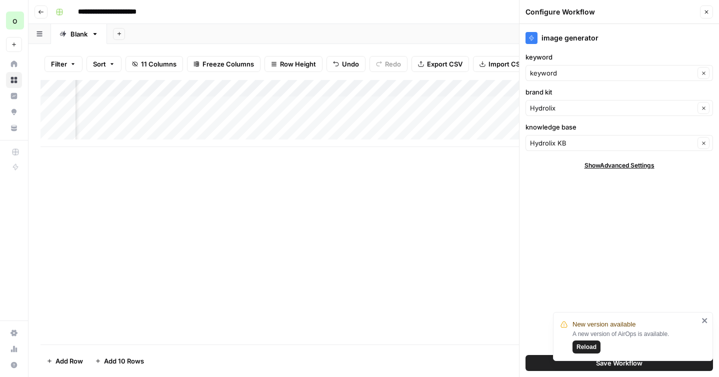
click at [457, 206] on div "Add Column" at bounding box center [373, 212] width 666 height 264
click at [465, 122] on div "Add Column" at bounding box center [373, 113] width 666 height 67
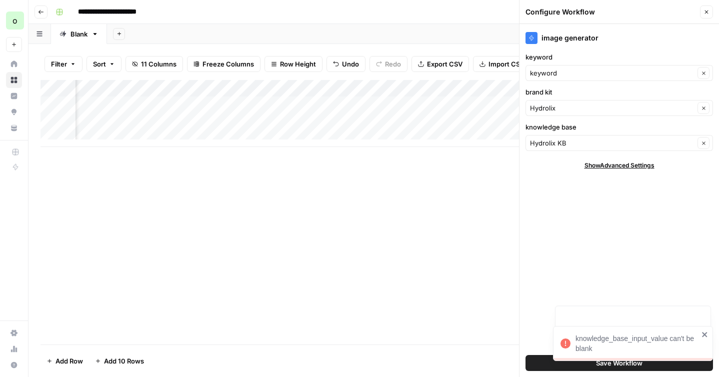
click at [707, 10] on icon "button" at bounding box center [706, 11] width 3 height 3
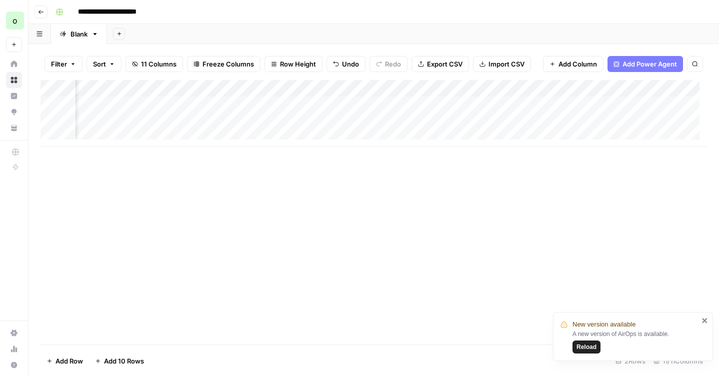
scroll to position [0, 468]
click at [558, 120] on div "Add Column" at bounding box center [373, 113] width 666 height 67
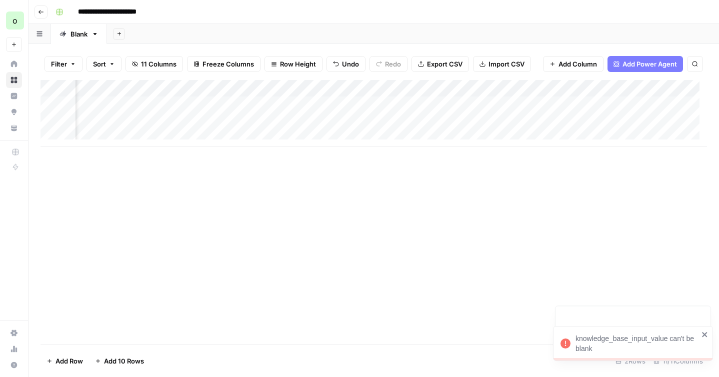
click at [554, 90] on div "Add Column" at bounding box center [373, 113] width 666 height 67
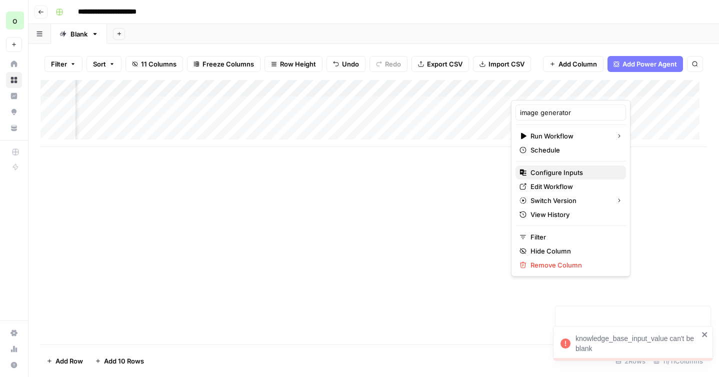
click at [546, 173] on span "Configure Inputs" at bounding box center [573, 172] width 87 height 10
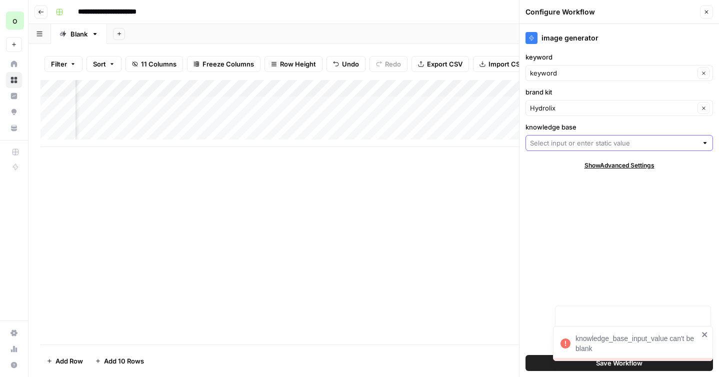
click at [569, 141] on input "knowledge base" at bounding box center [613, 143] width 167 height 10
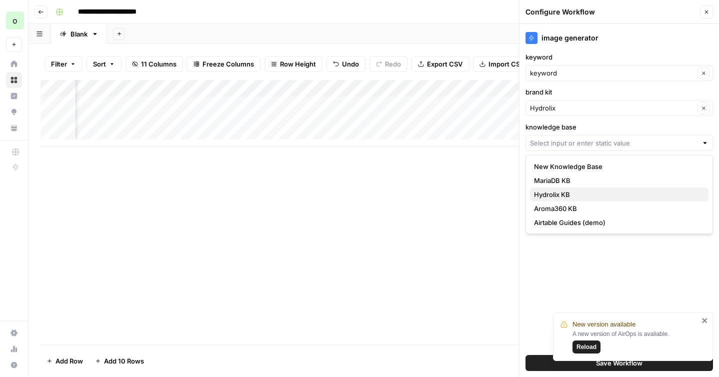
click at [555, 196] on span "Hydrolix KB" at bounding box center [617, 194] width 166 height 10
type input "Hydrolix KB"
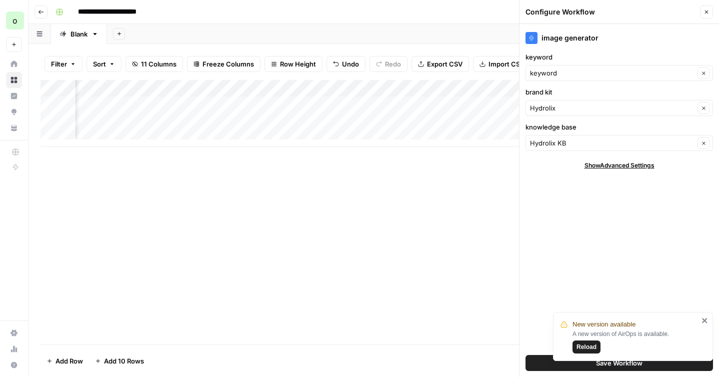
click at [539, 359] on button "Save Workflow" at bounding box center [618, 363] width 187 height 16
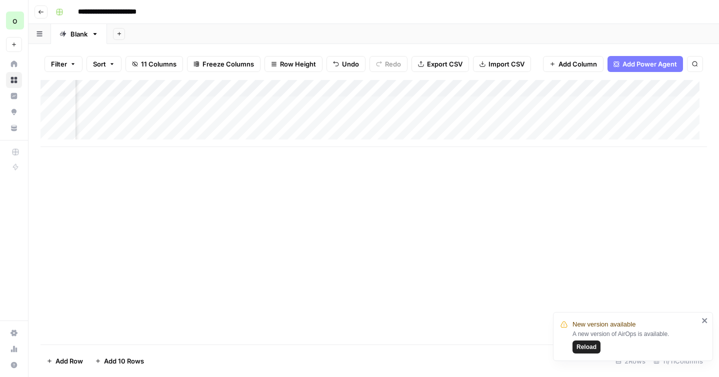
click at [560, 119] on div "Add Column" at bounding box center [373, 113] width 666 height 67
click at [400, 124] on div "Add Column" at bounding box center [373, 113] width 666 height 67
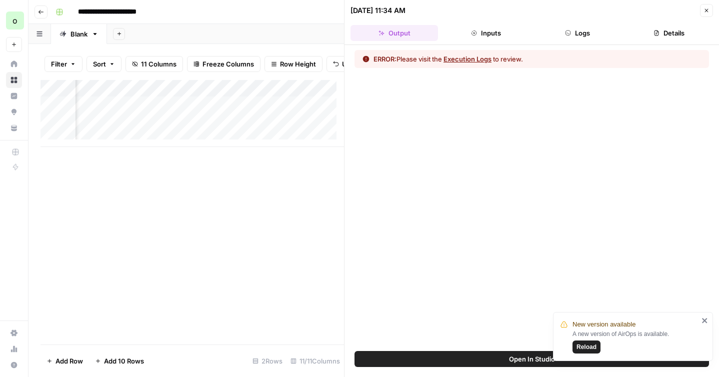
click at [580, 31] on button "Logs" at bounding box center [577, 33] width 87 height 16
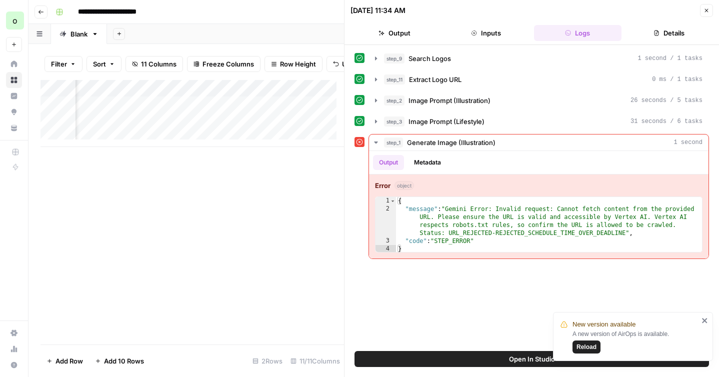
click at [706, 11] on icon "button" at bounding box center [706, 10] width 6 height 6
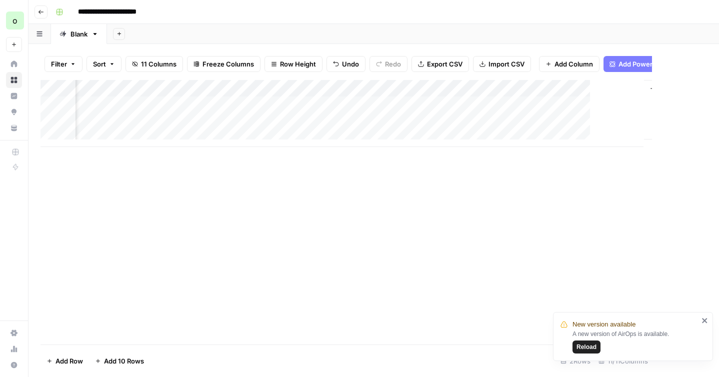
scroll to position [0, 602]
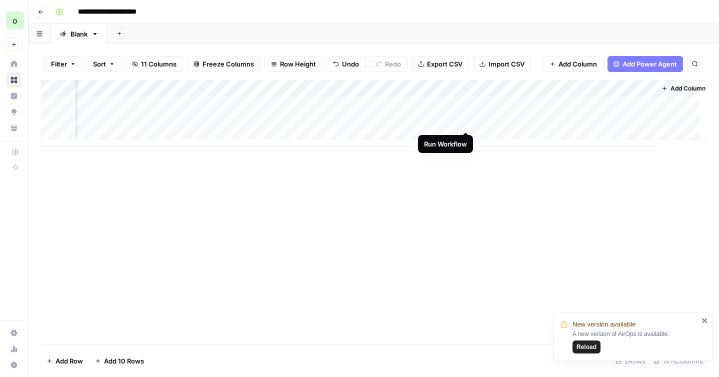
click at [467, 122] on div "Add Column" at bounding box center [373, 113] width 666 height 67
click at [542, 121] on div "Add Column" at bounding box center [373, 113] width 666 height 67
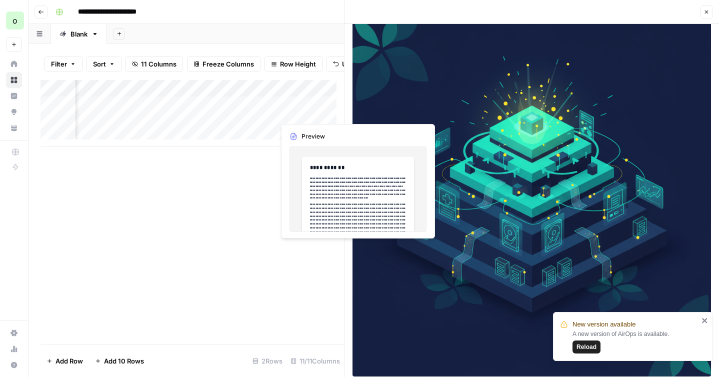
scroll to position [0, 977]
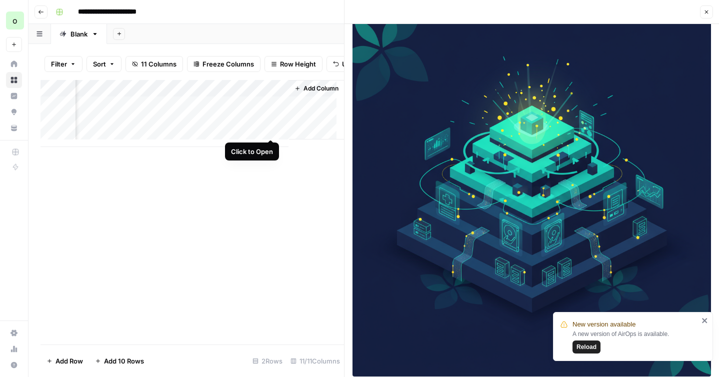
click at [271, 128] on div "Add Column" at bounding box center [191, 113] width 303 height 67
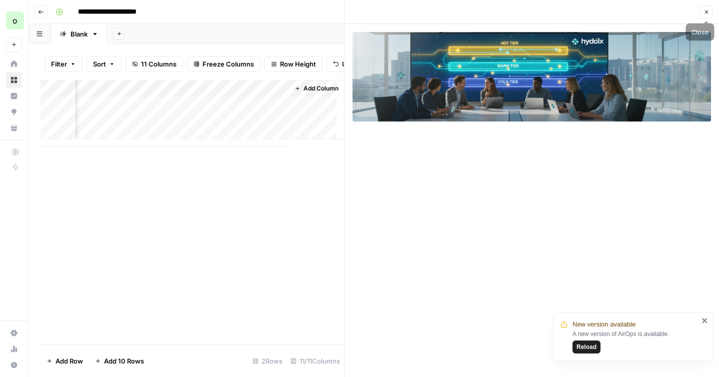
click at [708, 13] on icon "button" at bounding box center [706, 12] width 6 height 6
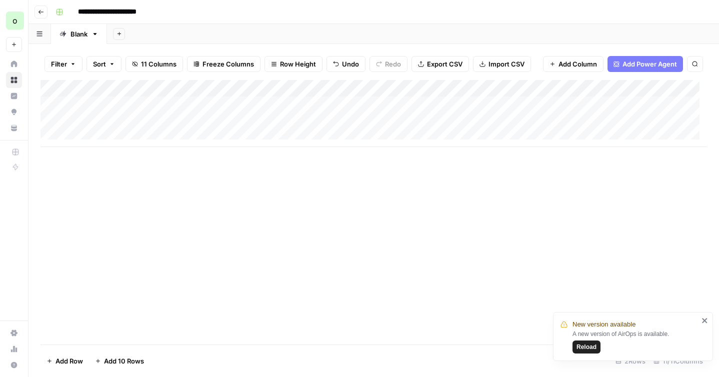
click at [589, 344] on span "Reload" at bounding box center [586, 346] width 20 height 9
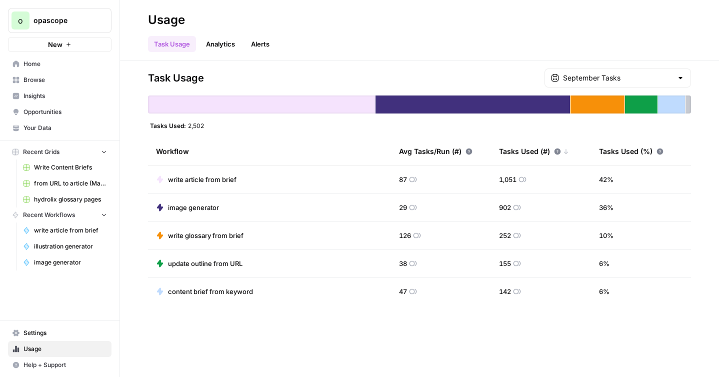
click at [40, 82] on span "Browse" at bounding box center [64, 79] width 83 height 9
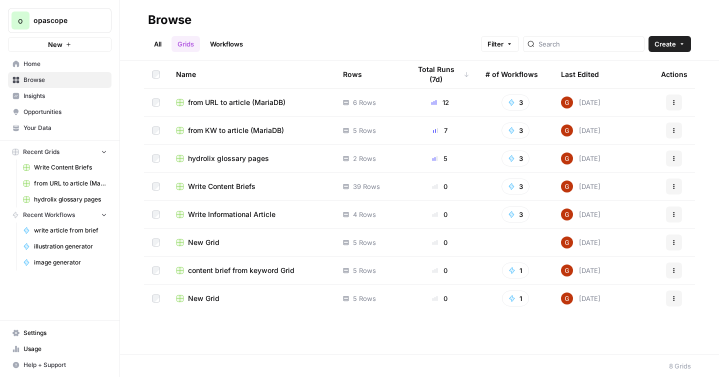
click at [232, 100] on span "from URL to article (MariaDB)" at bounding box center [236, 102] width 97 height 10
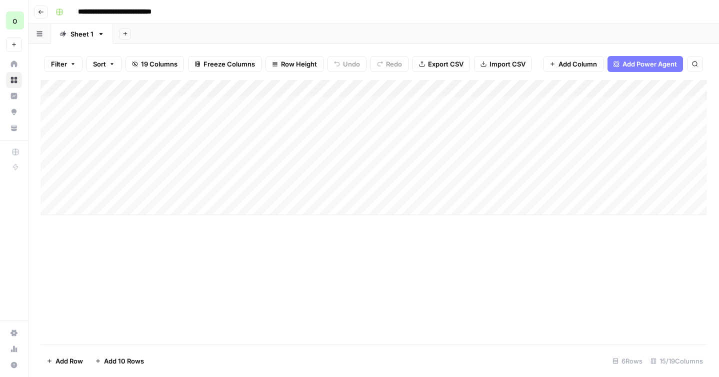
drag, startPoint x: 42, startPoint y: 121, endPoint x: 43, endPoint y: 174, distance: 52.5
click at [43, 174] on div "Add Column" at bounding box center [373, 147] width 666 height 135
click at [362, 173] on div "Add Column" at bounding box center [373, 147] width 666 height 135
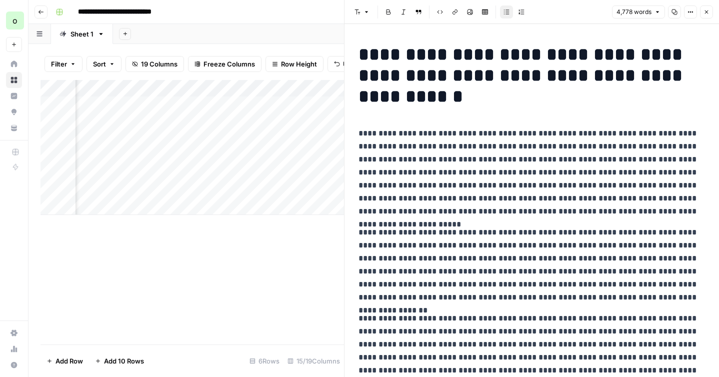
click at [706, 13] on icon "button" at bounding box center [706, 12] width 6 height 6
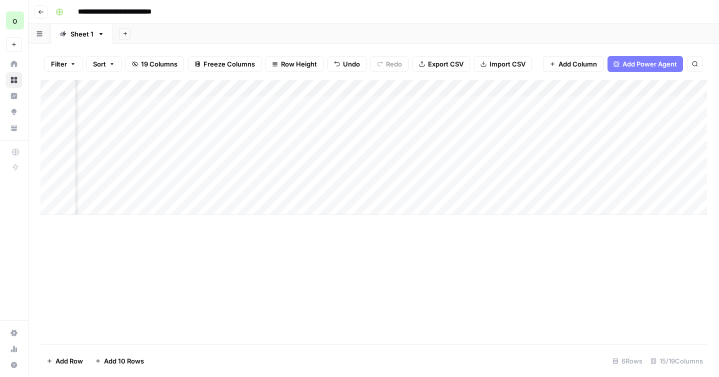
scroll to position [0, 599]
click at [449, 174] on div "Add Column" at bounding box center [373, 147] width 666 height 135
click at [449, 173] on div "Add Column" at bounding box center [373, 147] width 666 height 135
click at [449, 173] on textarea at bounding box center [505, 173] width 160 height 14
type textarea "**********"
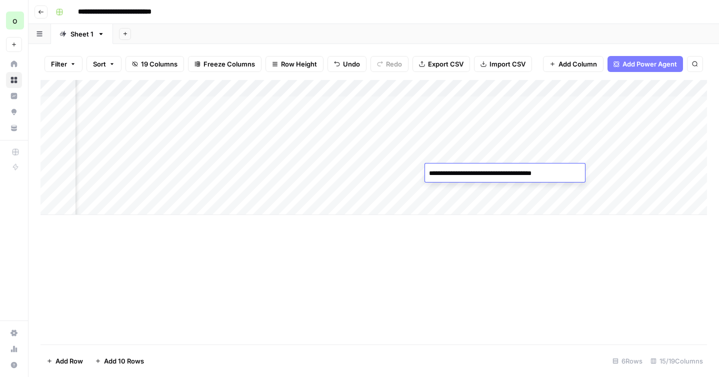
click at [431, 255] on div "Add Column" at bounding box center [373, 212] width 666 height 264
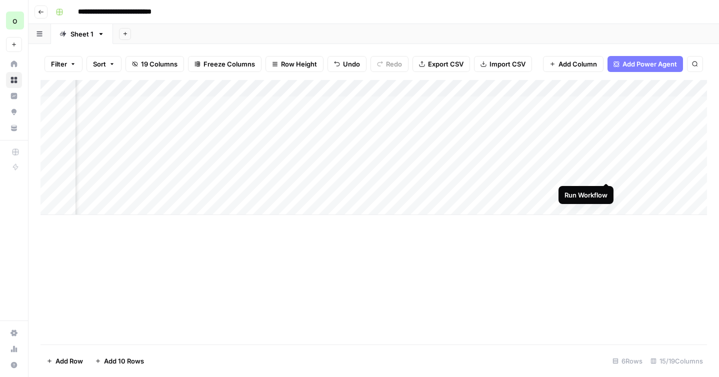
click at [606, 172] on div "Add Column" at bounding box center [373, 147] width 666 height 135
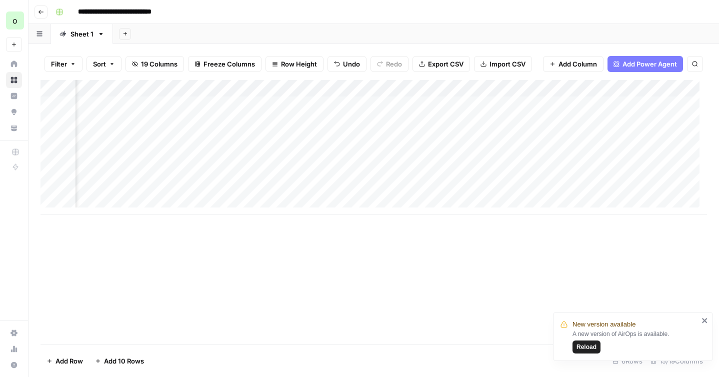
scroll to position [0, 942]
click at [580, 343] on span "Reload" at bounding box center [586, 346] width 20 height 9
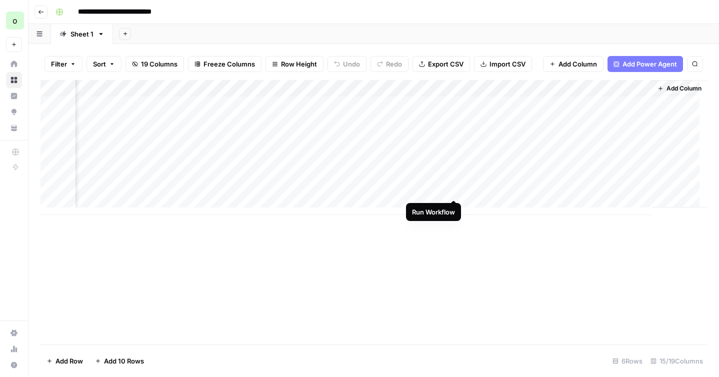
click at [452, 189] on div "Add Column" at bounding box center [373, 147] width 666 height 135
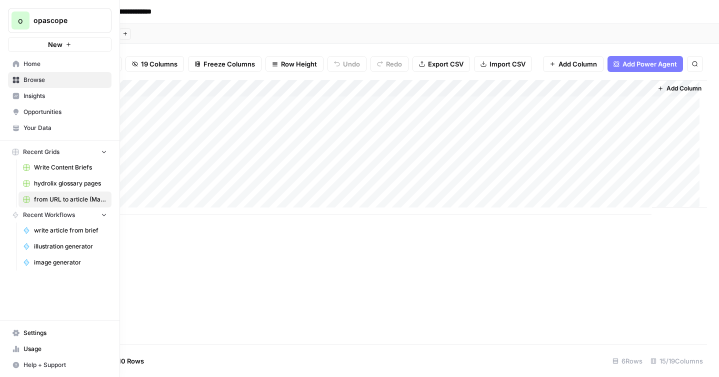
click at [16, 63] on icon at bounding box center [16, 63] width 6 height 6
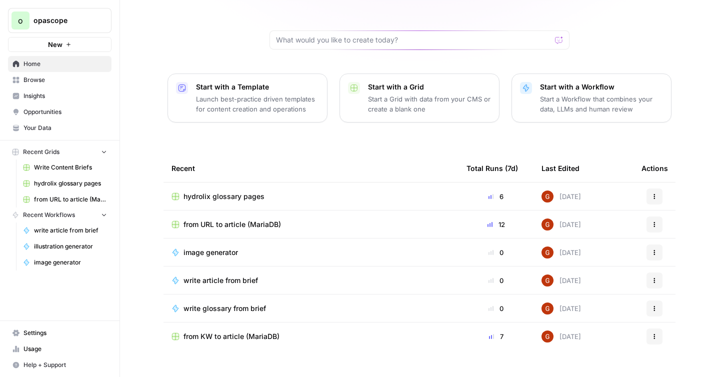
scroll to position [83, 0]
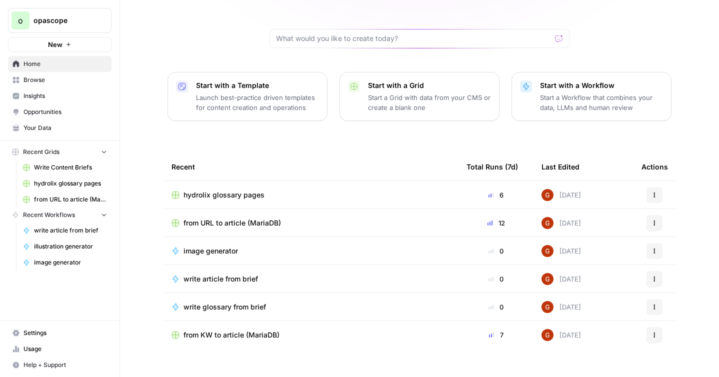
click at [651, 332] on icon "button" at bounding box center [654, 335] width 6 height 6
click at [570, 341] on span "Duplicate" at bounding box center [606, 342] width 80 height 10
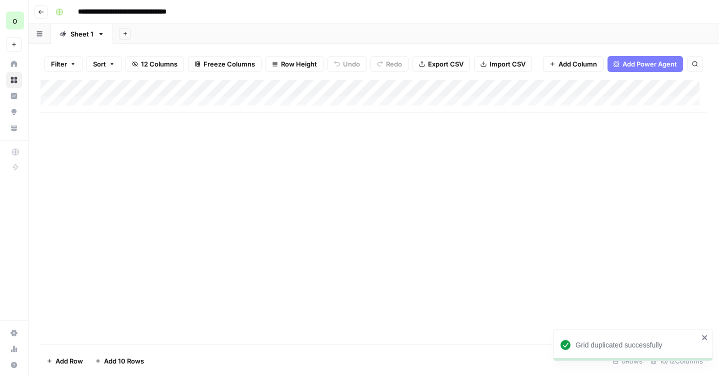
click at [145, 9] on input "**********" at bounding box center [138, 12] width 131 height 16
click at [148, 11] on input "**********" at bounding box center [138, 12] width 131 height 16
type input "**********"
click at [192, 133] on div "Add Column" at bounding box center [373, 212] width 666 height 264
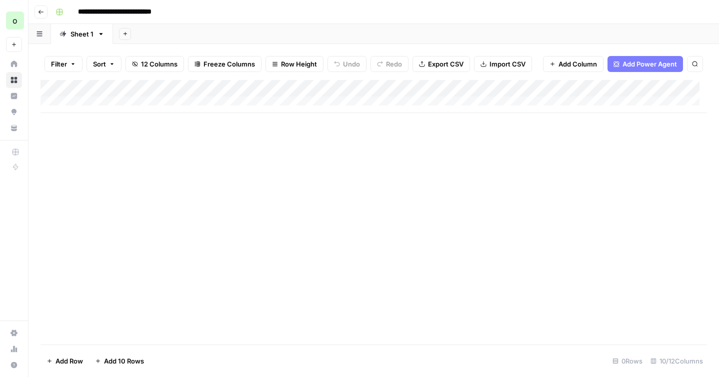
click at [178, 99] on div "Add Column" at bounding box center [373, 96] width 666 height 33
type textarea "**********"
click at [173, 103] on div "Add Column" at bounding box center [373, 105] width 666 height 50
click at [172, 103] on div "Add Column" at bounding box center [373, 105] width 666 height 50
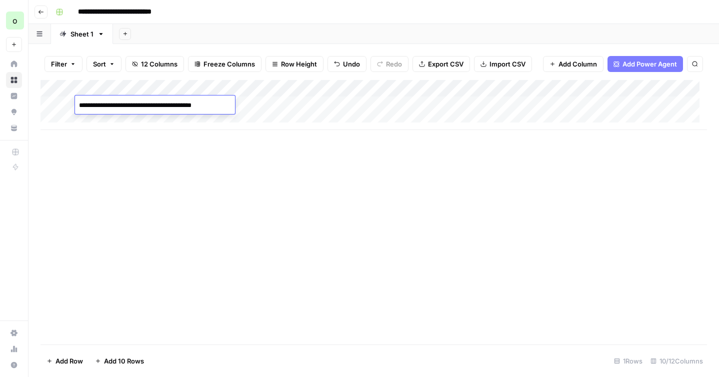
click at [172, 103] on textarea "**********" at bounding box center [155, 105] width 160 height 14
click at [128, 105] on textarea "**********" at bounding box center [155, 105] width 160 height 14
type textarea "**********"
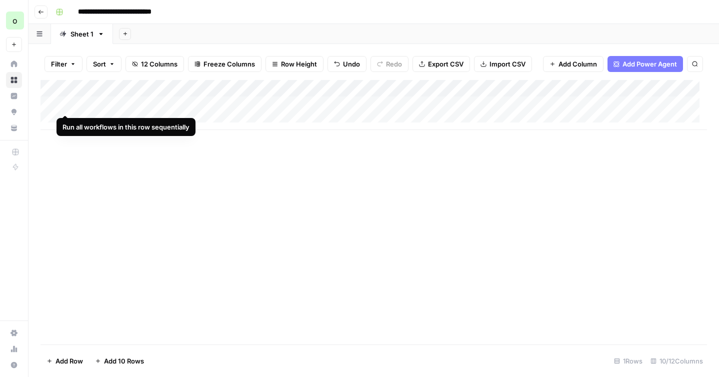
click at [67, 105] on div "Add Column" at bounding box center [373, 105] width 666 height 50
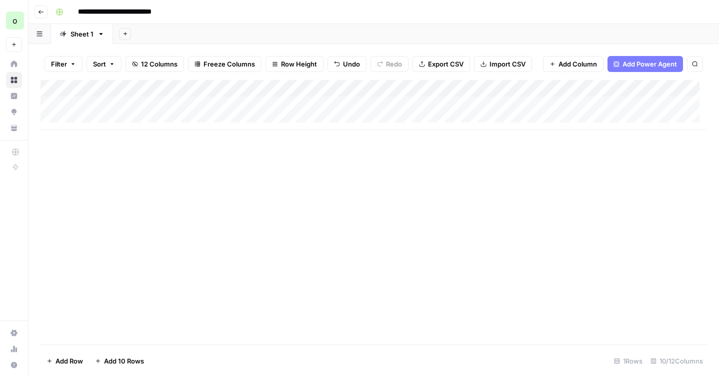
click at [67, 101] on div "Add Column" at bounding box center [373, 105] width 666 height 50
click at [264, 91] on div "Add Column" at bounding box center [373, 105] width 666 height 50
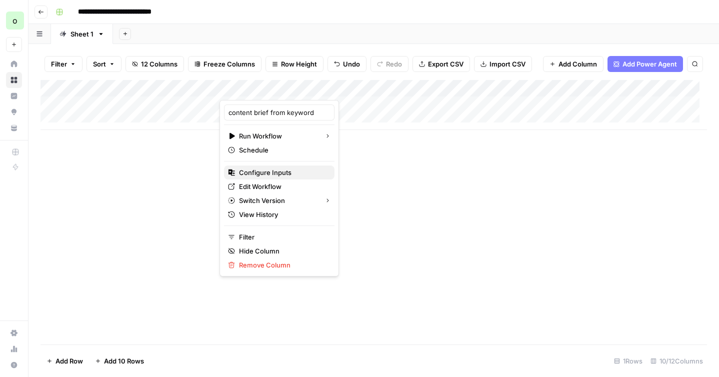
click at [259, 171] on span "Configure Inputs" at bounding box center [282, 172] width 87 height 10
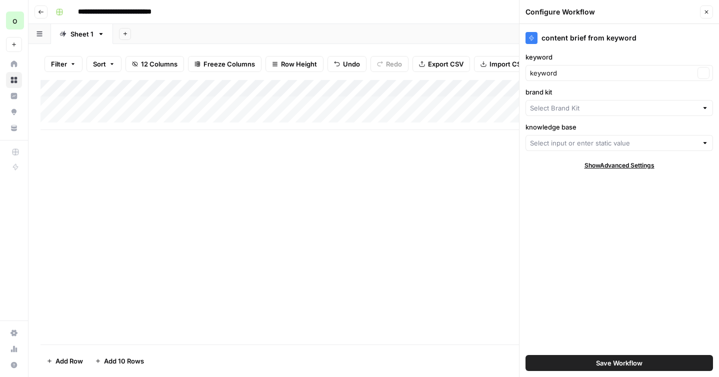
type input "MariaDB"
type input "MariaDB KB"
click at [595, 109] on input "brand kit" at bounding box center [612, 108] width 164 height 10
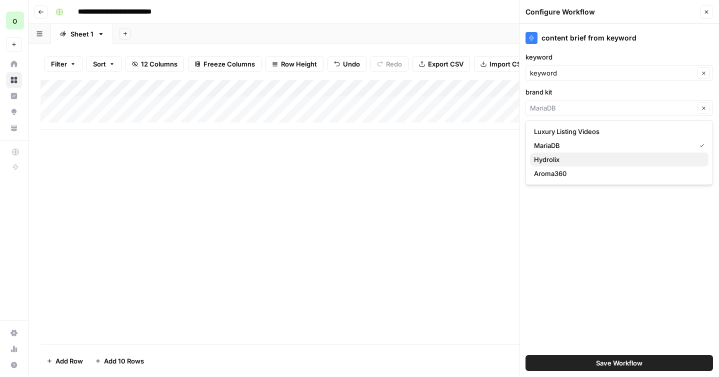
click at [565, 161] on span "Hydrolix" at bounding box center [617, 159] width 166 height 10
type input "Hydrolix"
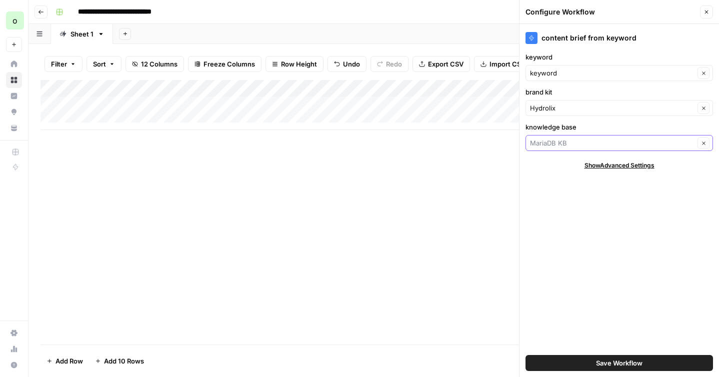
click at [602, 141] on input "knowledge base" at bounding box center [612, 143] width 164 height 10
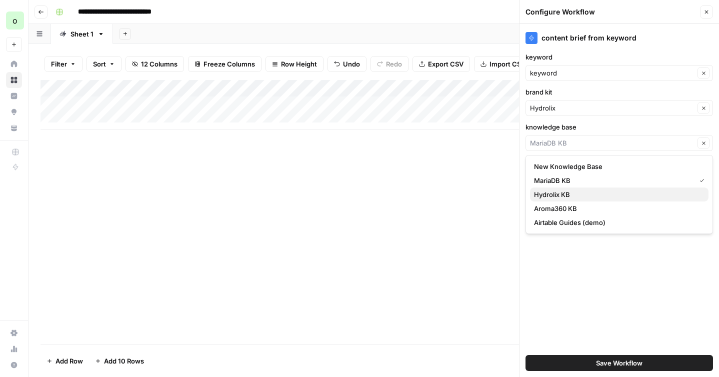
click at [539, 193] on span "Hydrolix KB" at bounding box center [617, 194] width 166 height 10
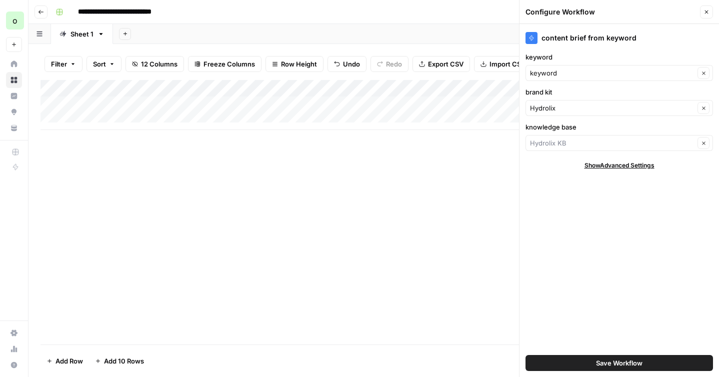
type input "Hydrolix KB"
click at [575, 363] on button "Save Workflow" at bounding box center [618, 363] width 187 height 16
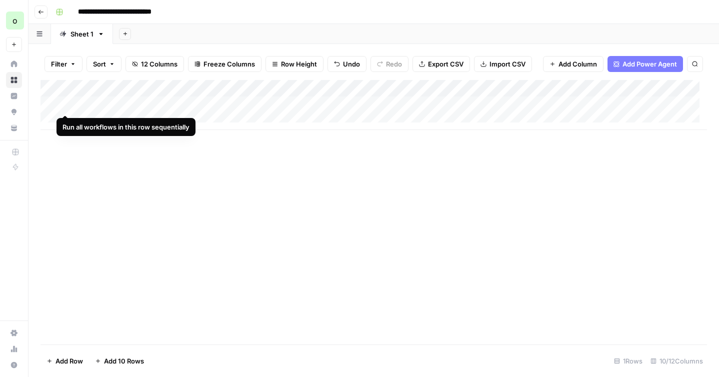
click at [66, 105] on div "Add Column" at bounding box center [373, 105] width 666 height 50
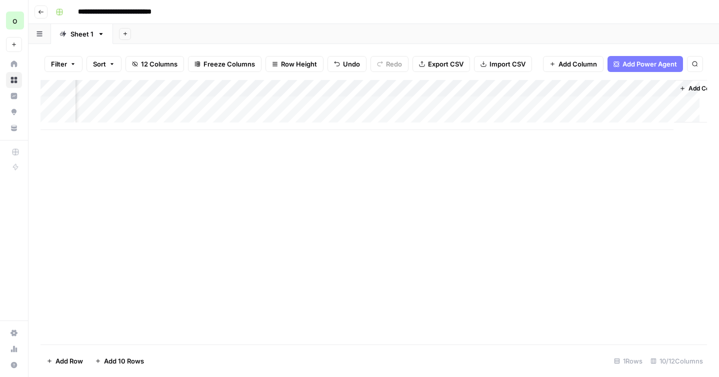
scroll to position [0, 436]
click at [44, 14] on button "Go back" at bounding box center [40, 11] width 13 height 13
